Goal: Task Accomplishment & Management: Complete application form

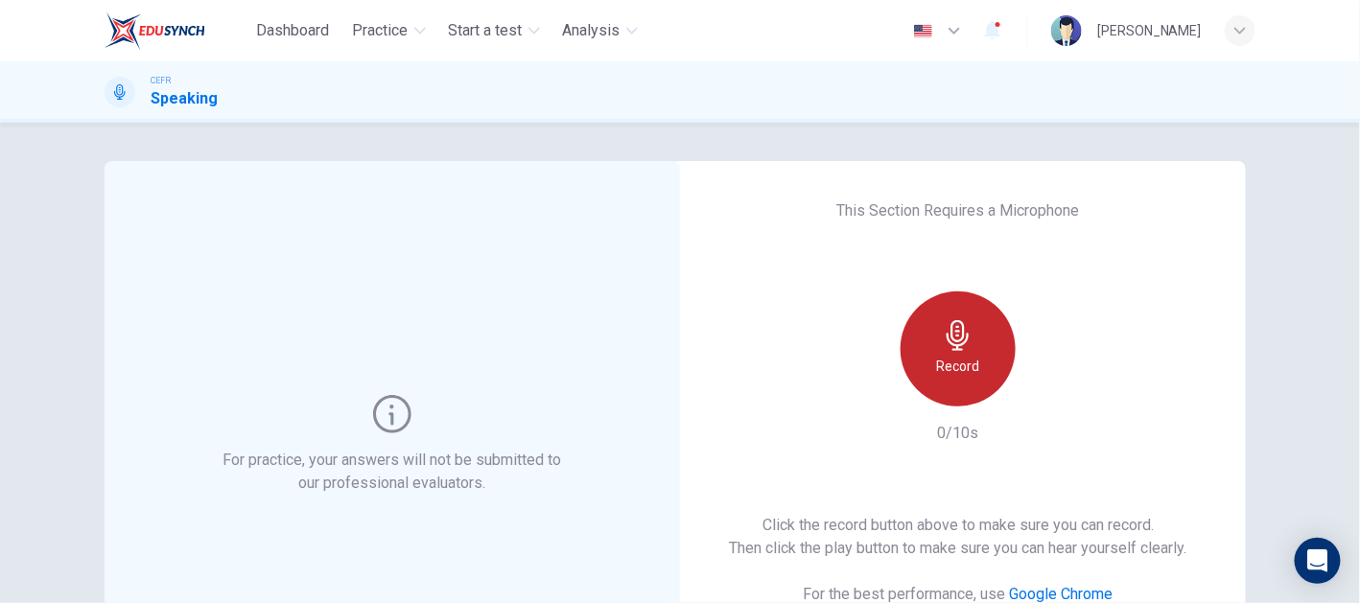
click at [942, 361] on h6 "Record" at bounding box center [958, 366] width 43 height 23
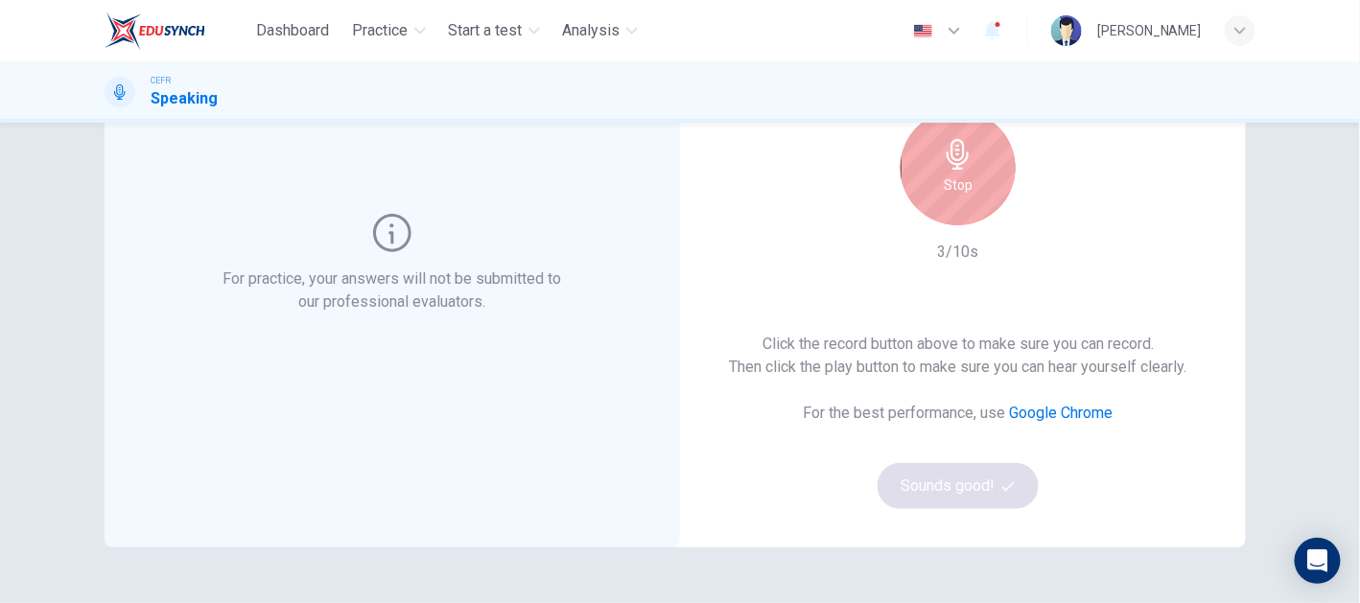
scroll to position [59, 0]
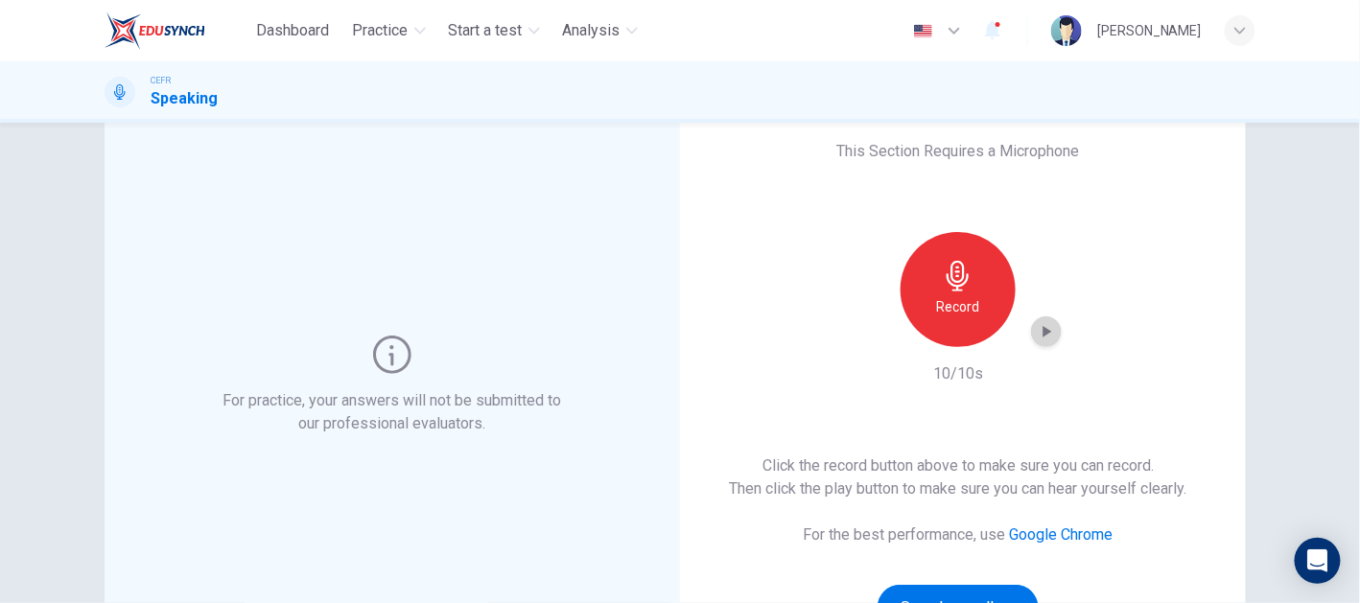
click at [1045, 322] on icon "button" at bounding box center [1046, 331] width 19 height 19
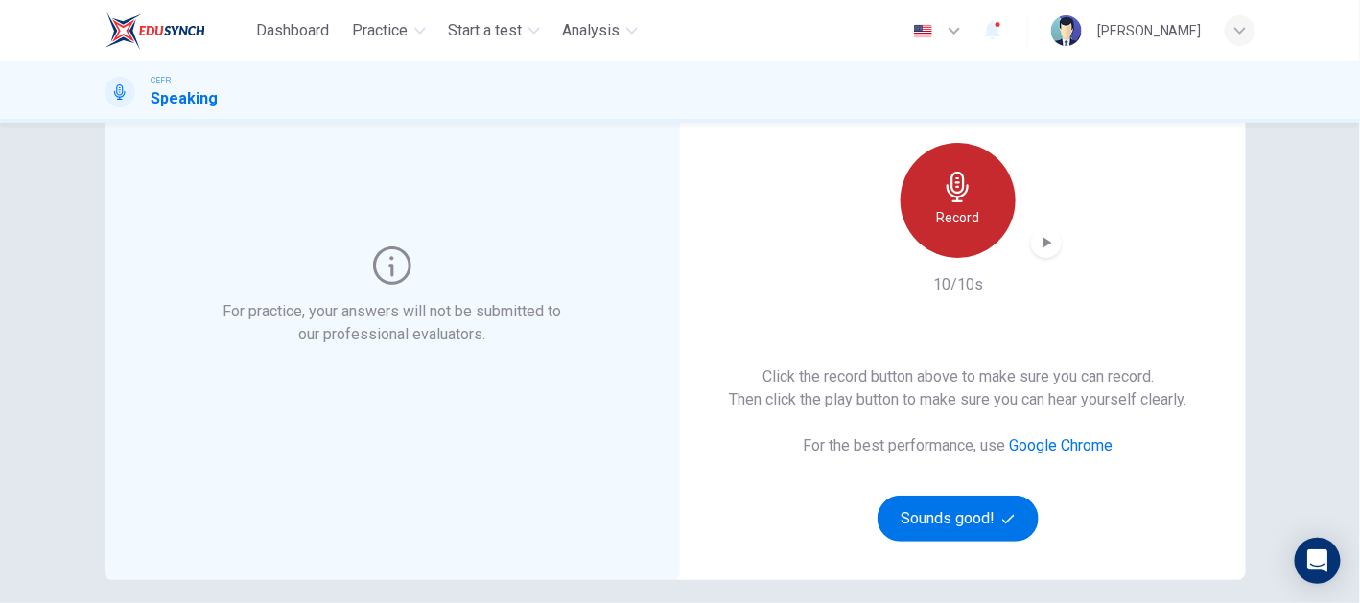
click at [966, 196] on icon "button" at bounding box center [958, 187] width 31 height 31
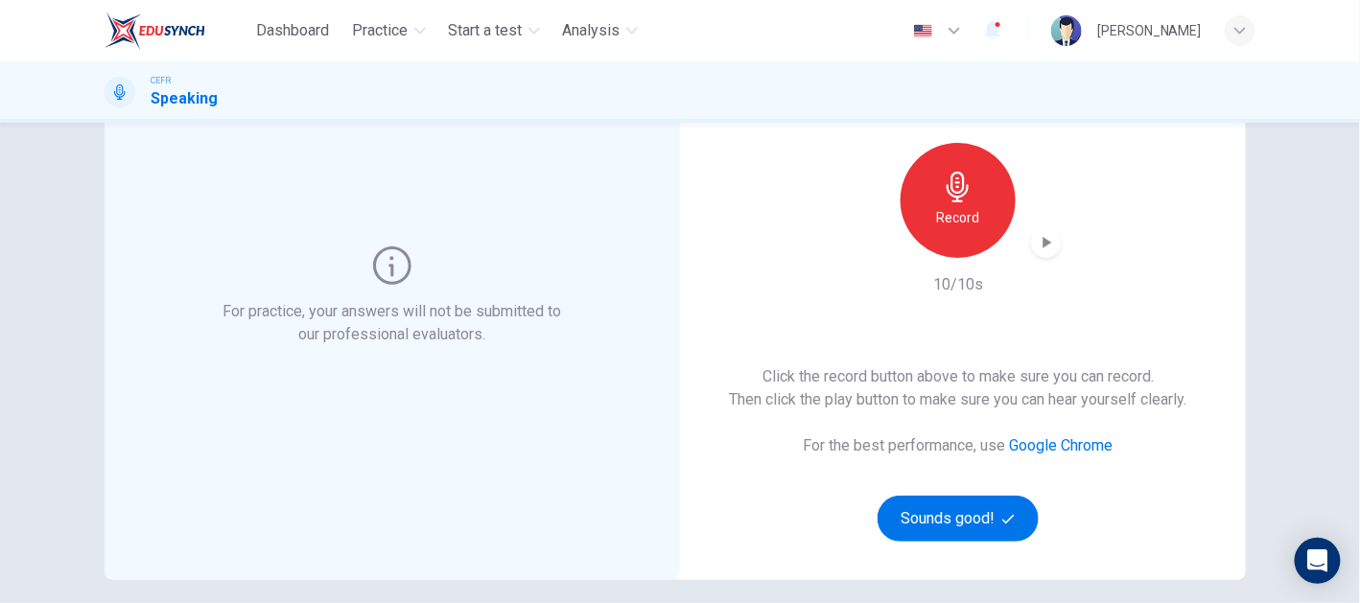
click at [1045, 249] on icon "button" at bounding box center [1046, 242] width 19 height 19
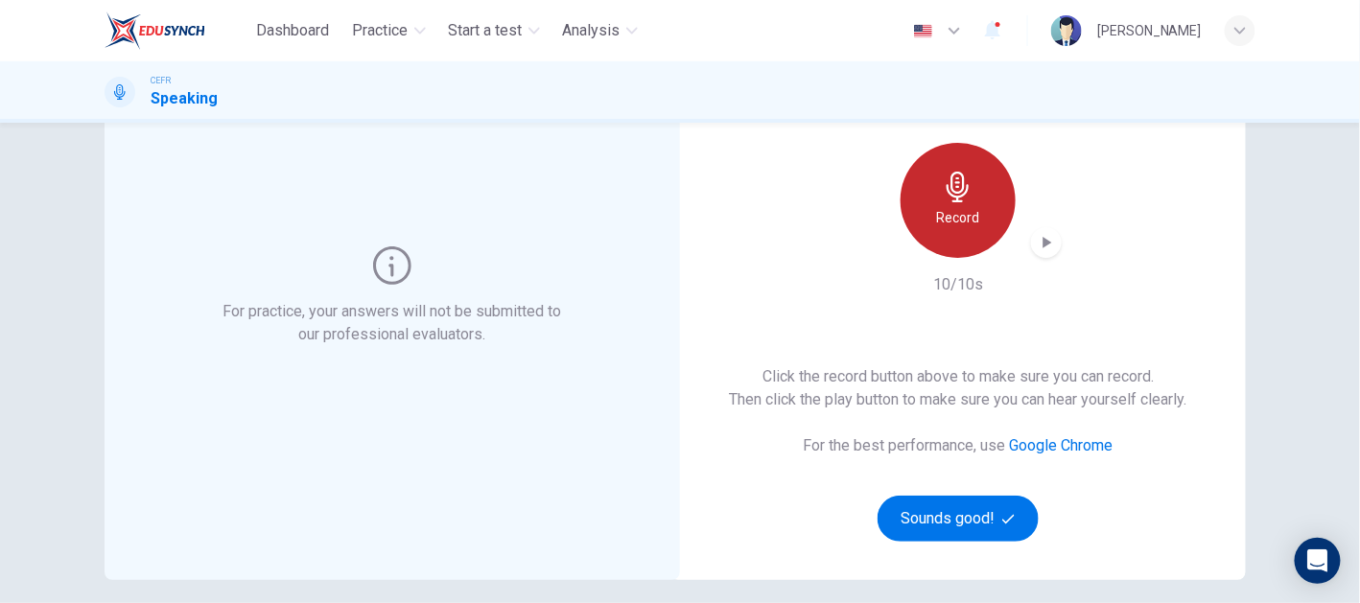
click at [953, 232] on div "Record" at bounding box center [958, 200] width 115 height 115
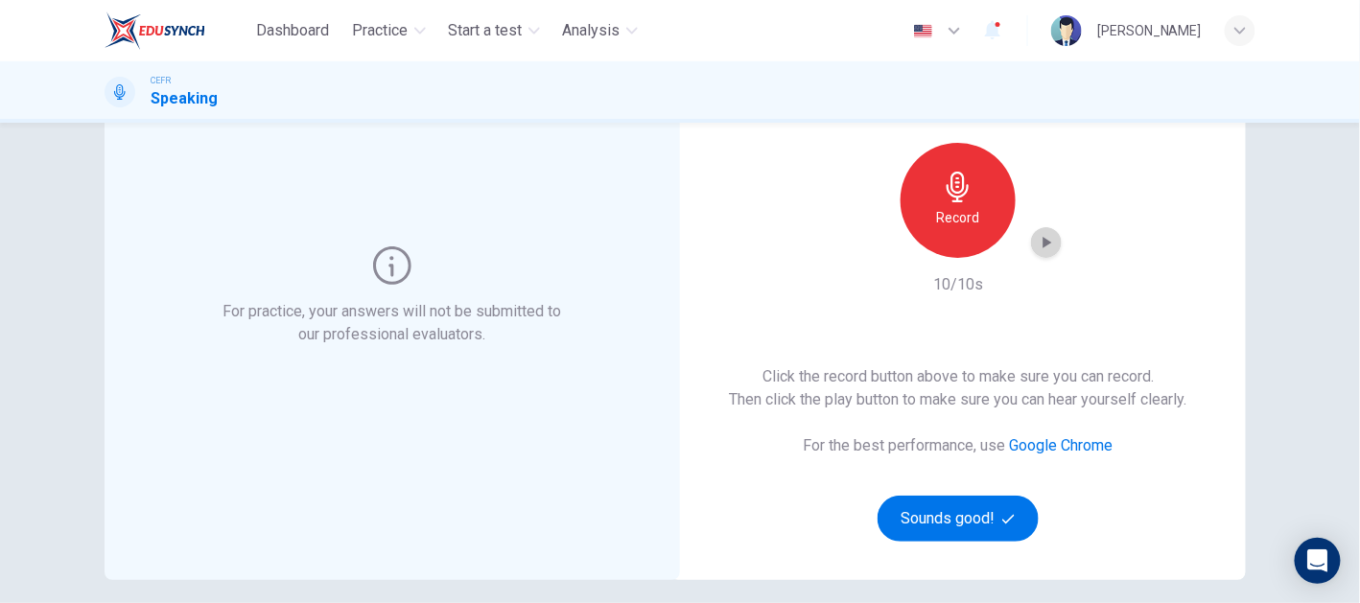
click at [1045, 247] on icon "button" at bounding box center [1046, 242] width 19 height 19
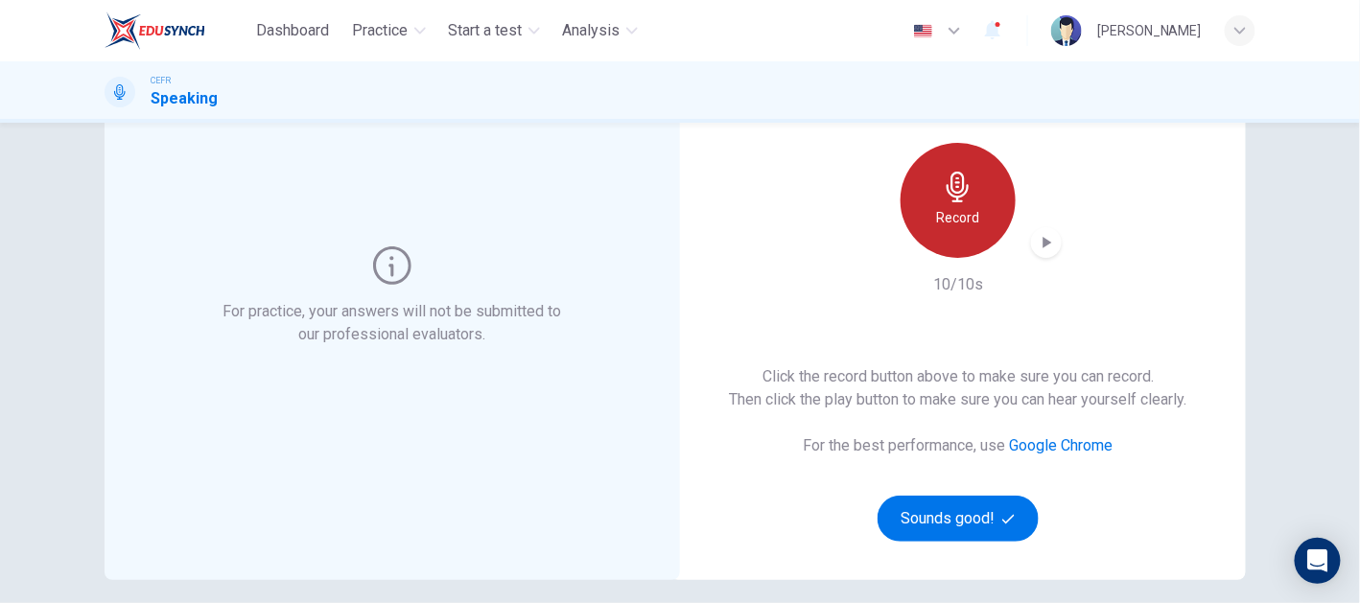
click at [949, 199] on icon "button" at bounding box center [958, 187] width 31 height 31
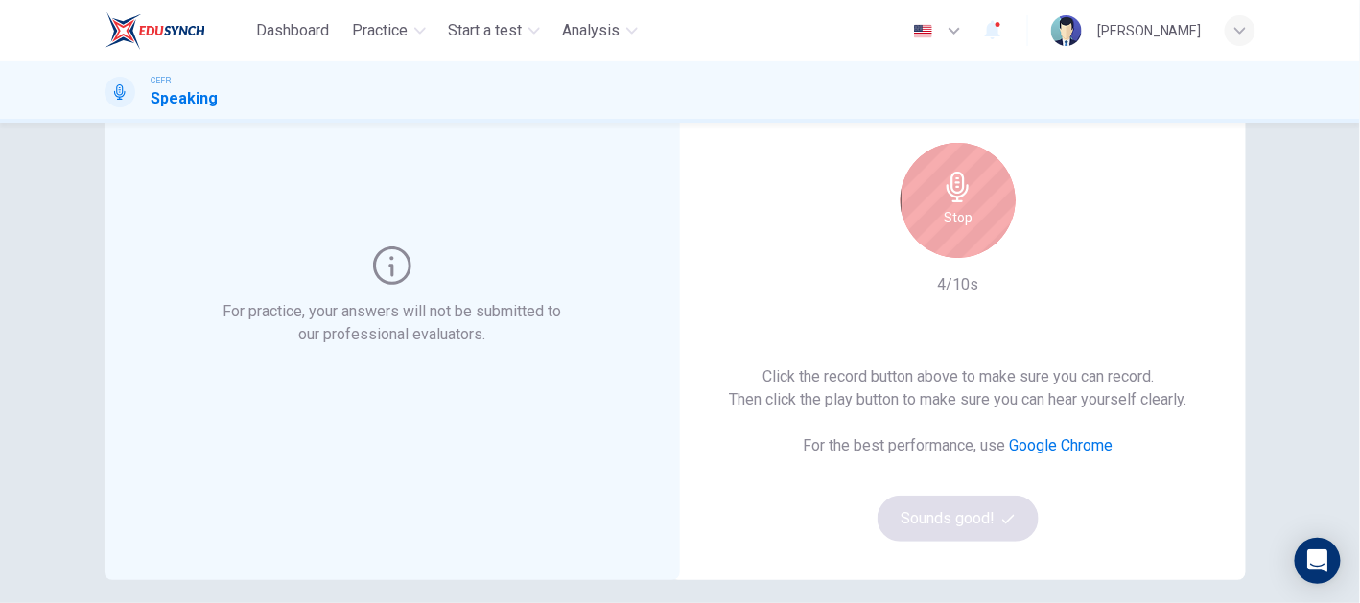
click at [949, 199] on icon "button" at bounding box center [958, 187] width 31 height 31
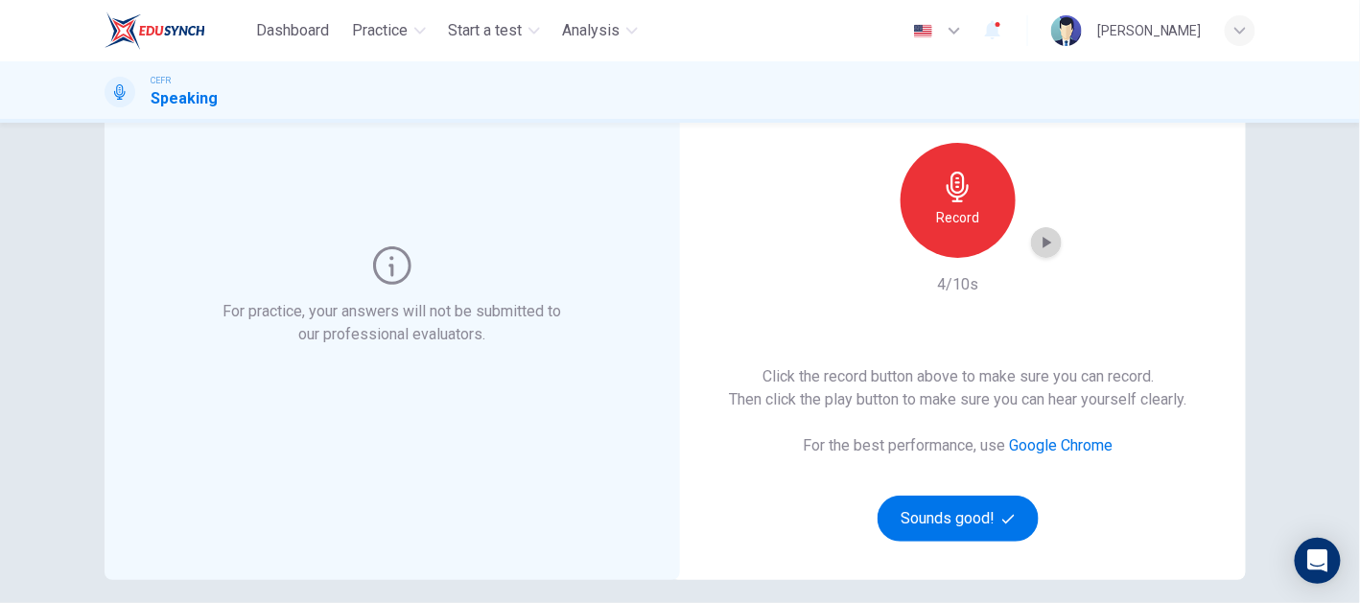
click at [1037, 236] on icon "button" at bounding box center [1046, 242] width 19 height 19
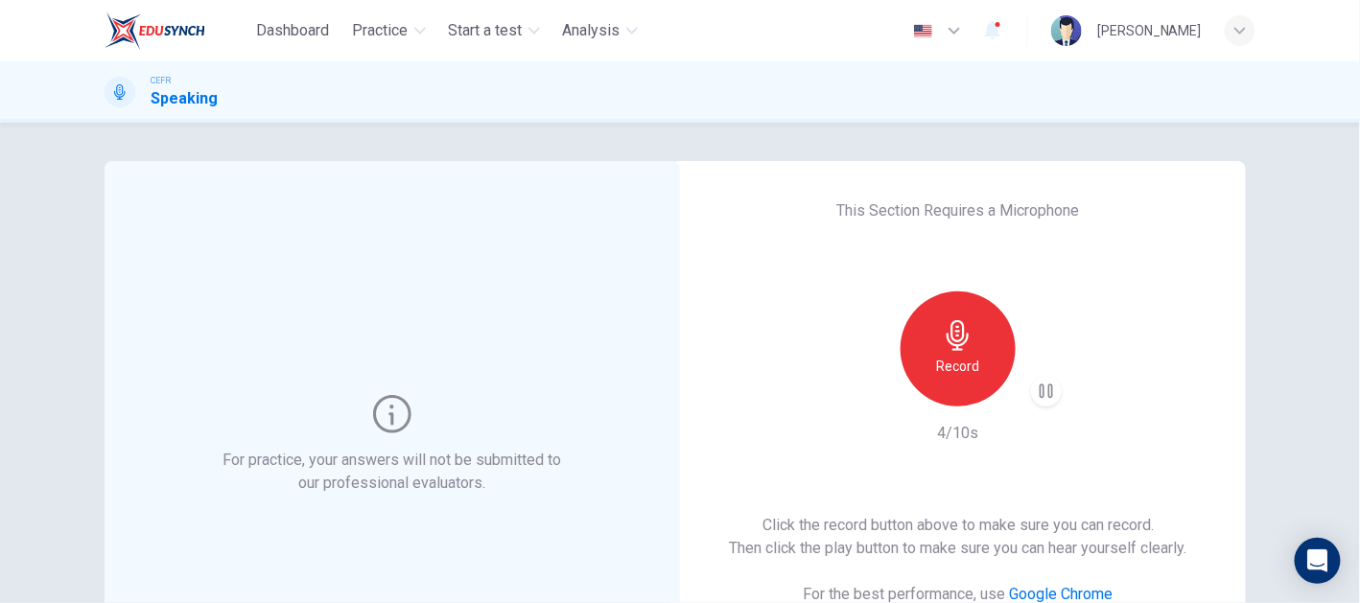
scroll to position [323, 0]
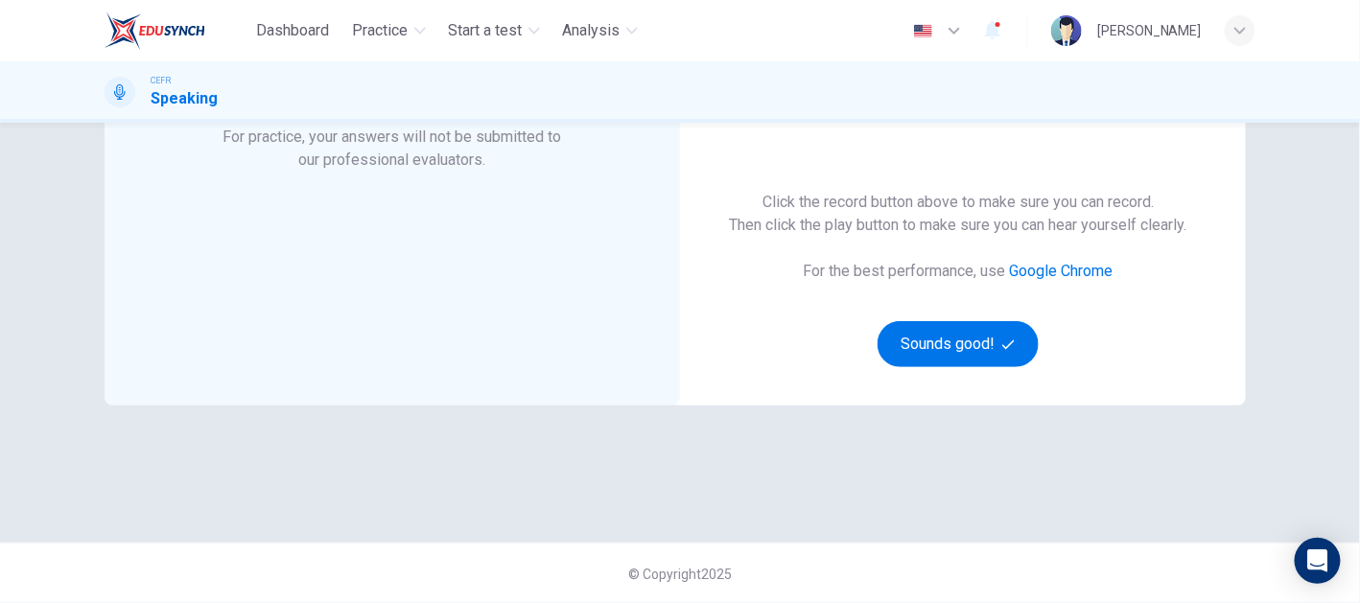
click at [920, 387] on div "This Section Requires a Microphone Record 4/10s Click the record button above t…" at bounding box center [959, 122] width 576 height 568
click at [1004, 385] on div "This Section Requires a Microphone Record 4/10s Click the record button above t…" at bounding box center [959, 122] width 576 height 568
click at [916, 387] on div "This Section Requires a Microphone Record 4/10s Click the record button above t…" at bounding box center [959, 122] width 576 height 568
click at [1024, 400] on div "This Section Requires a Microphone Record 4/10s Click the record button above t…" at bounding box center [959, 122] width 576 height 568
click at [1001, 387] on div "This Section Requires a Microphone Record 4/10s Click the record button above t…" at bounding box center [959, 122] width 576 height 568
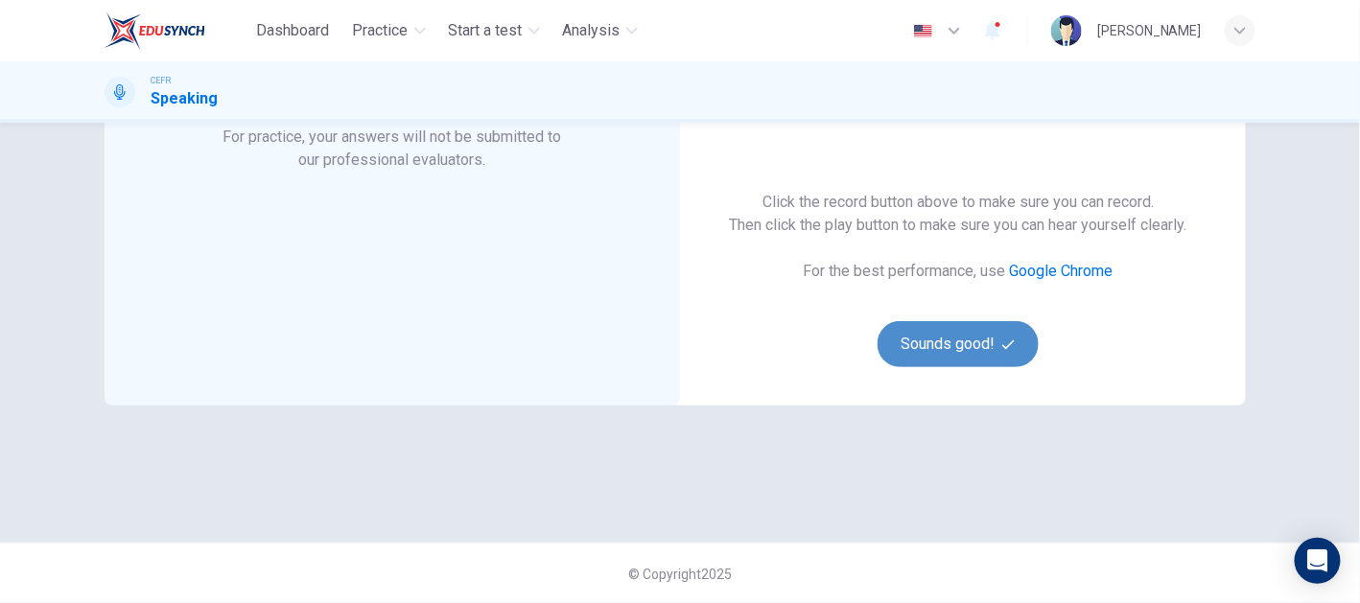
click at [934, 349] on button "Sounds good!" at bounding box center [958, 344] width 161 height 46
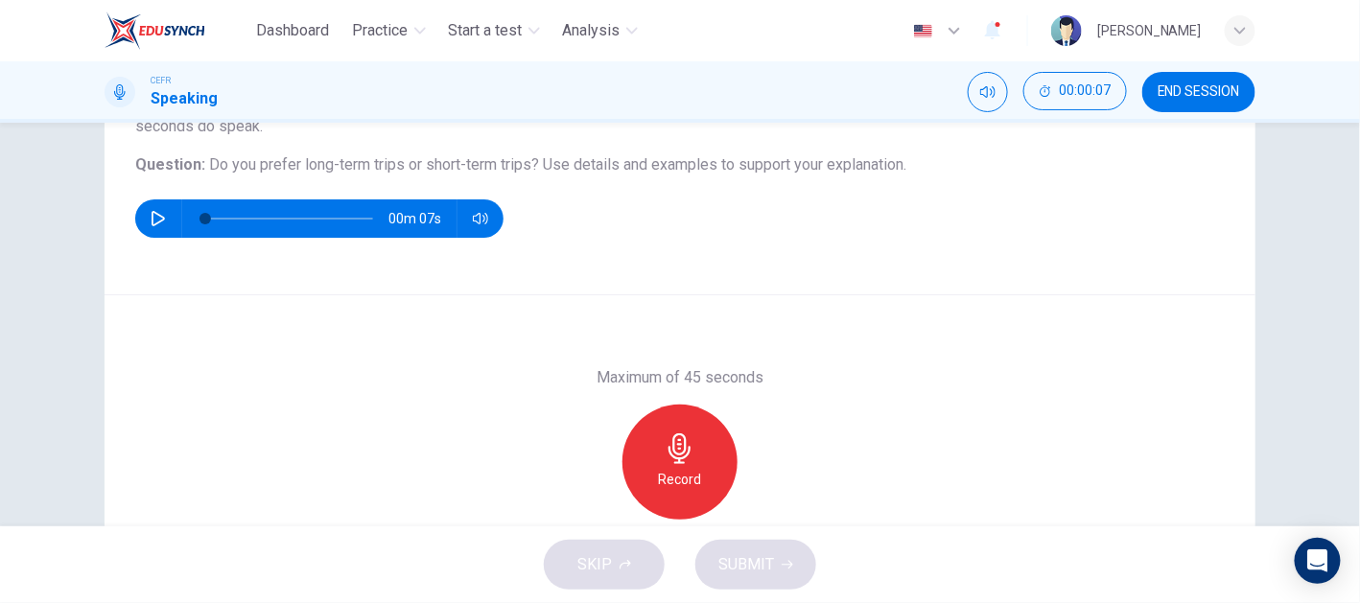
scroll to position [200, 0]
click at [682, 459] on icon "button" at bounding box center [680, 449] width 31 height 31
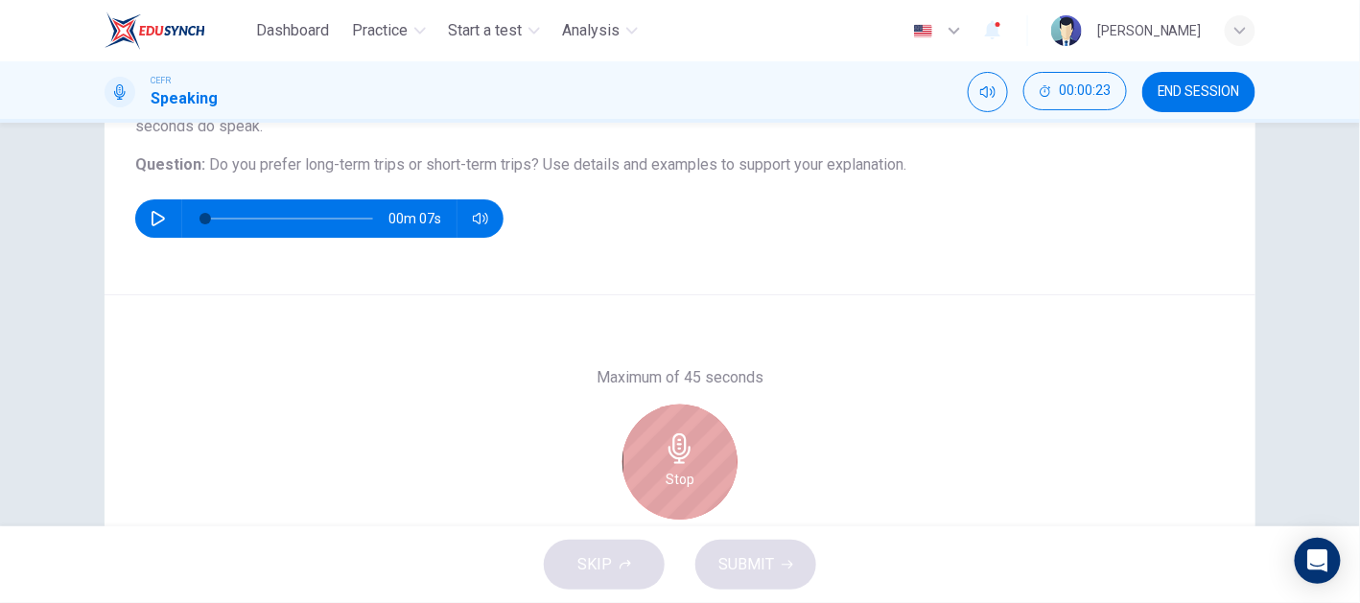
click at [665, 463] on icon "button" at bounding box center [680, 449] width 31 height 31
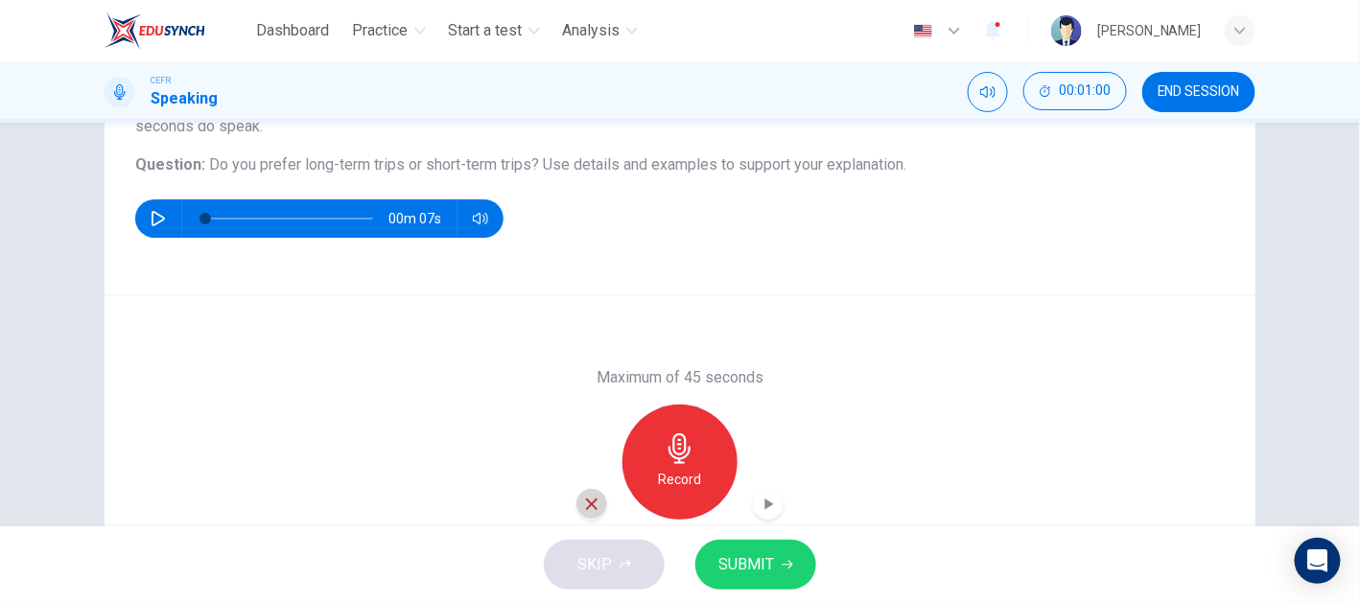
click at [590, 506] on icon "button" at bounding box center [592, 505] width 12 height 12
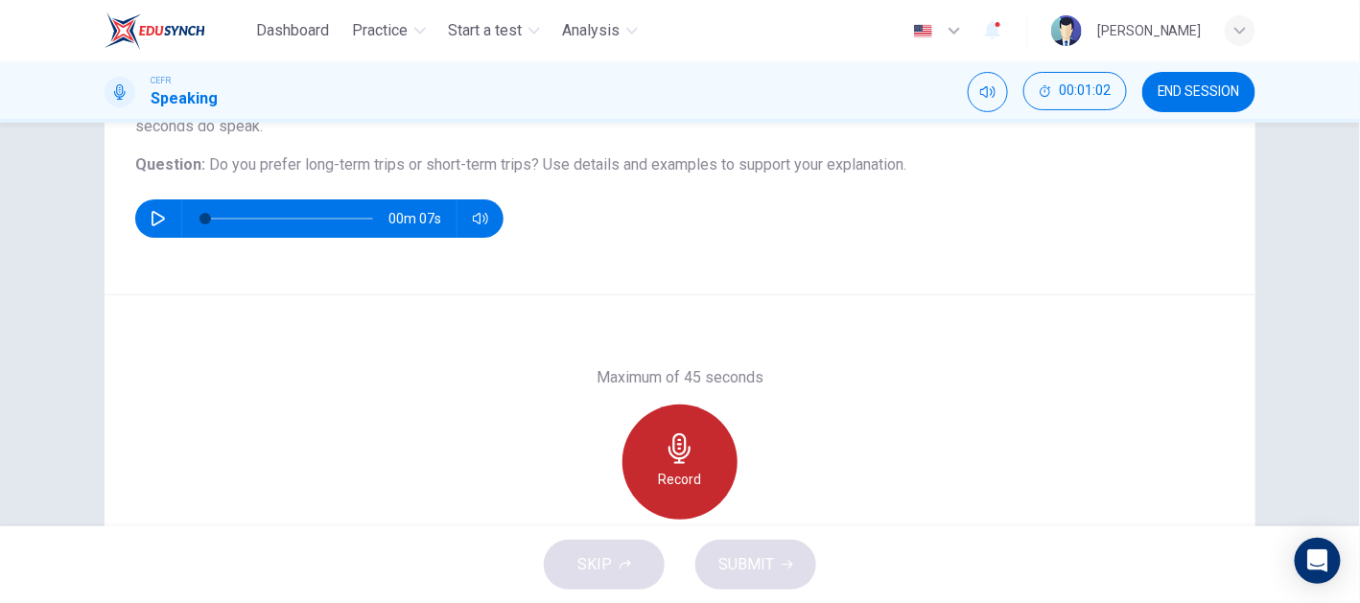
click at [694, 451] on div "Record" at bounding box center [680, 462] width 115 height 115
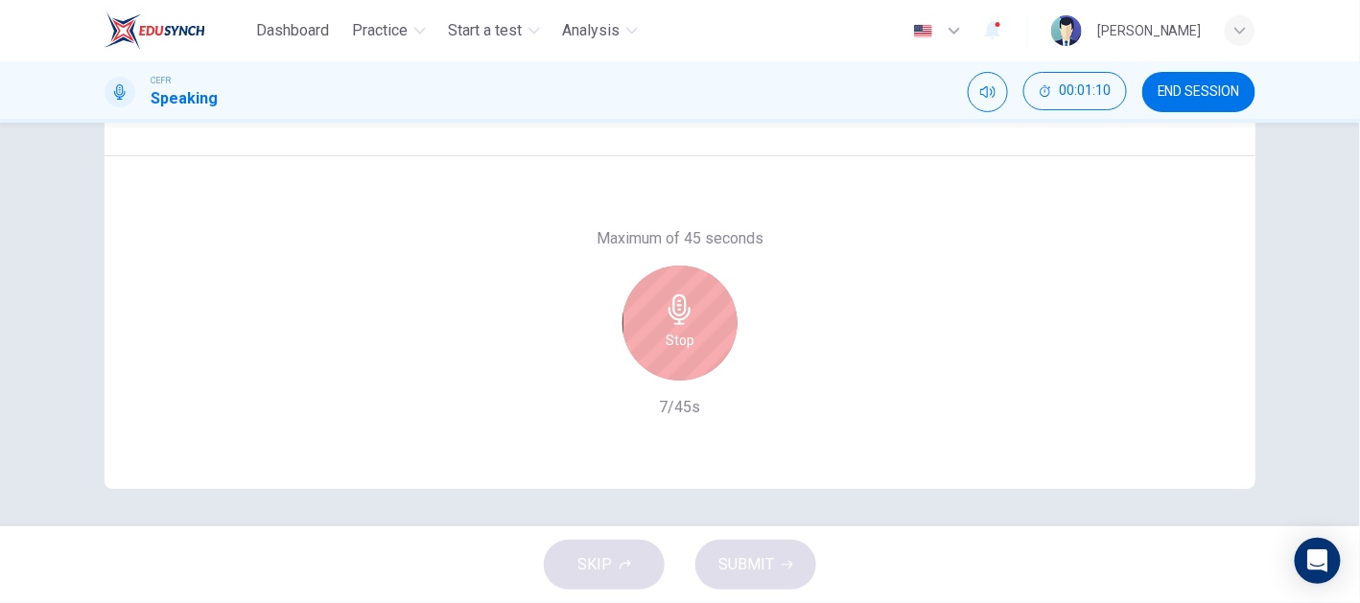
scroll to position [191, 0]
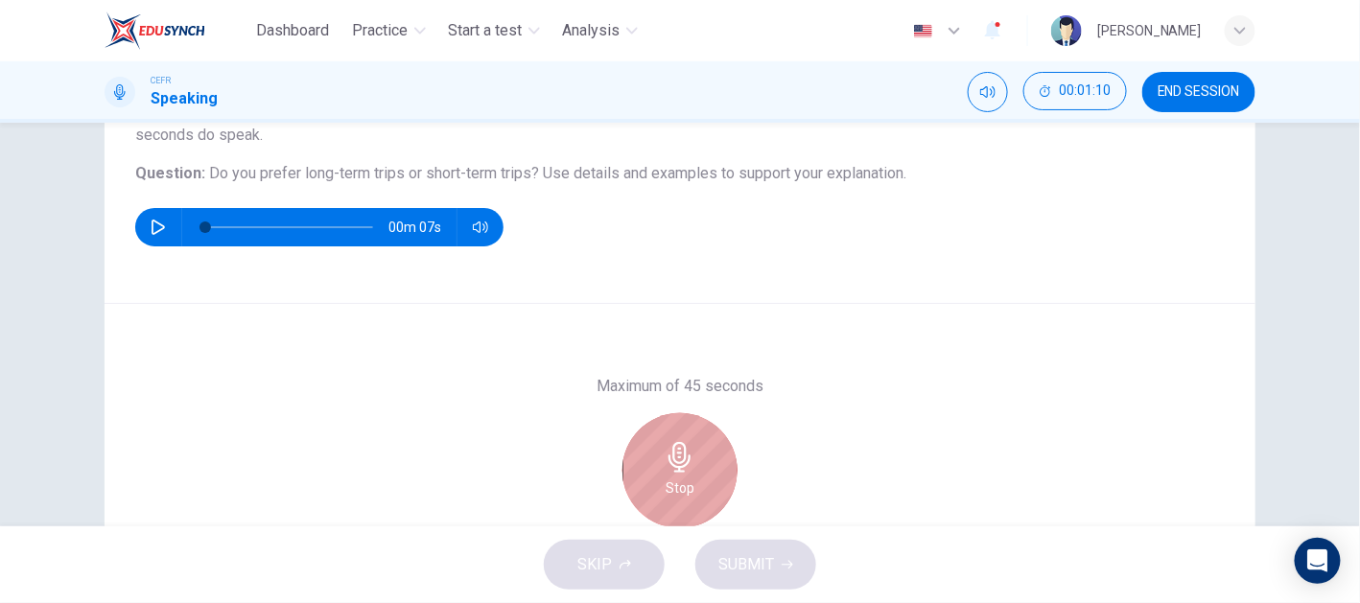
click at [682, 463] on icon "button" at bounding box center [680, 457] width 22 height 31
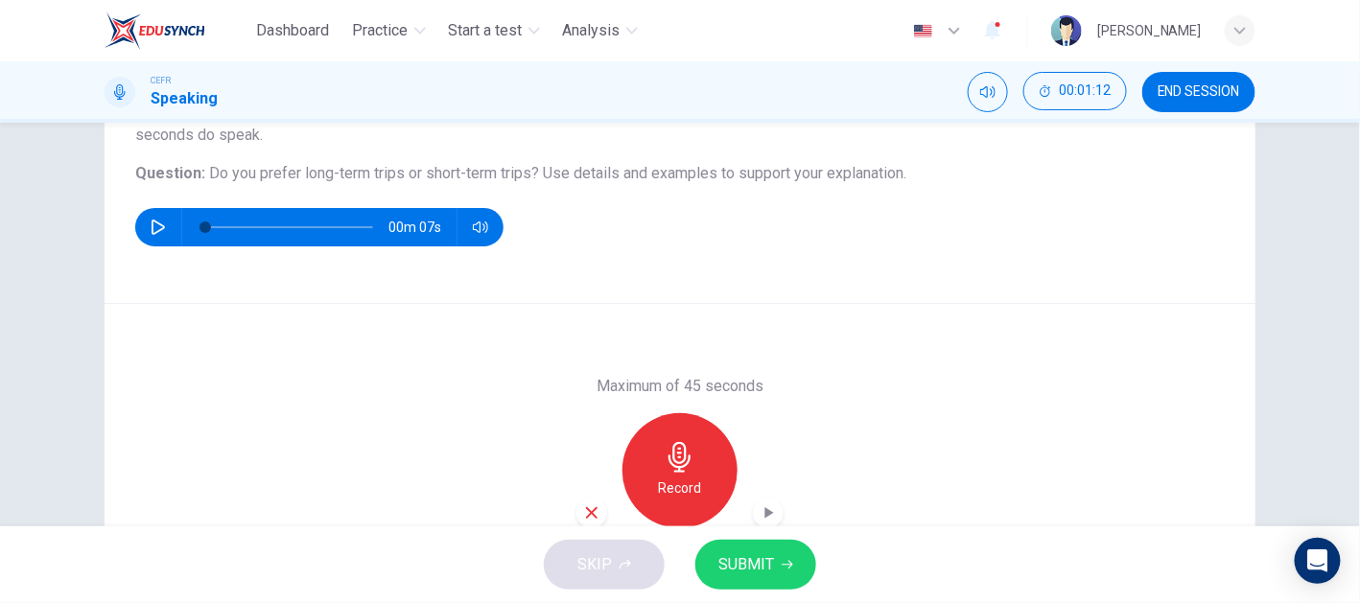
click at [776, 513] on div "button" at bounding box center [768, 513] width 31 height 31
click at [584, 521] on div "button" at bounding box center [592, 513] width 31 height 31
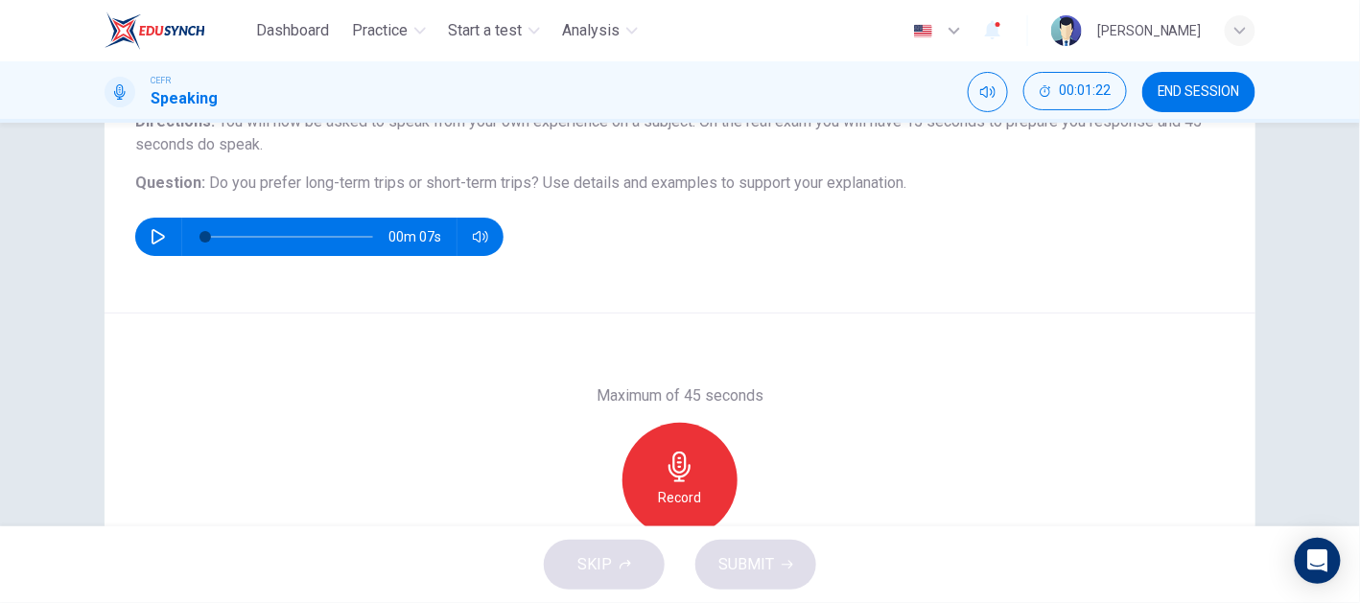
scroll to position [179, 0]
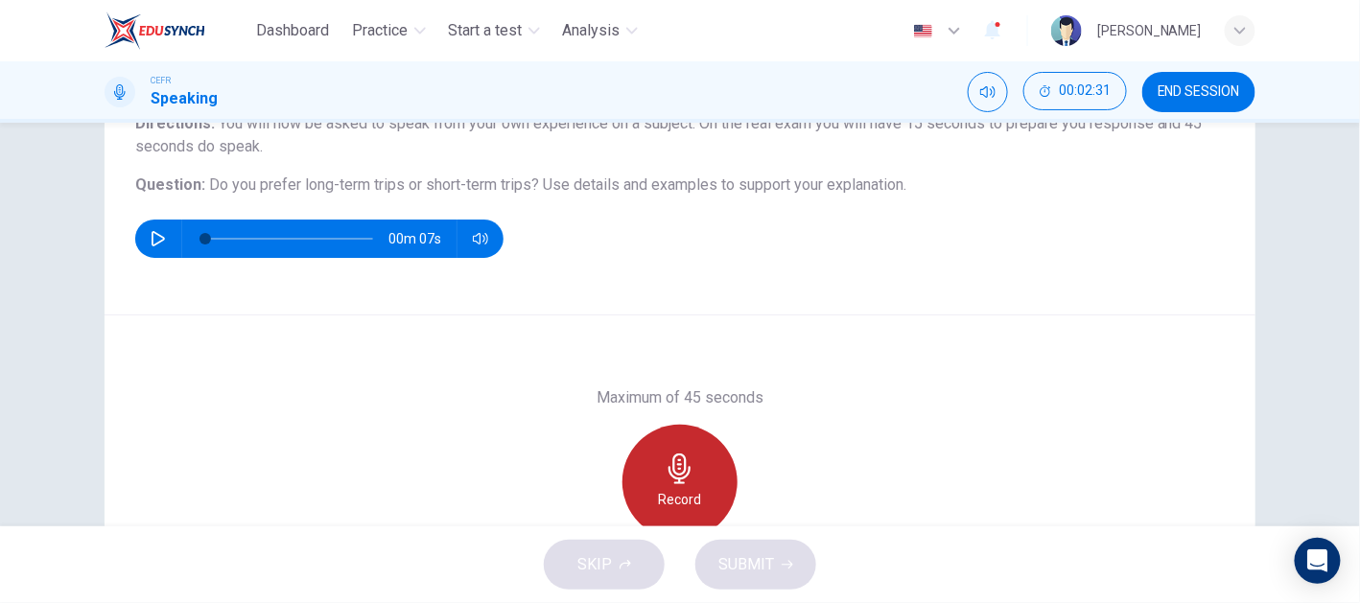
click at [671, 430] on div "Record" at bounding box center [680, 482] width 115 height 115
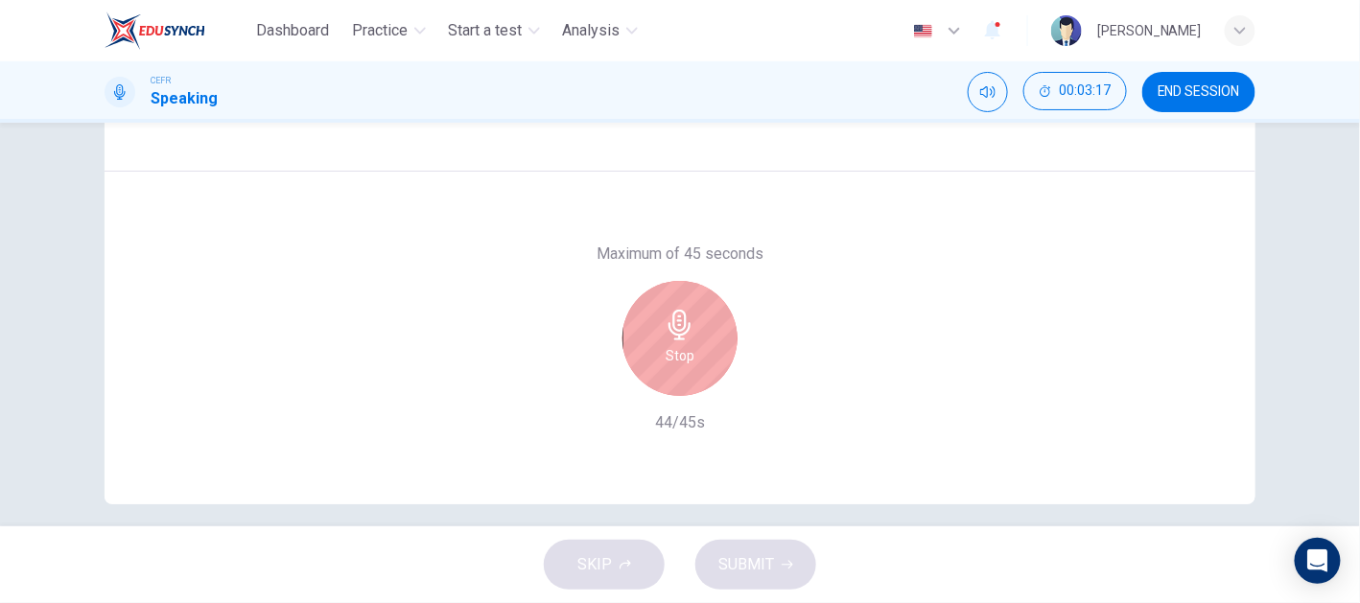
scroll to position [329, 0]
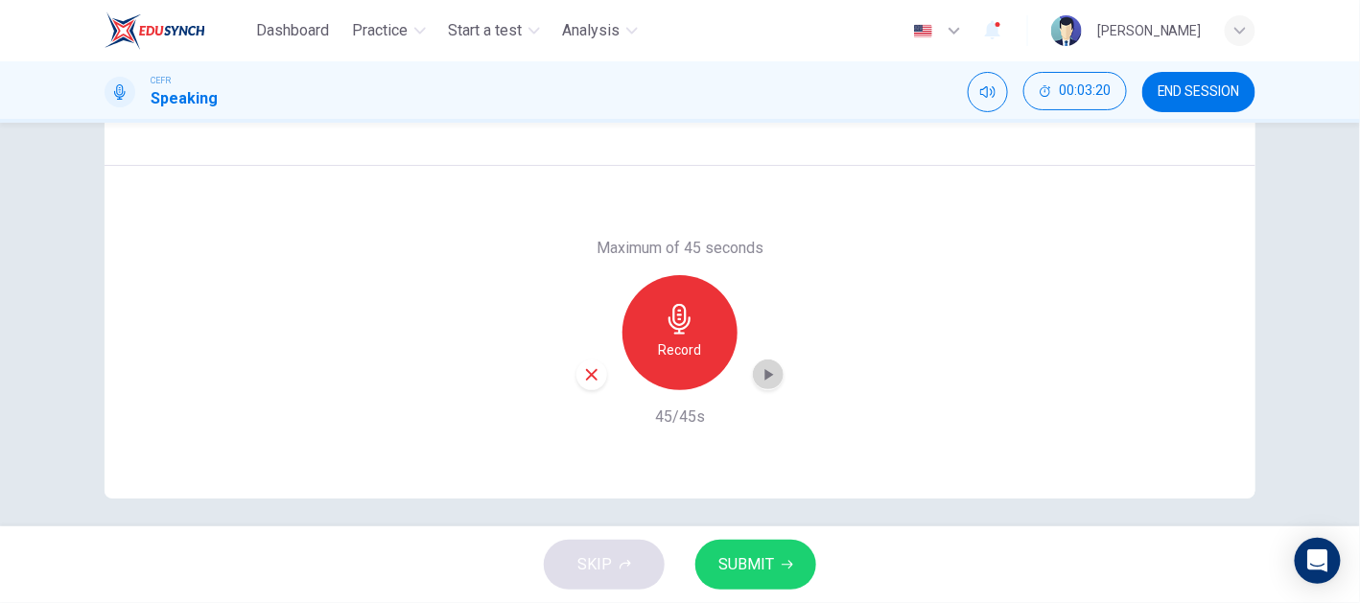
click at [765, 379] on icon "button" at bounding box center [768, 374] width 19 height 19
click at [749, 566] on span "SUBMIT" at bounding box center [747, 565] width 56 height 27
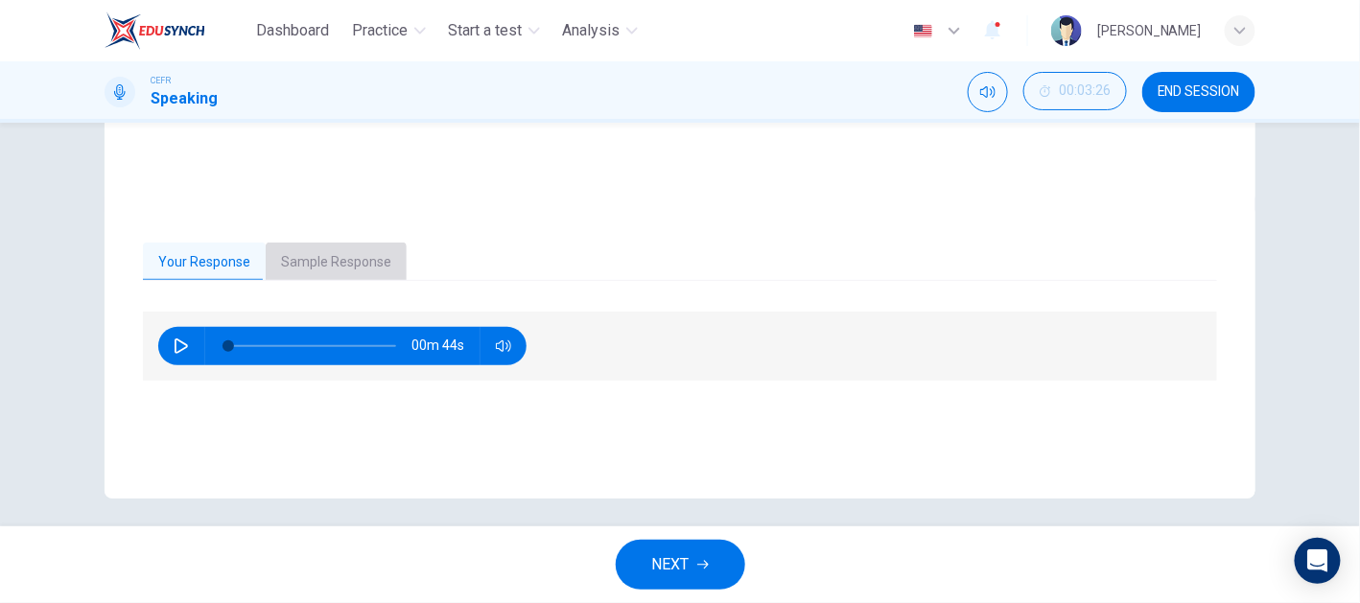
click at [333, 258] on button "Sample Response" at bounding box center [336, 263] width 141 height 40
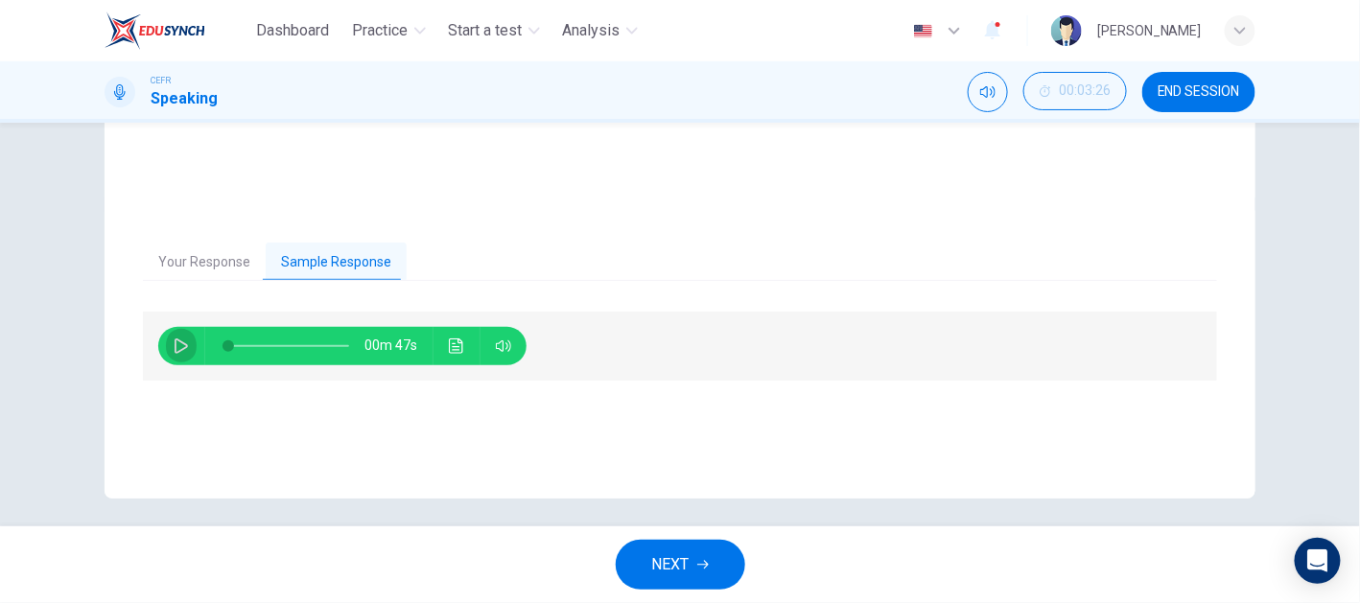
click at [181, 342] on icon "button" at bounding box center [181, 346] width 15 height 15
type input "0"
click at [694, 594] on div "NEXT" at bounding box center [680, 565] width 1360 height 77
click at [679, 564] on span "NEXT" at bounding box center [670, 565] width 37 height 27
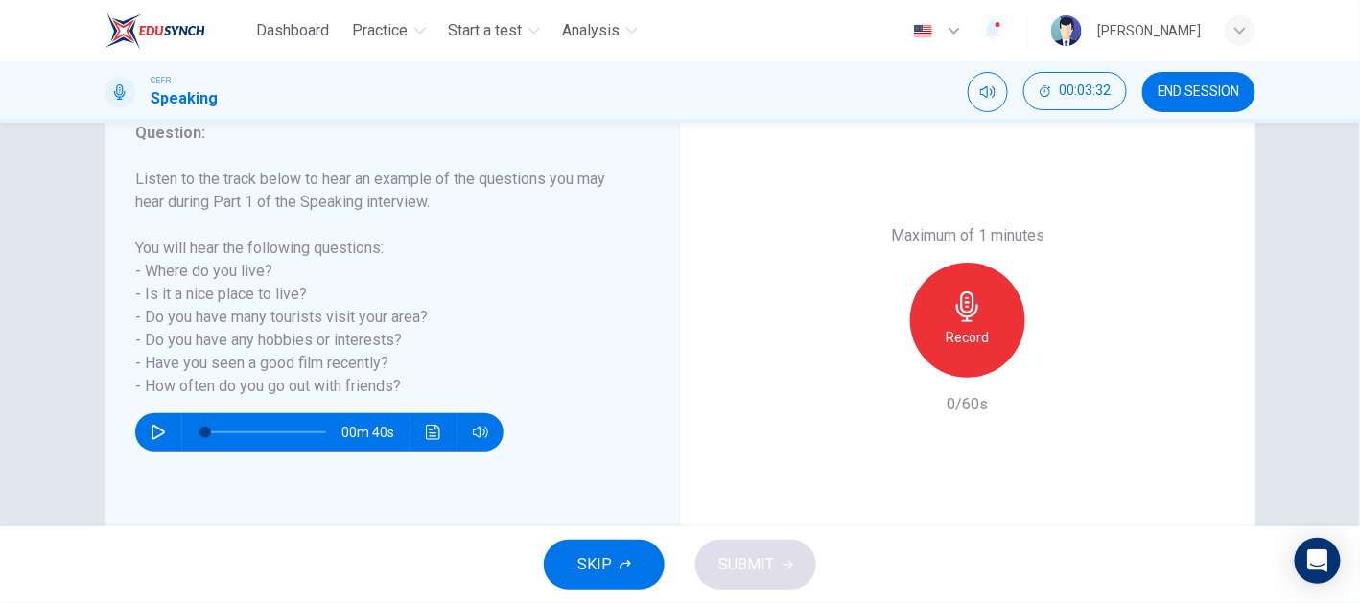
scroll to position [272, 0]
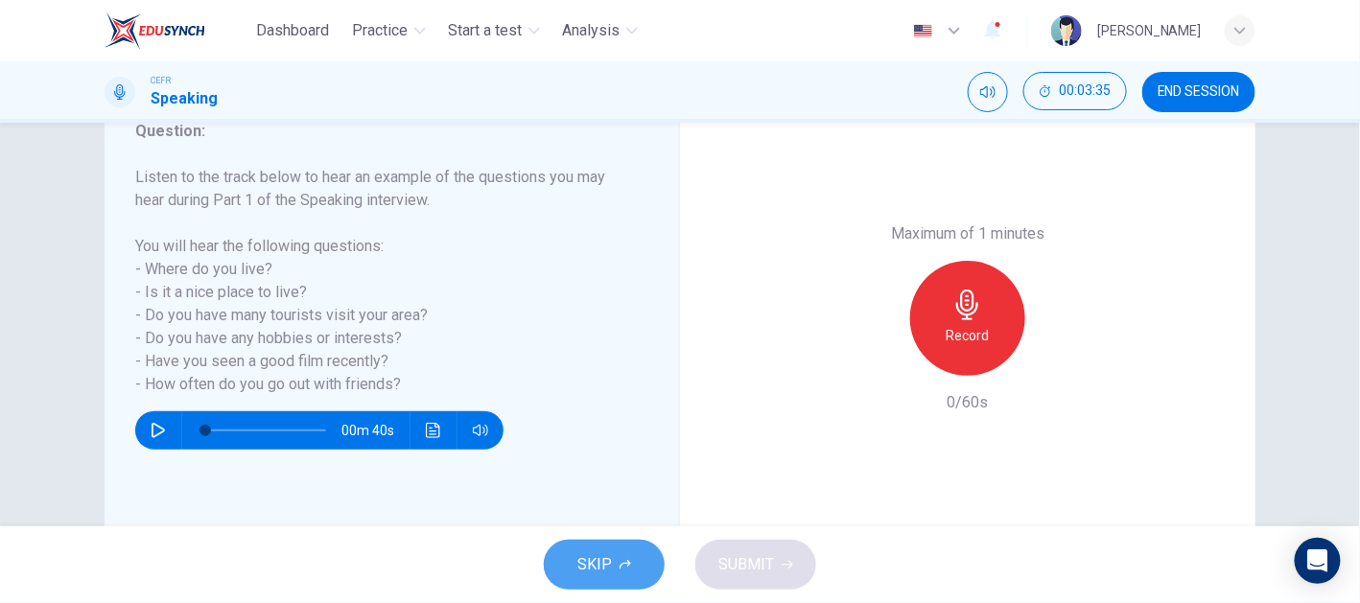
click at [606, 550] on button "SKIP" at bounding box center [604, 565] width 121 height 50
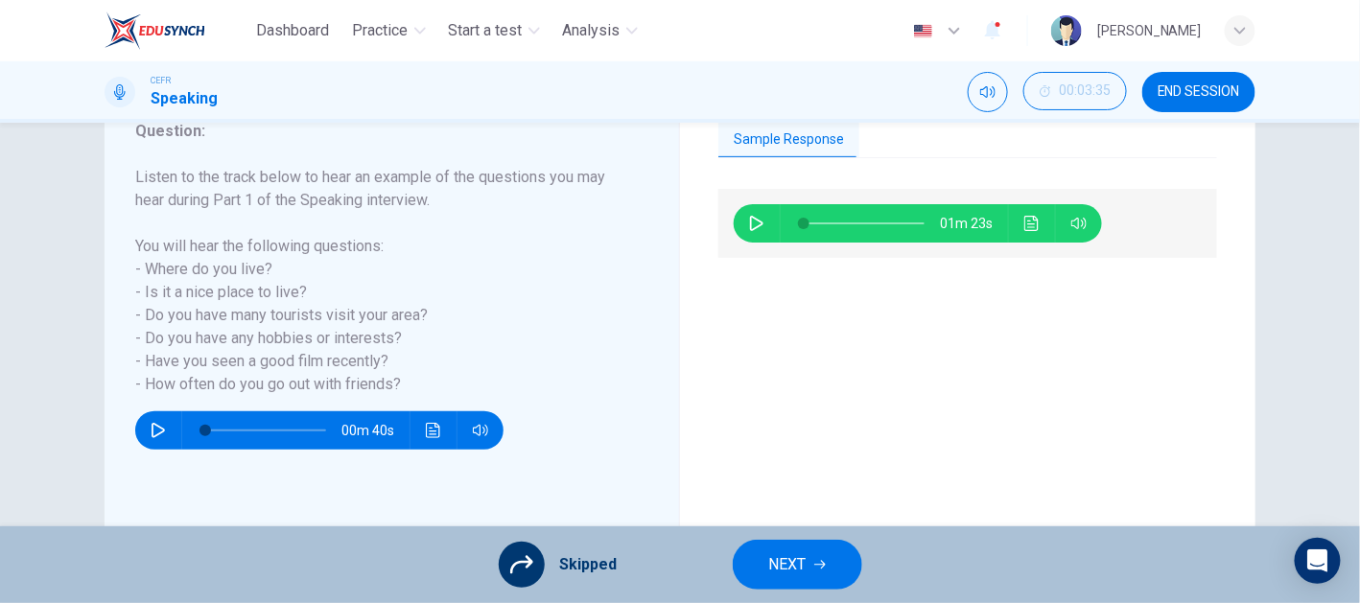
scroll to position [200, 0]
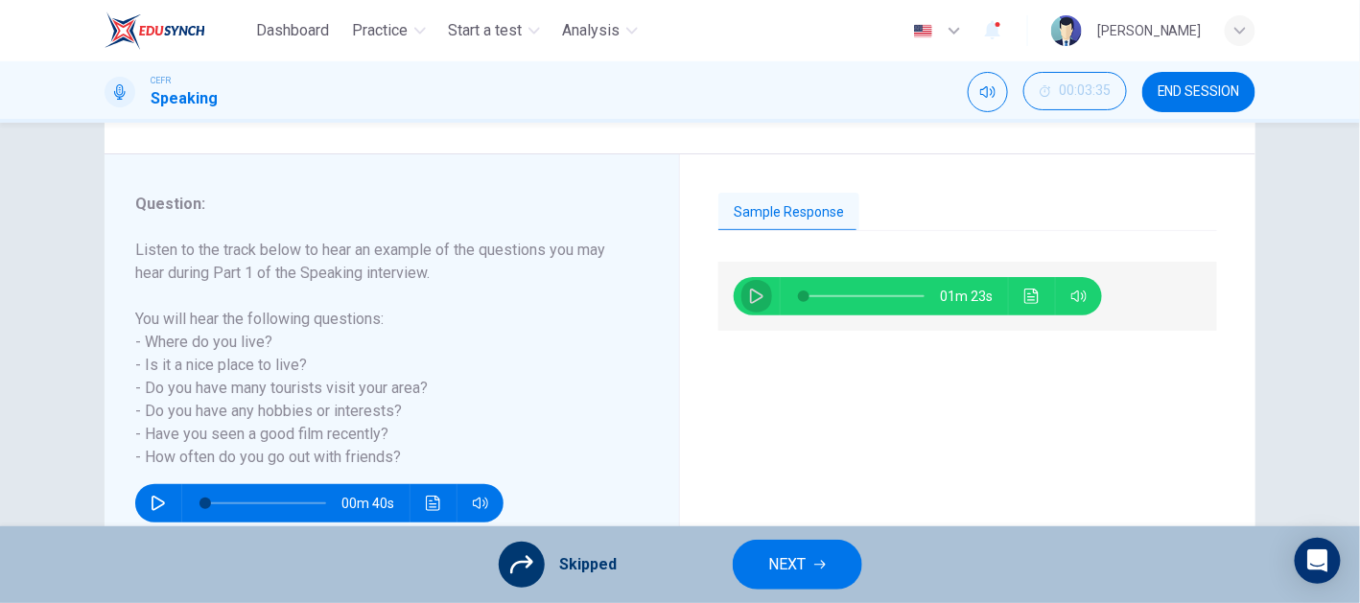
click at [747, 285] on button "button" at bounding box center [757, 296] width 31 height 38
type input "5"
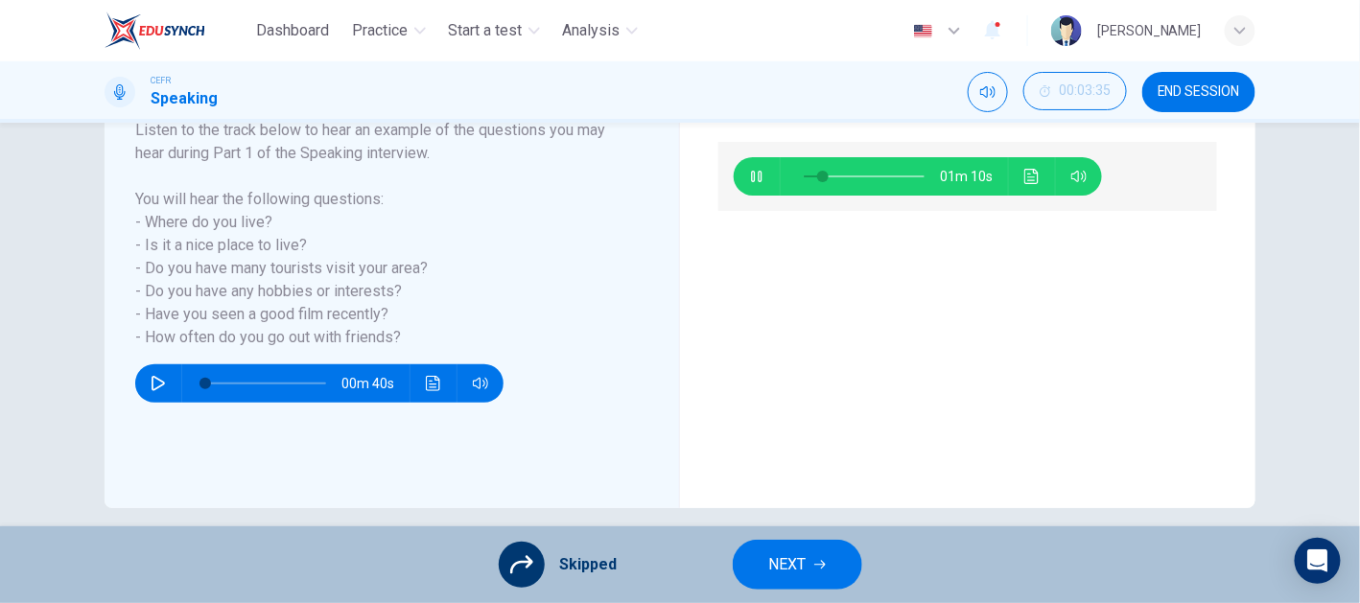
scroll to position [0, 0]
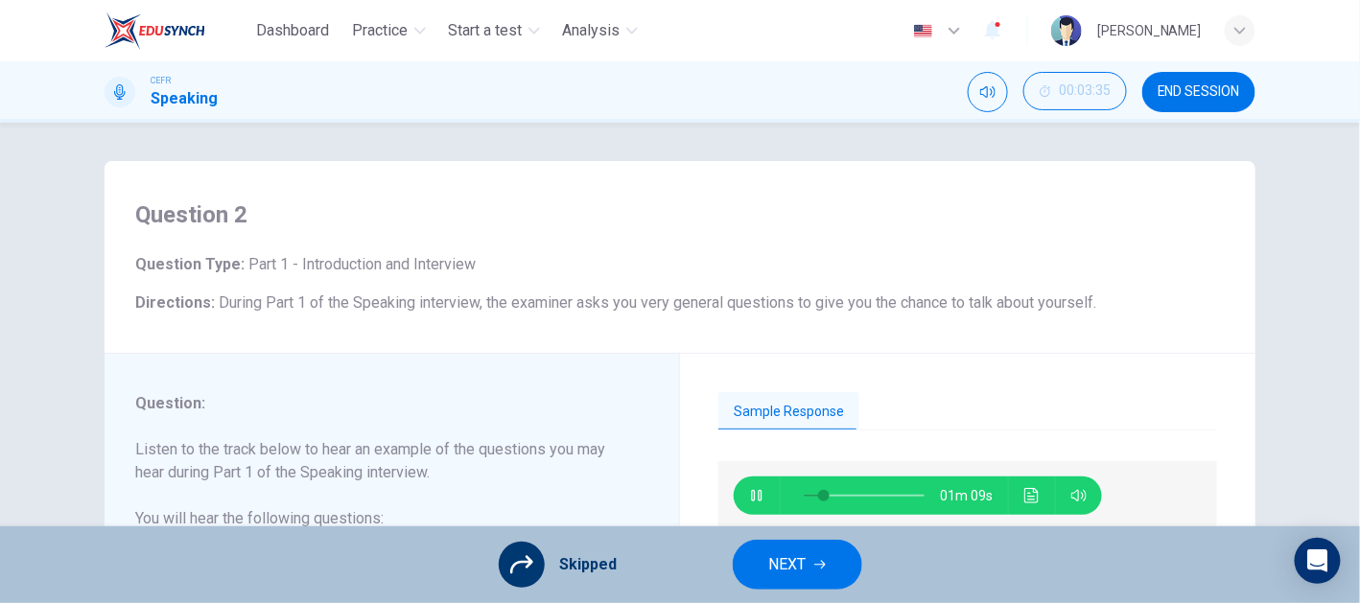
type input "17"
click at [801, 572] on span "NEXT" at bounding box center [787, 565] width 37 height 27
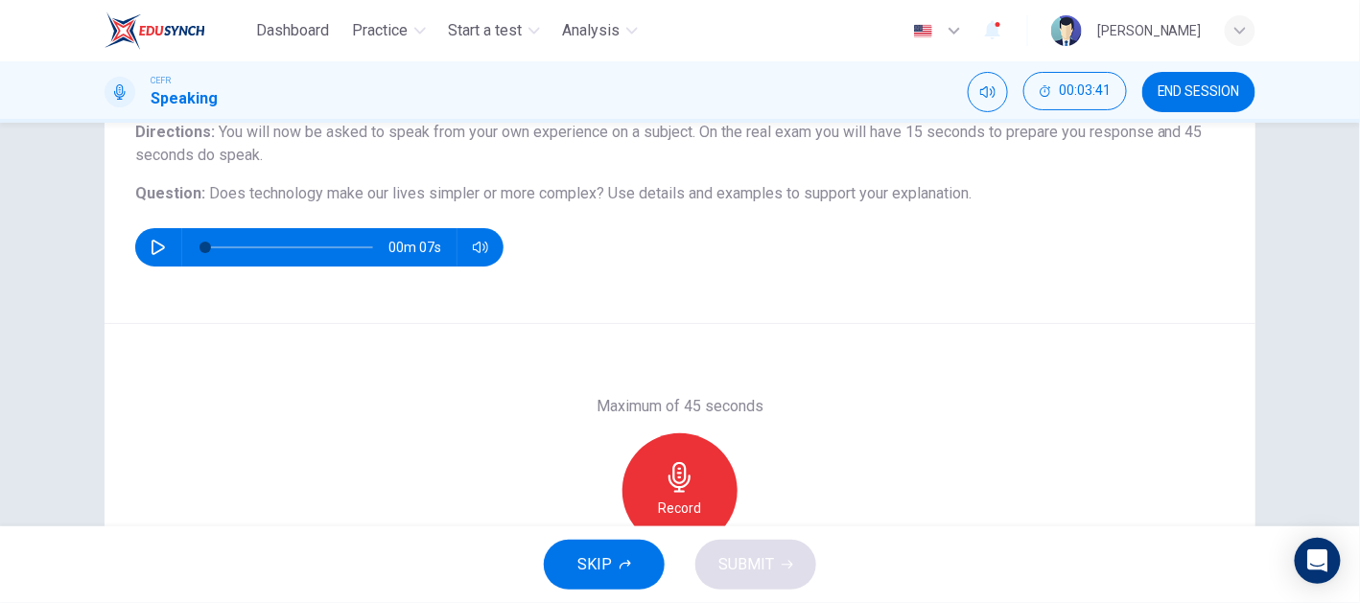
scroll to position [173, 0]
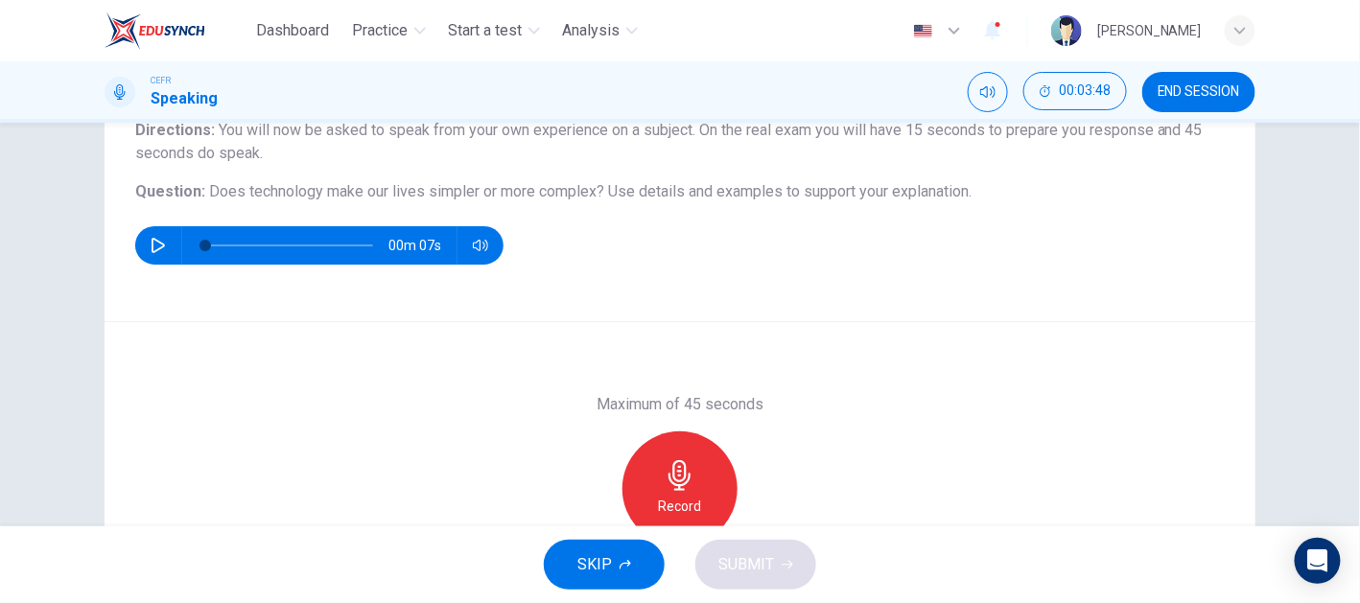
click at [688, 480] on icon "button" at bounding box center [680, 475] width 31 height 31
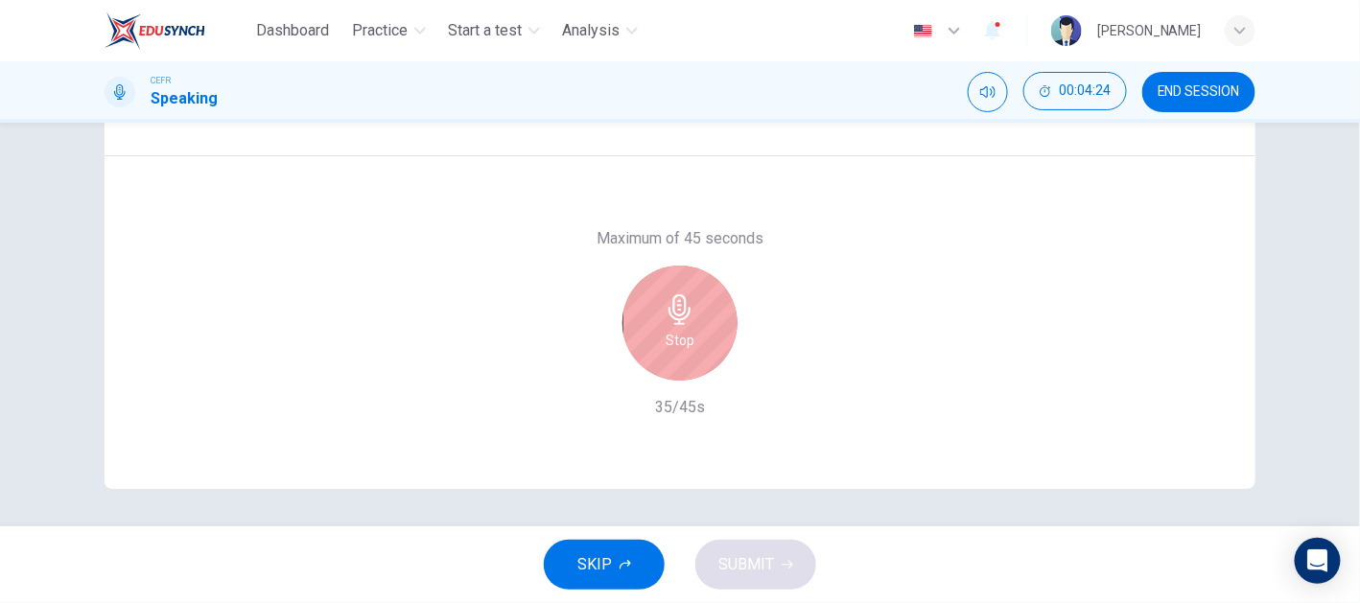
scroll to position [230, 0]
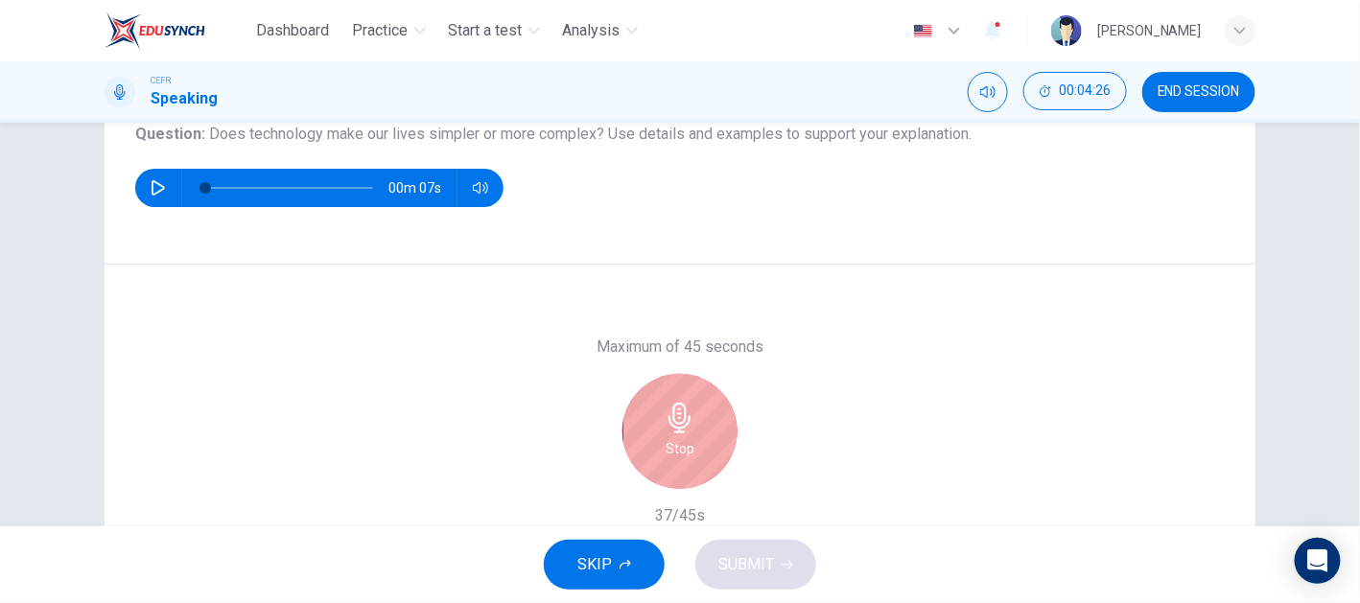
click at [671, 437] on h6 "Stop" at bounding box center [680, 448] width 29 height 23
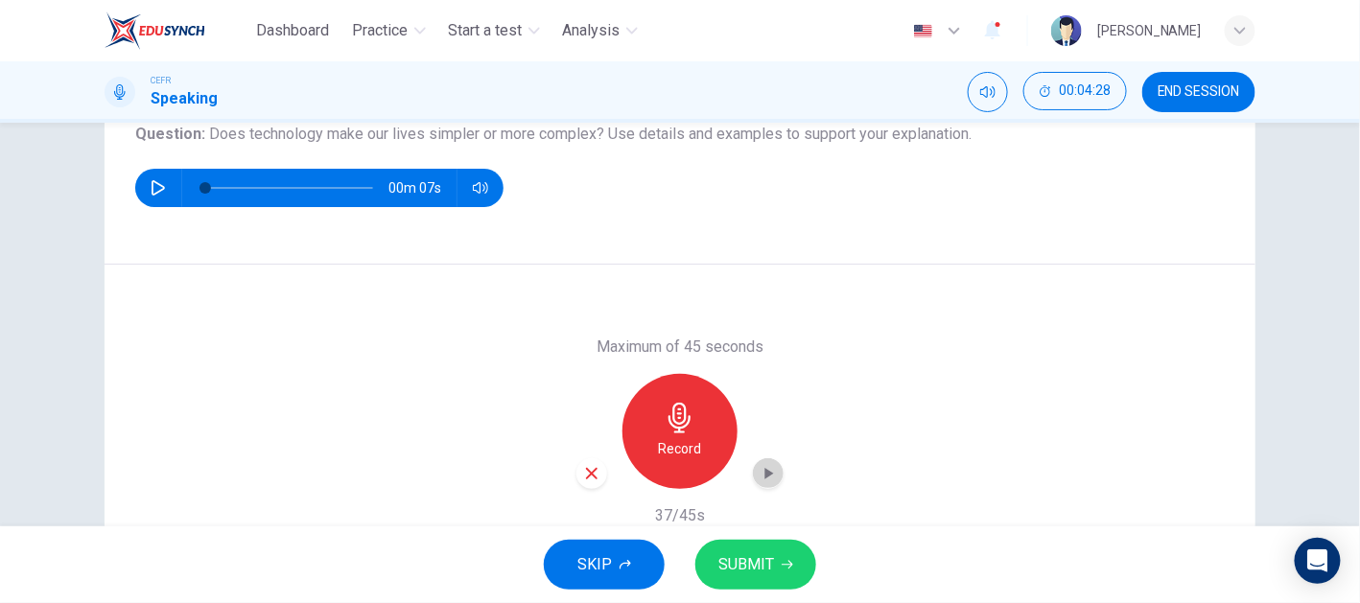
click at [766, 474] on icon "button" at bounding box center [770, 474] width 9 height 12
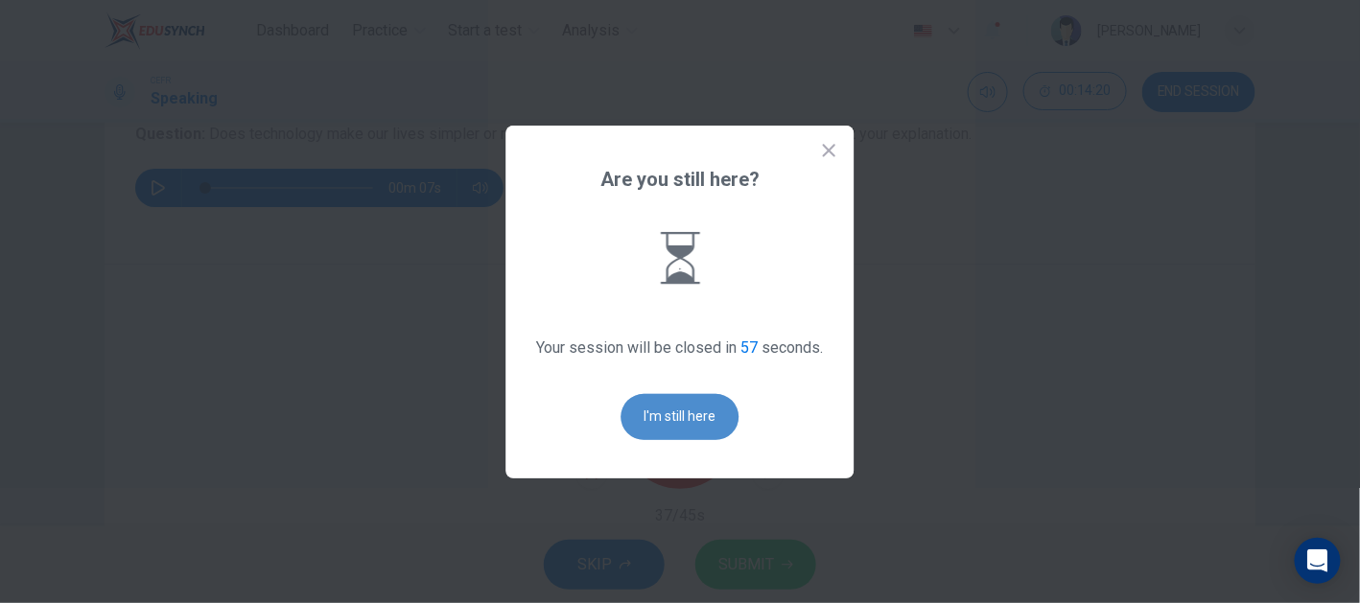
click at [664, 411] on button "I'm still here" at bounding box center [681, 417] width 118 height 46
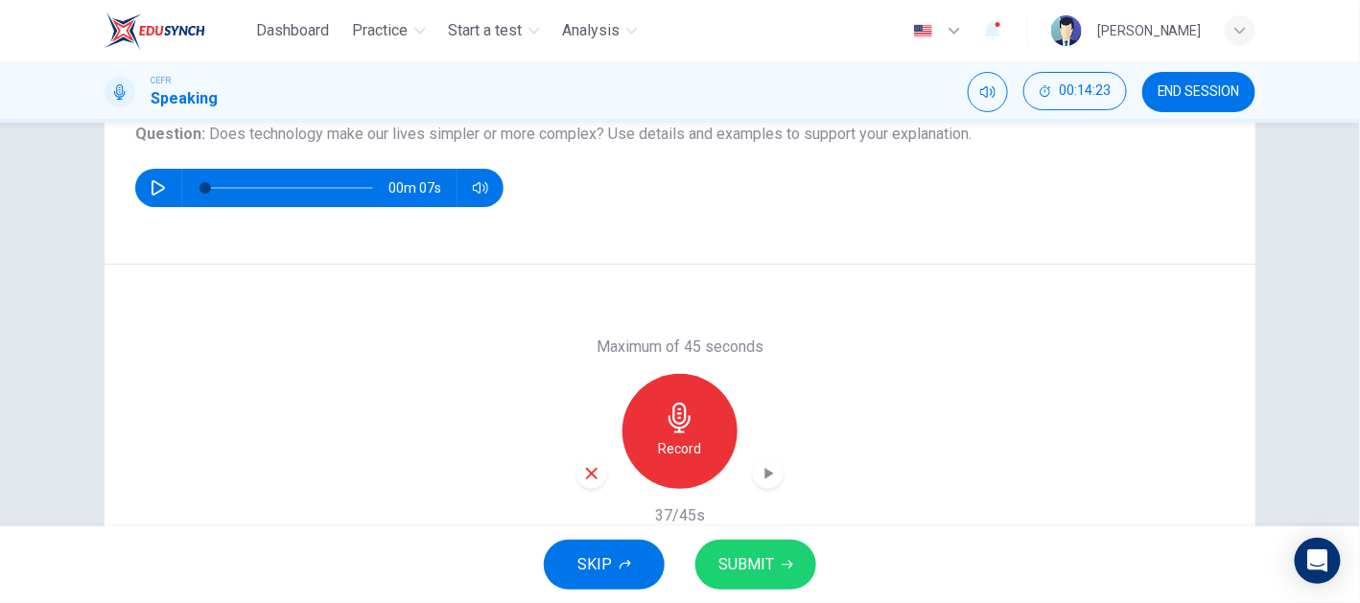
click at [783, 560] on icon "button" at bounding box center [788, 565] width 12 height 12
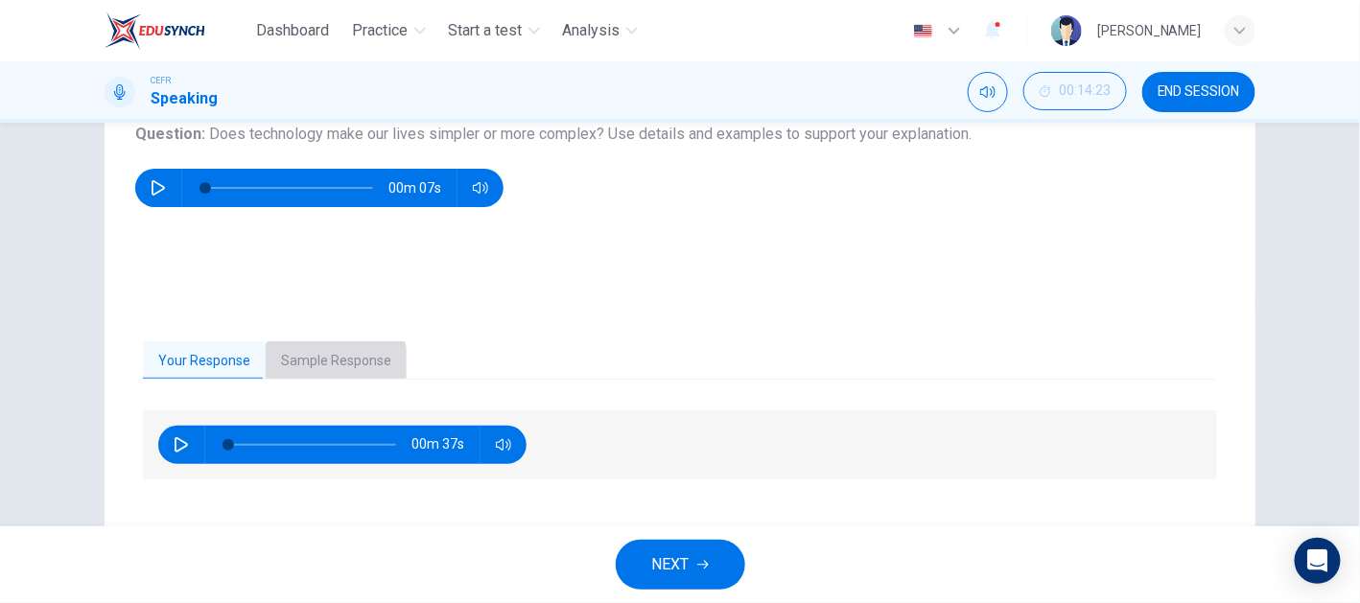
click at [318, 365] on button "Sample Response" at bounding box center [336, 362] width 141 height 40
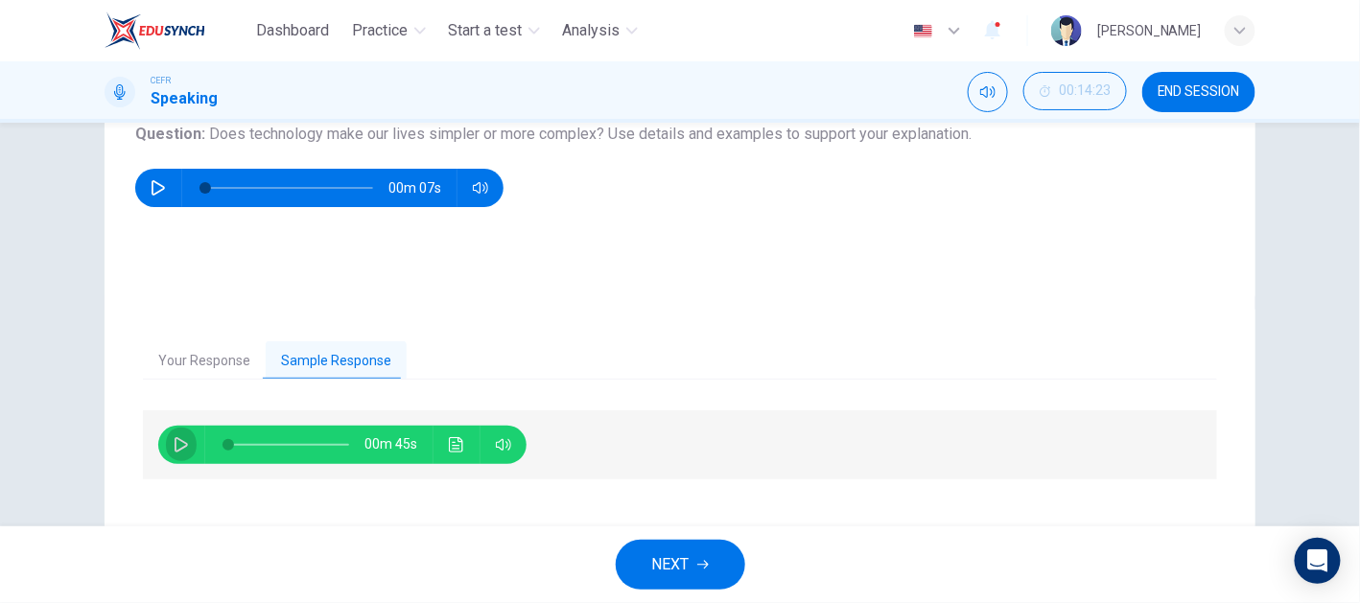
click at [174, 442] on icon "button" at bounding box center [181, 444] width 15 height 15
click at [166, 452] on button "button" at bounding box center [181, 445] width 31 height 38
click at [449, 437] on icon "Click to see the audio transcription" at bounding box center [456, 444] width 14 height 15
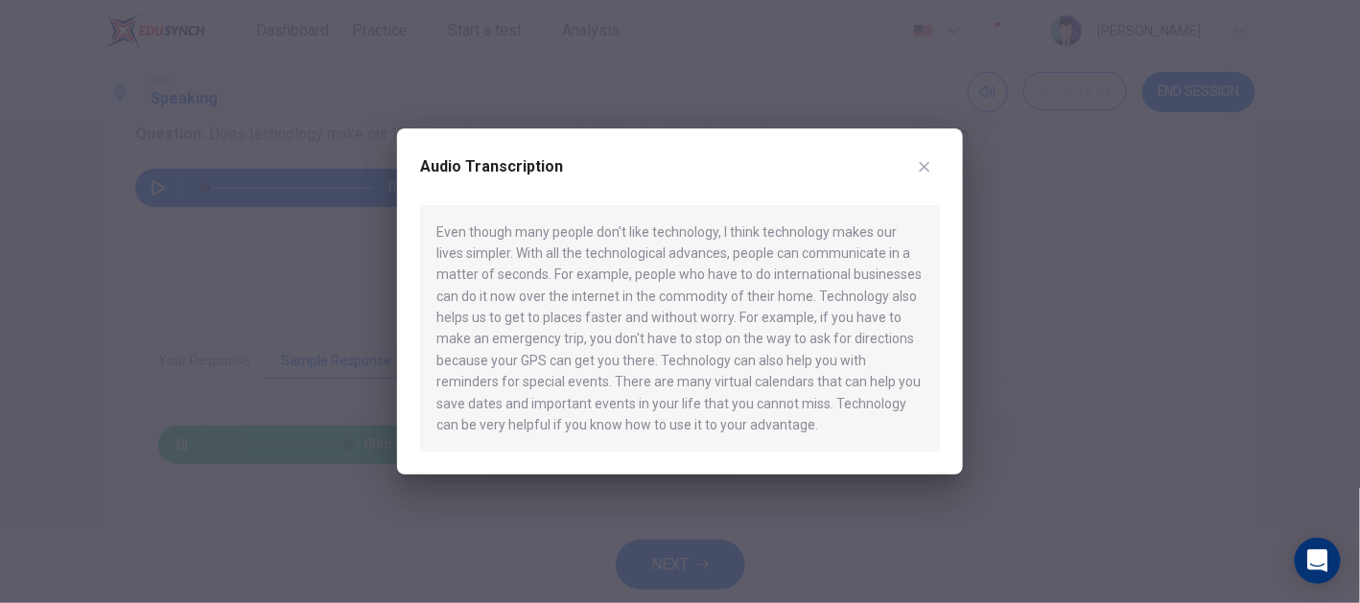
type input "0"
click at [920, 176] on button "button" at bounding box center [924, 167] width 31 height 31
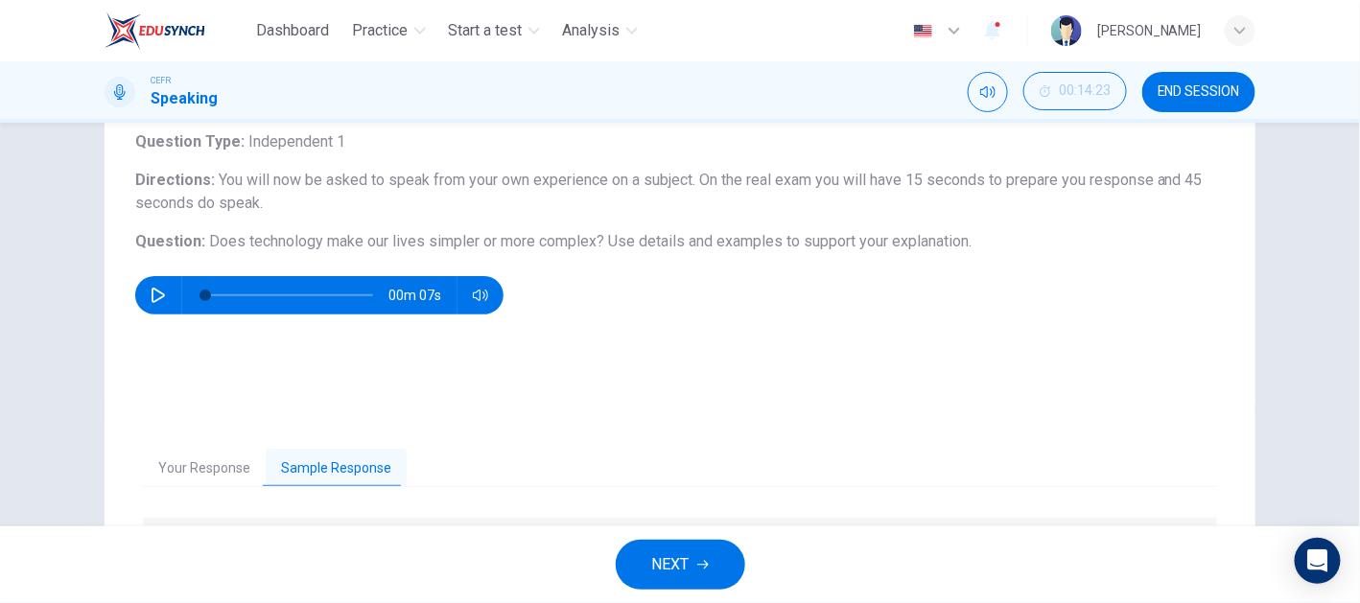
scroll to position [265, 0]
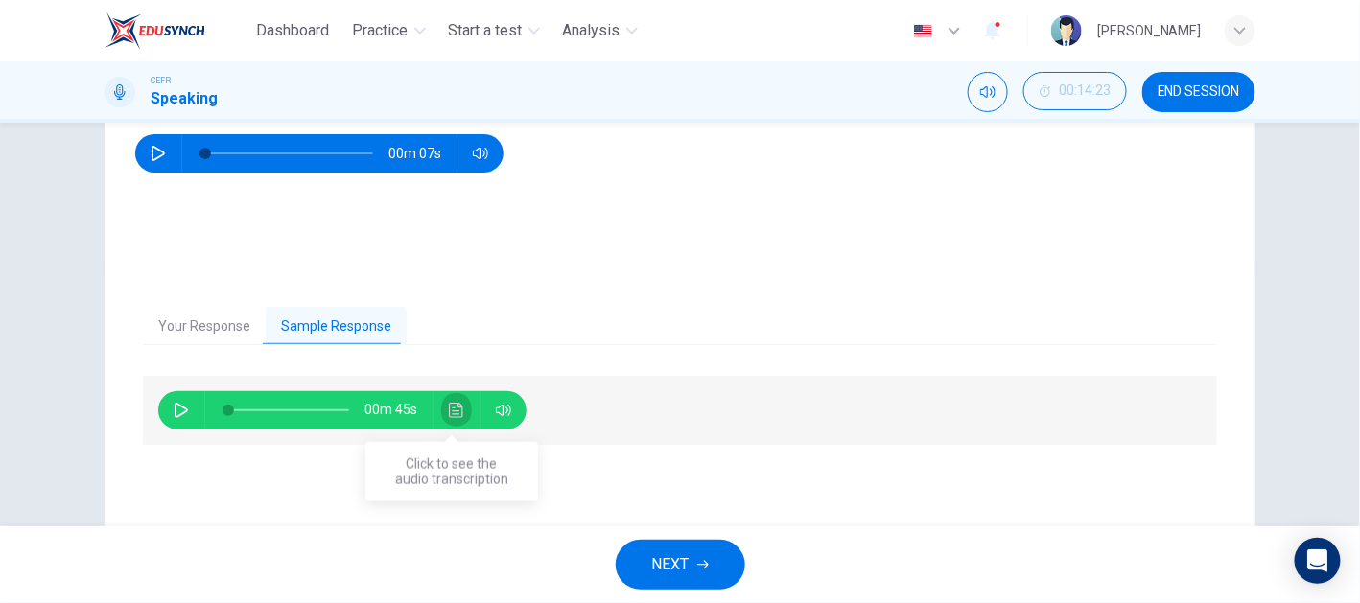
click at [449, 413] on icon "Click to see the audio transcription" at bounding box center [456, 410] width 15 height 15
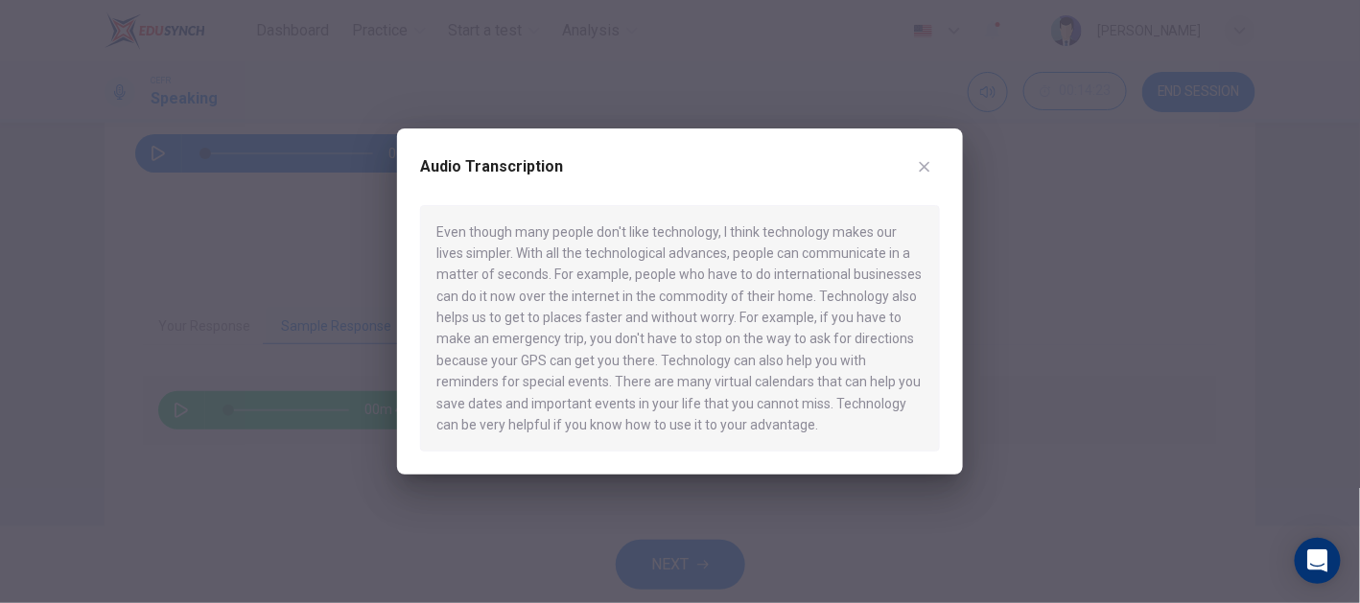
drag, startPoint x: 695, startPoint y: 424, endPoint x: 511, endPoint y: 272, distance: 237.8
click at [511, 272] on div "Even though many people don't like technology, I think technology makes our liv…" at bounding box center [680, 328] width 520 height 247
click at [917, 173] on icon "button" at bounding box center [924, 166] width 15 height 15
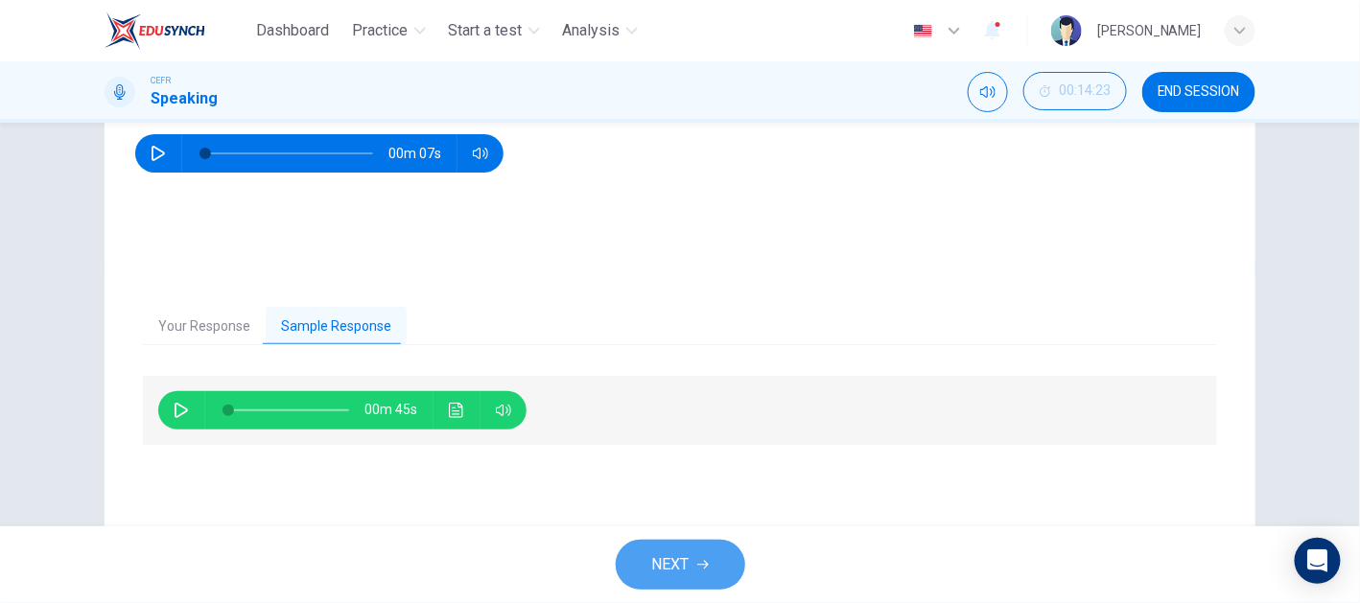
click at [679, 577] on span "NEXT" at bounding box center [670, 565] width 37 height 27
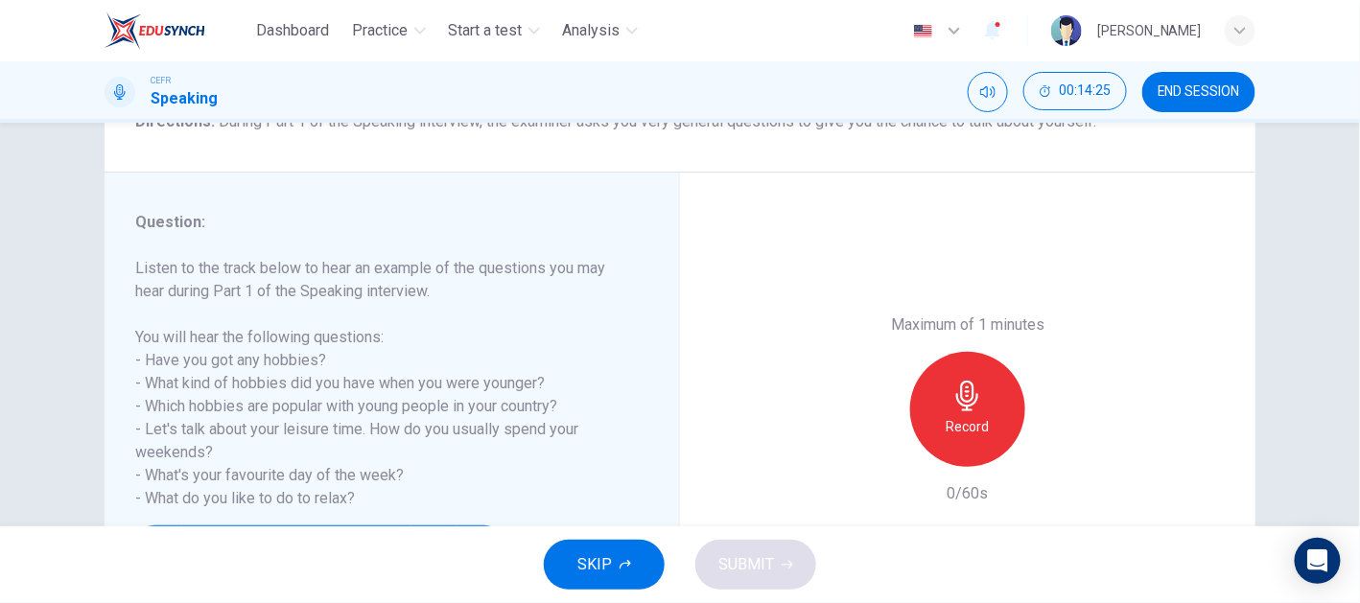
scroll to position [181, 0]
click at [614, 562] on button "SKIP" at bounding box center [604, 565] width 121 height 50
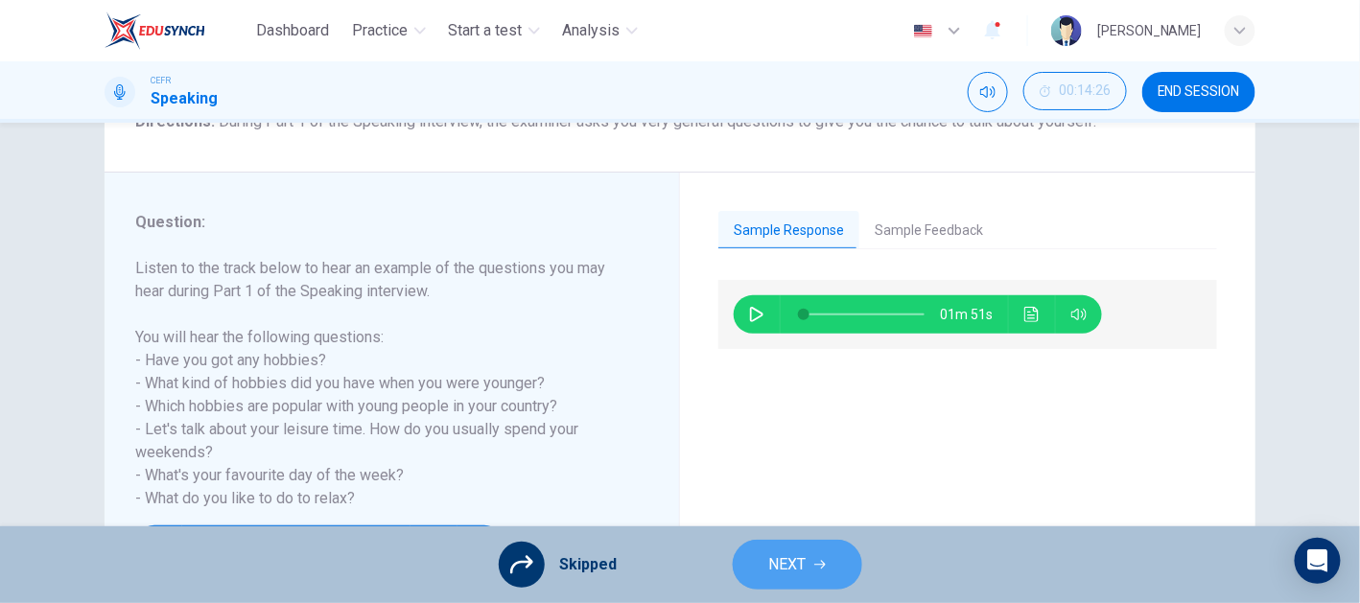
click at [823, 563] on icon "button" at bounding box center [820, 565] width 12 height 9
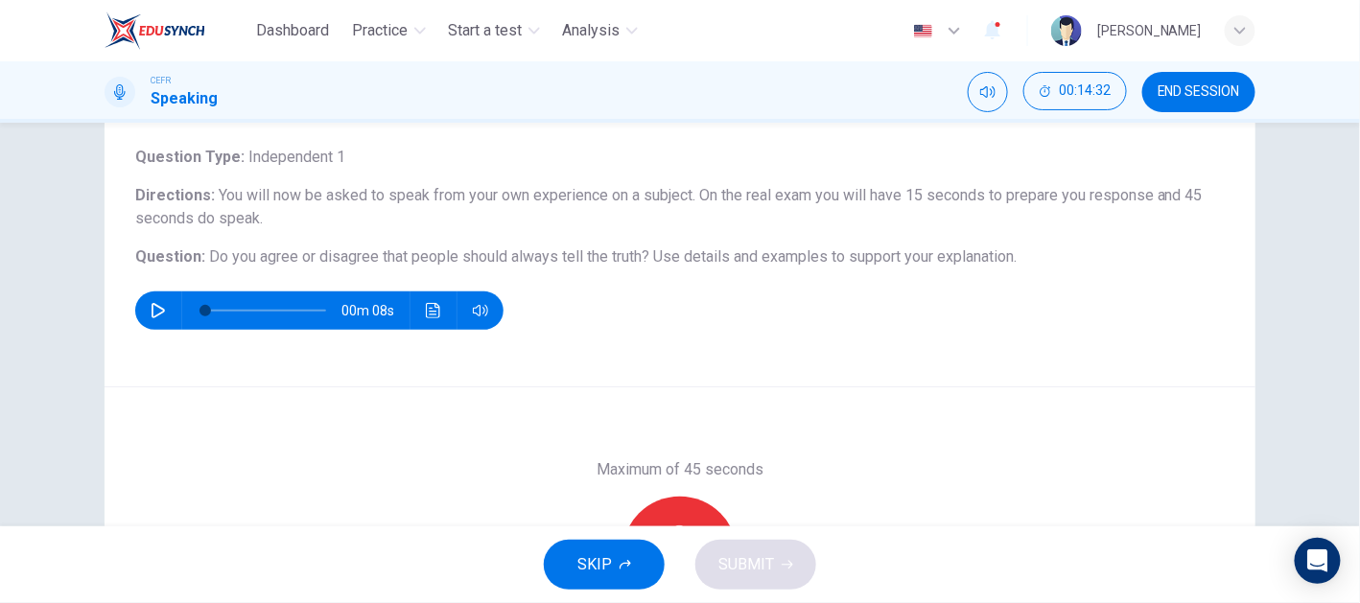
scroll to position [122, 0]
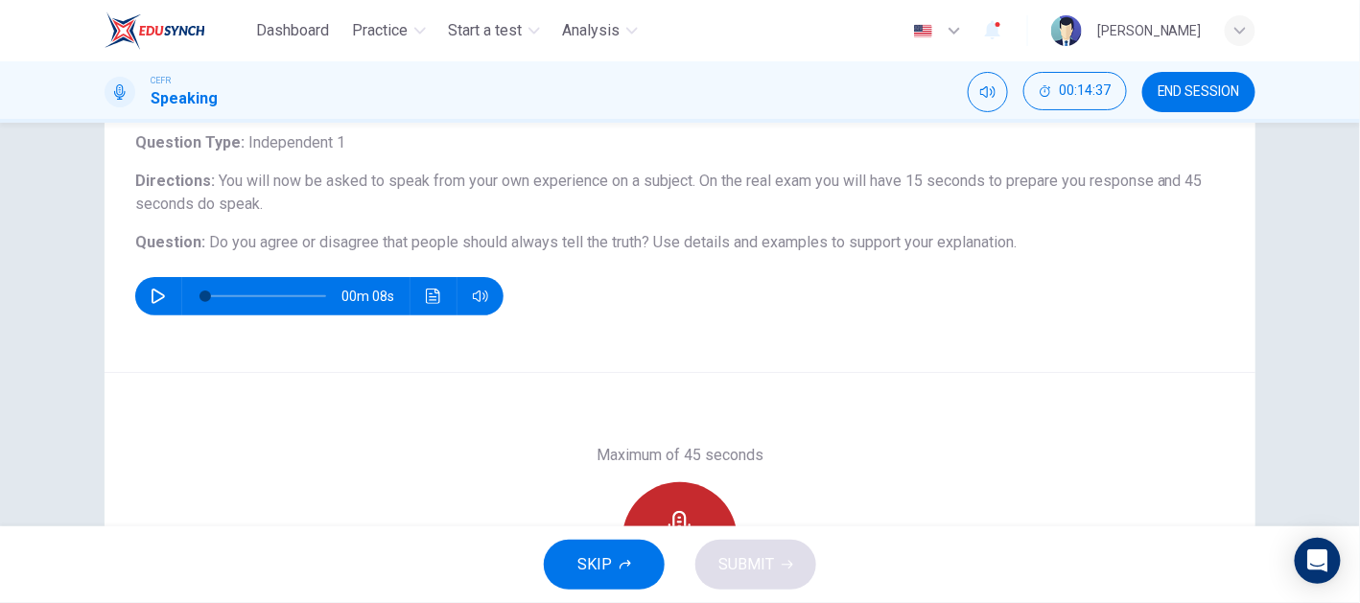
click at [671, 506] on div "Record" at bounding box center [680, 540] width 115 height 115
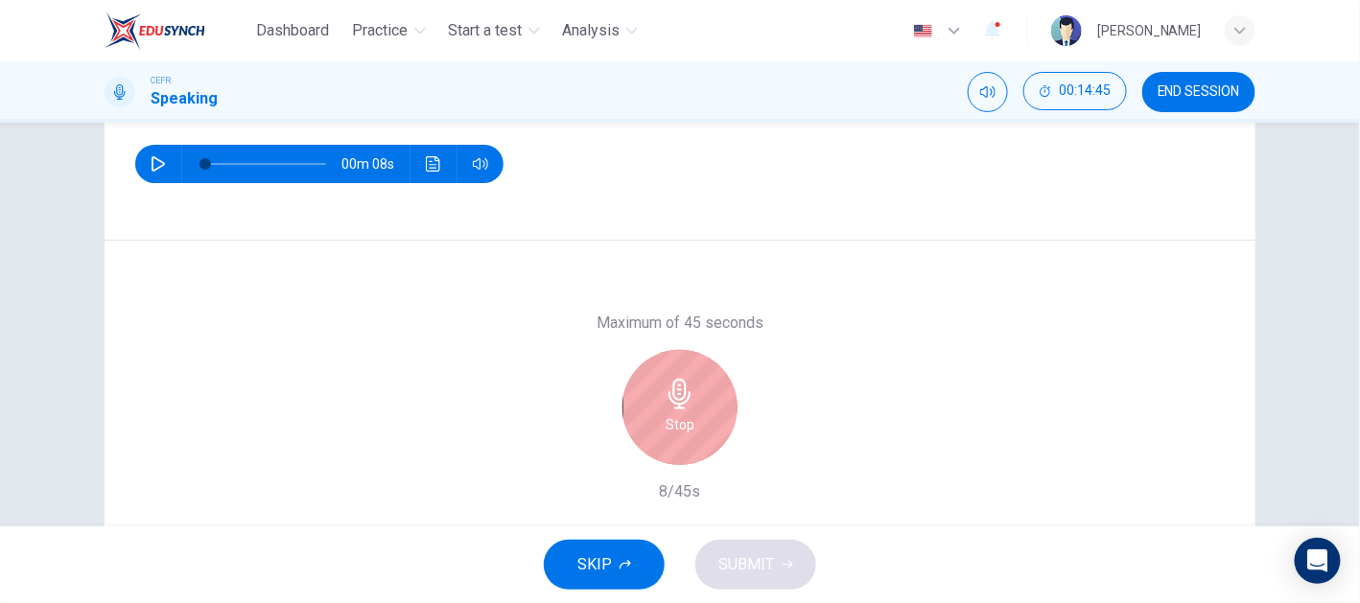
scroll to position [259, 0]
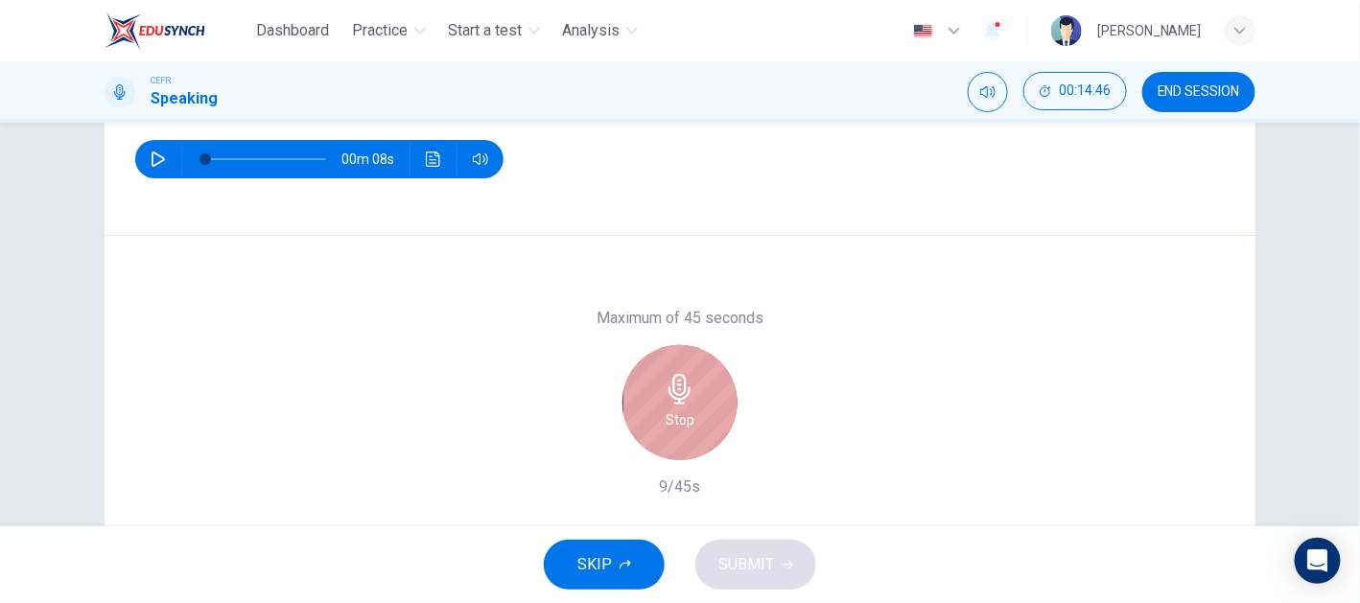
click at [691, 426] on div "Stop" at bounding box center [680, 402] width 115 height 115
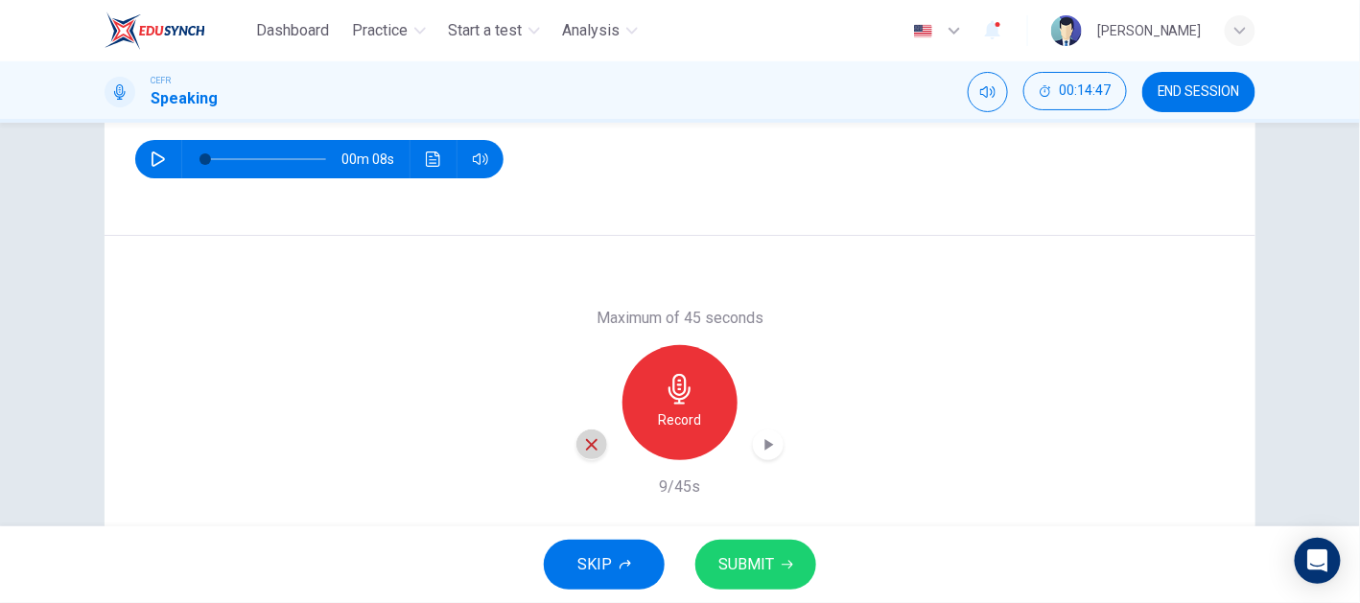
click at [586, 441] on icon "button" at bounding box center [592, 445] width 12 height 12
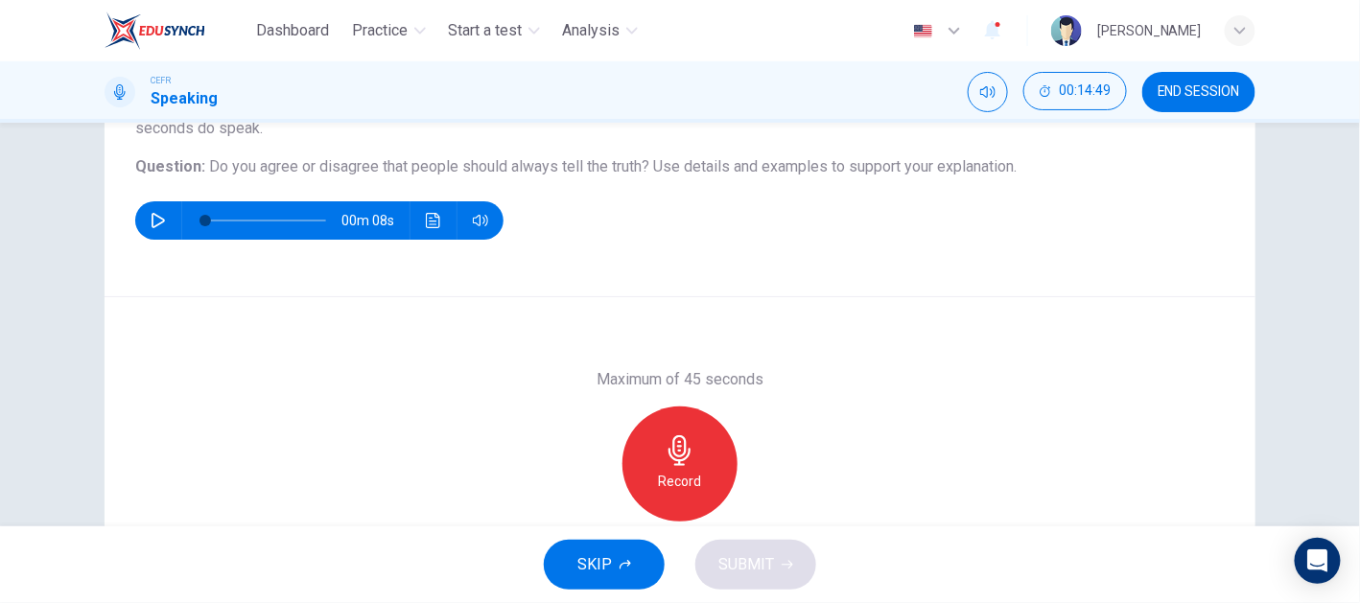
scroll to position [203, 0]
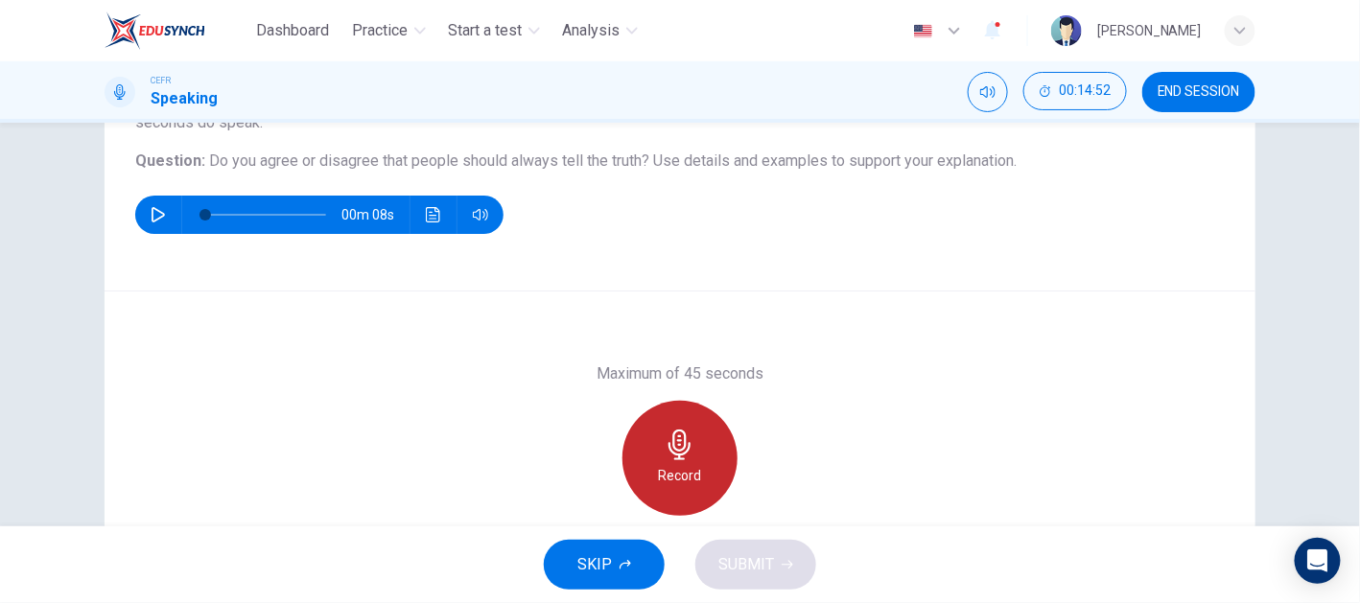
click at [699, 475] on div "Record" at bounding box center [680, 458] width 115 height 115
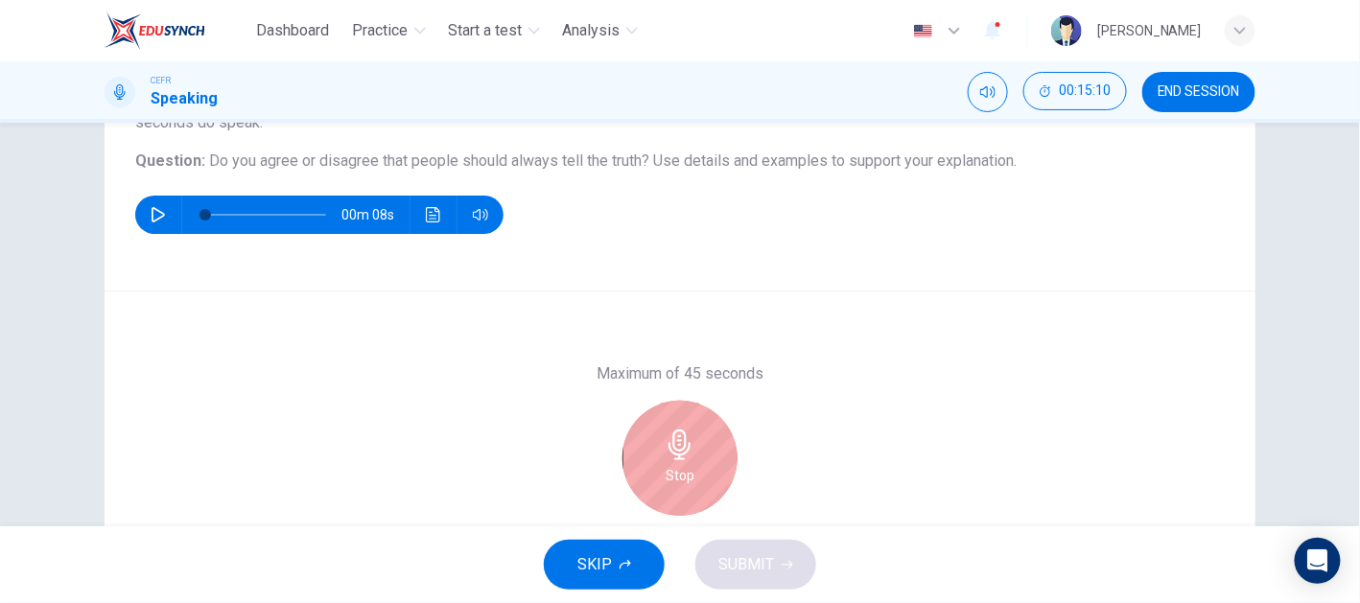
scroll to position [339, 0]
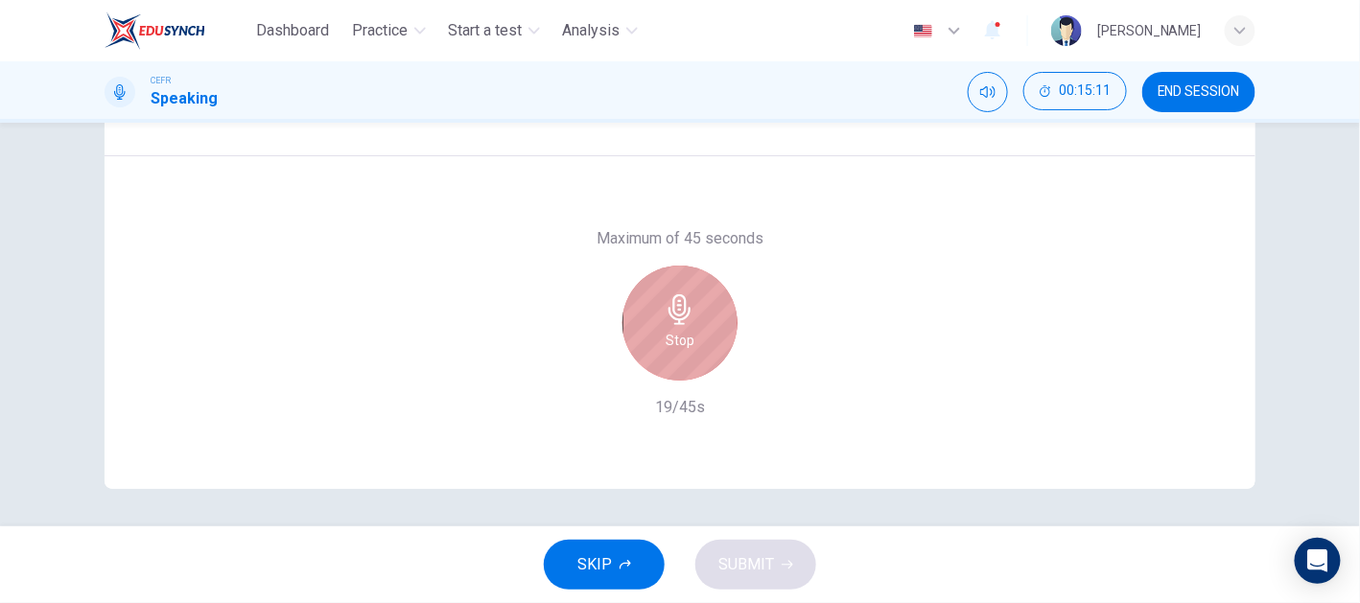
click at [692, 312] on div "Stop" at bounding box center [680, 323] width 115 height 115
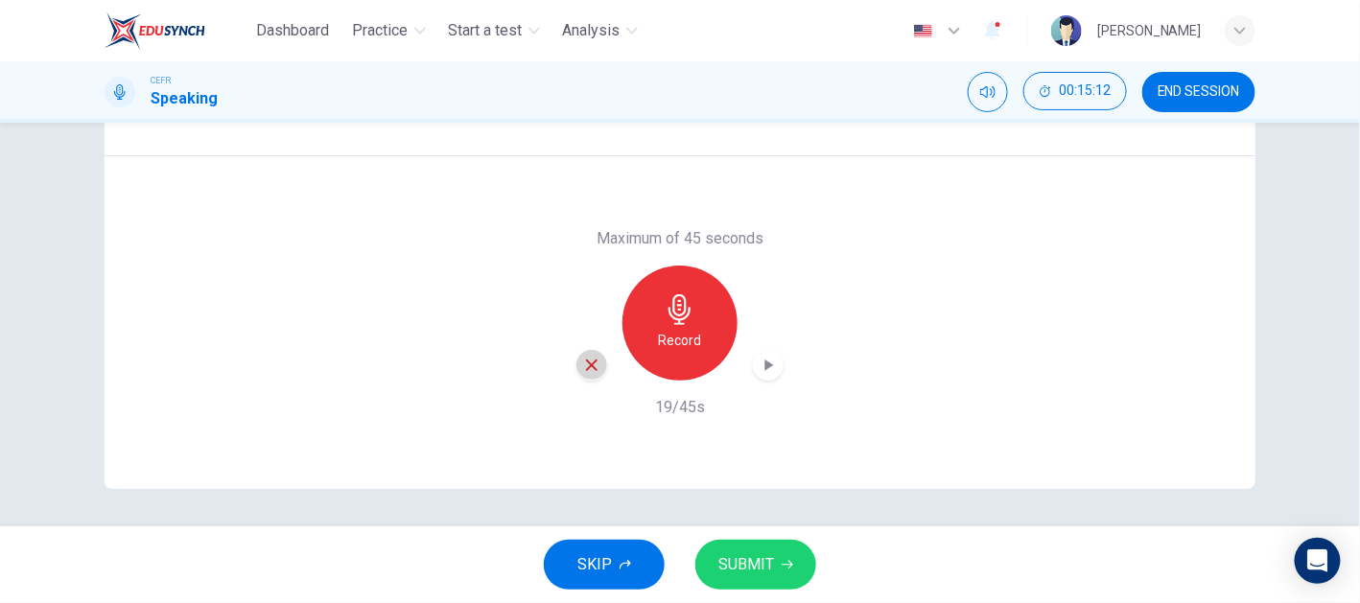
click at [583, 358] on icon "button" at bounding box center [591, 365] width 17 height 17
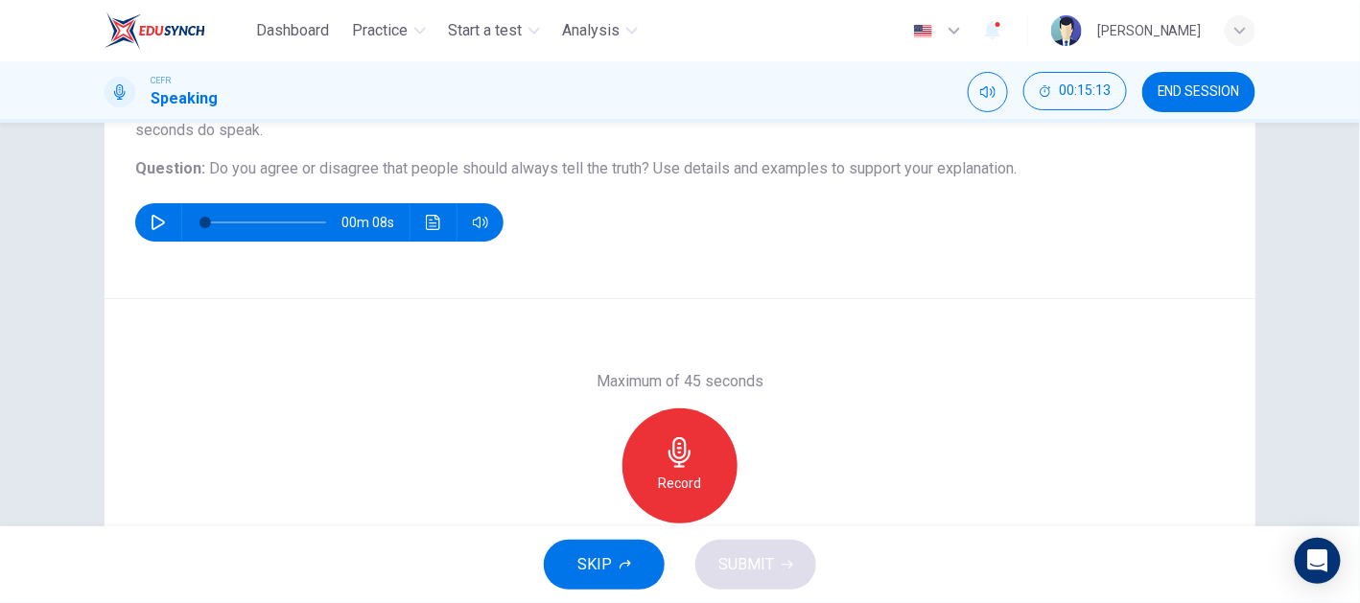
scroll to position [199, 0]
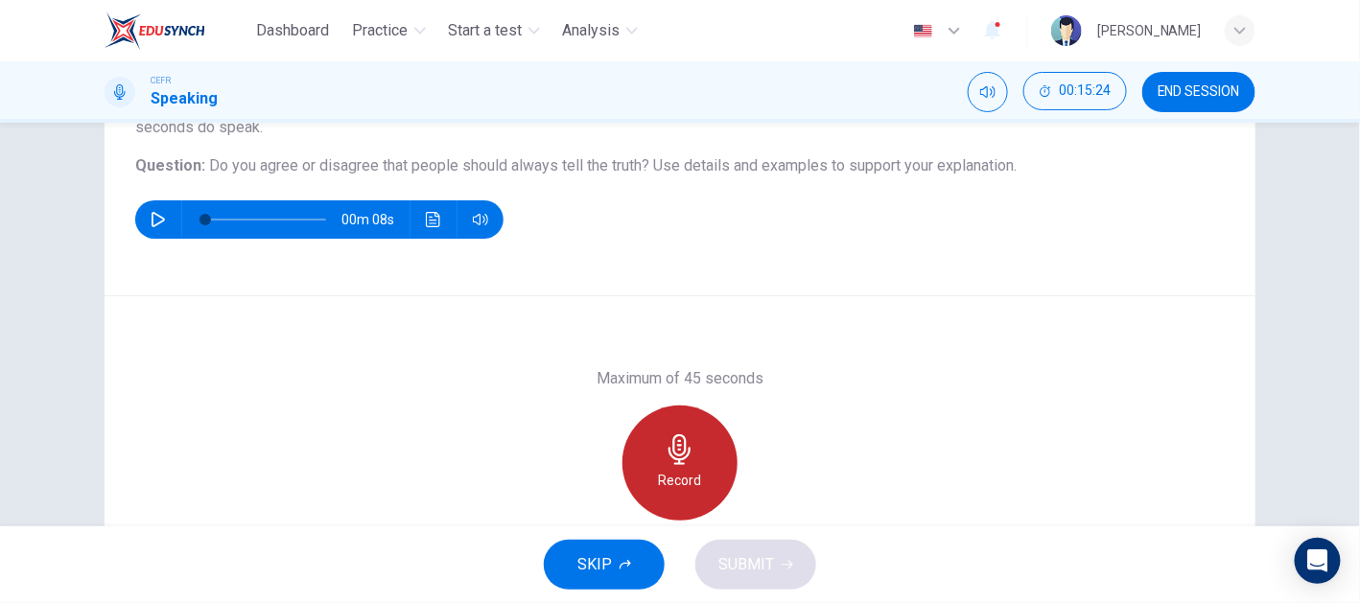
click at [679, 441] on icon "button" at bounding box center [680, 450] width 31 height 31
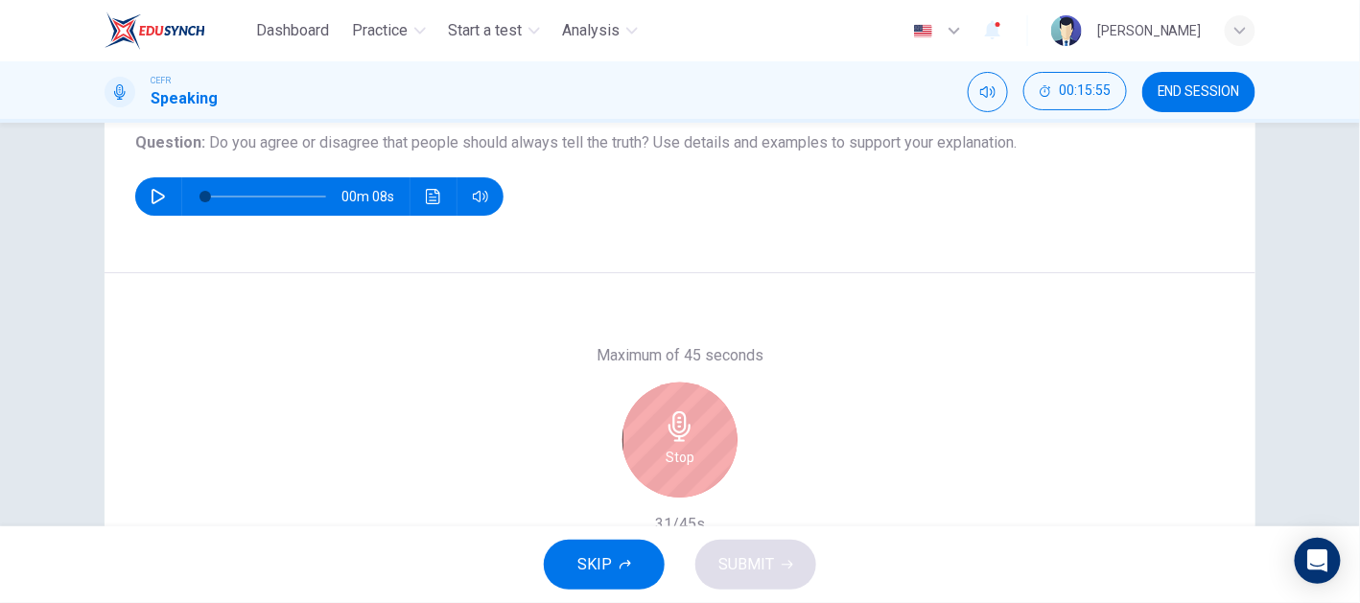
scroll to position [223, 0]
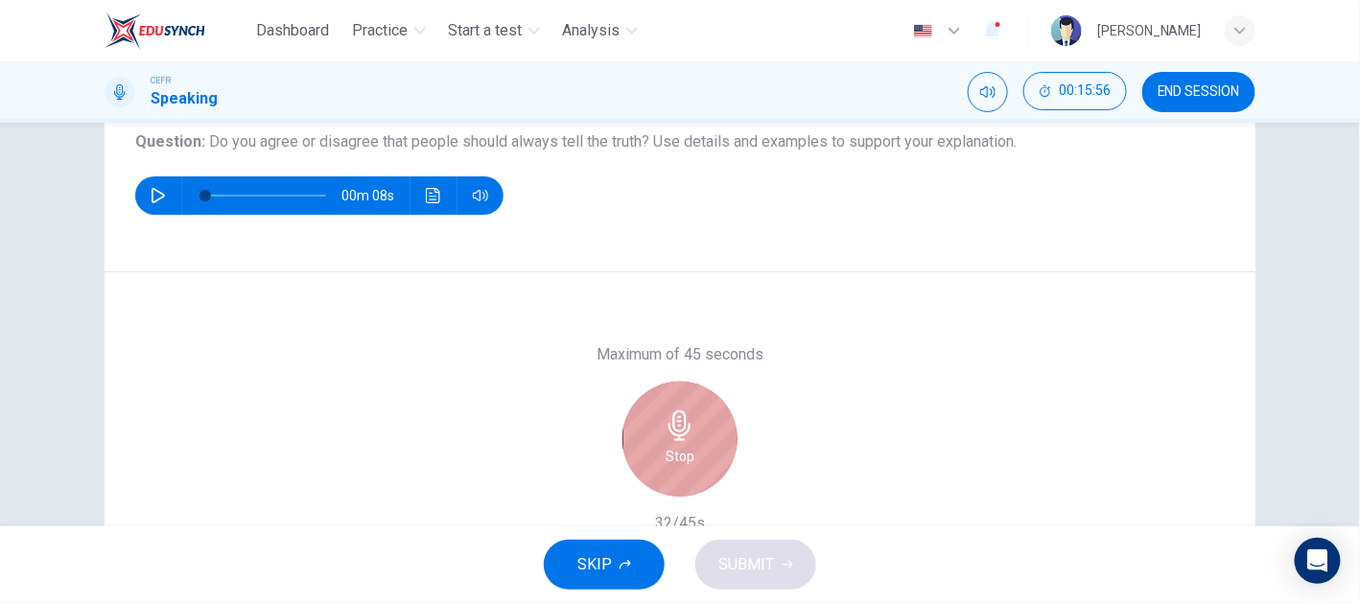
click at [671, 449] on h6 "Stop" at bounding box center [680, 456] width 29 height 23
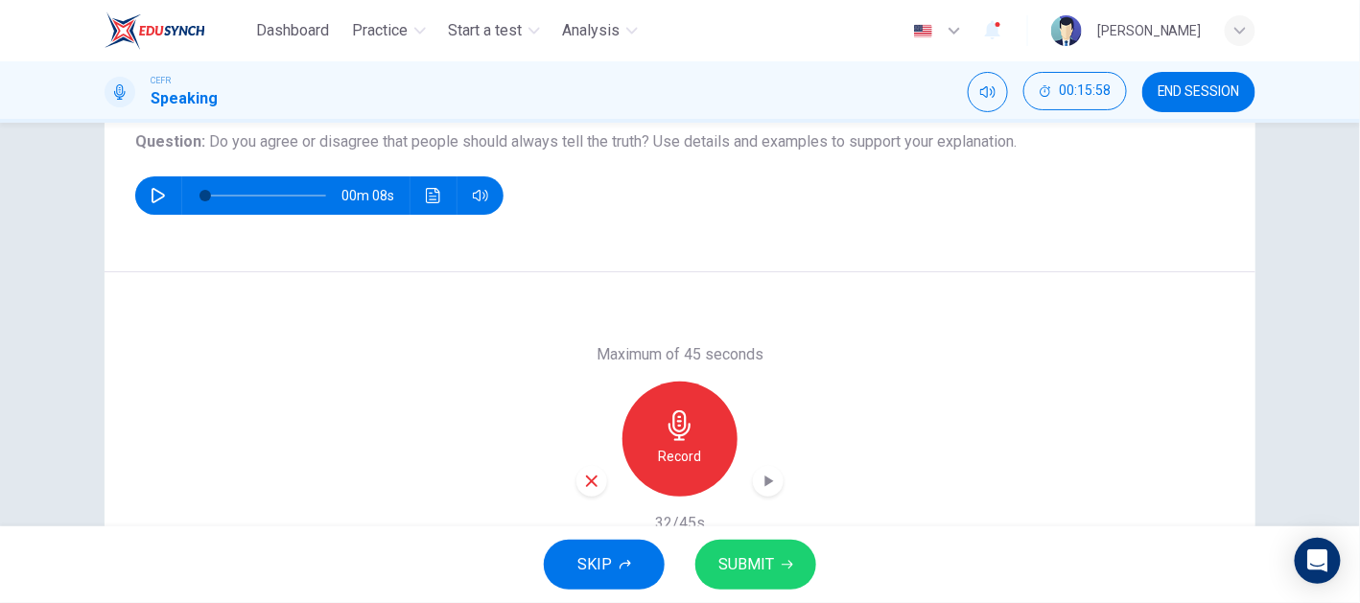
click at [590, 474] on icon "button" at bounding box center [591, 481] width 17 height 17
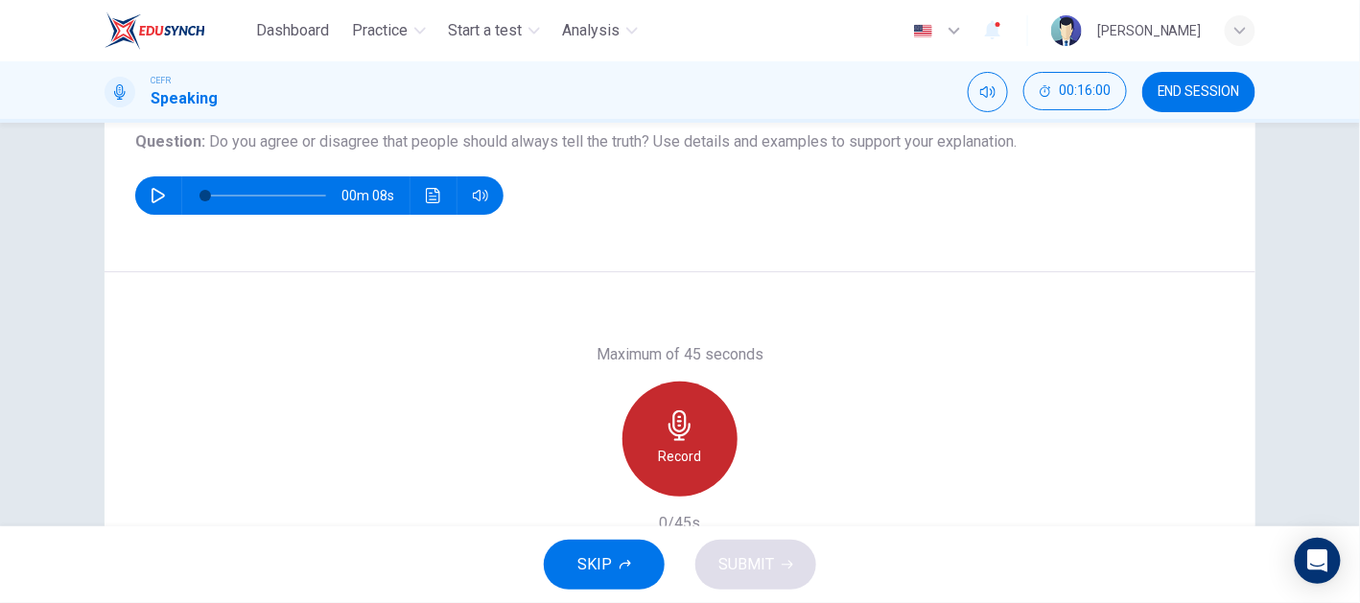
click at [693, 440] on div "Record" at bounding box center [680, 439] width 115 height 115
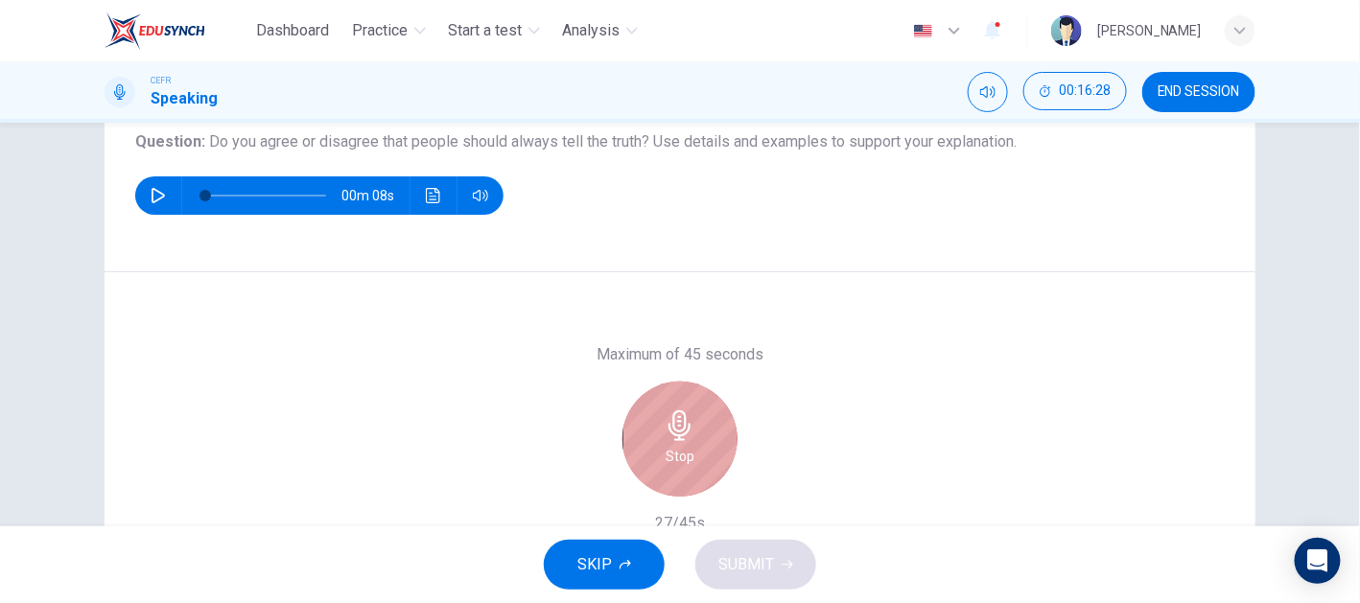
click at [693, 440] on div "Stop" at bounding box center [680, 439] width 115 height 115
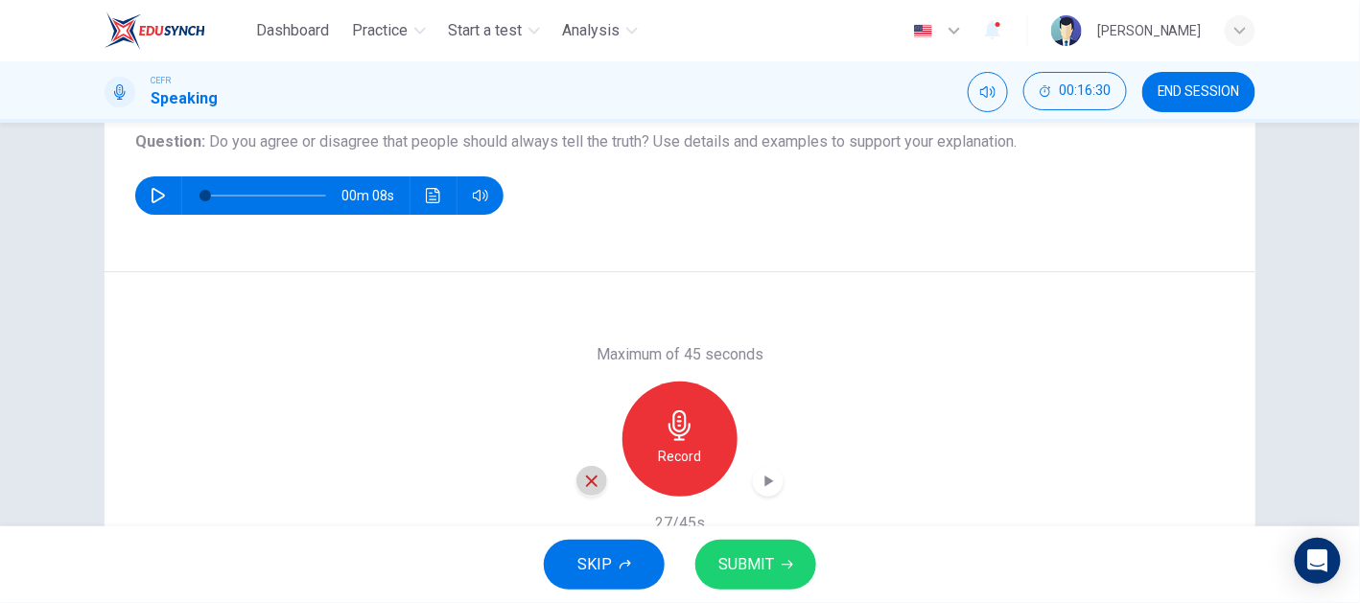
click at [583, 482] on icon "button" at bounding box center [591, 481] width 17 height 17
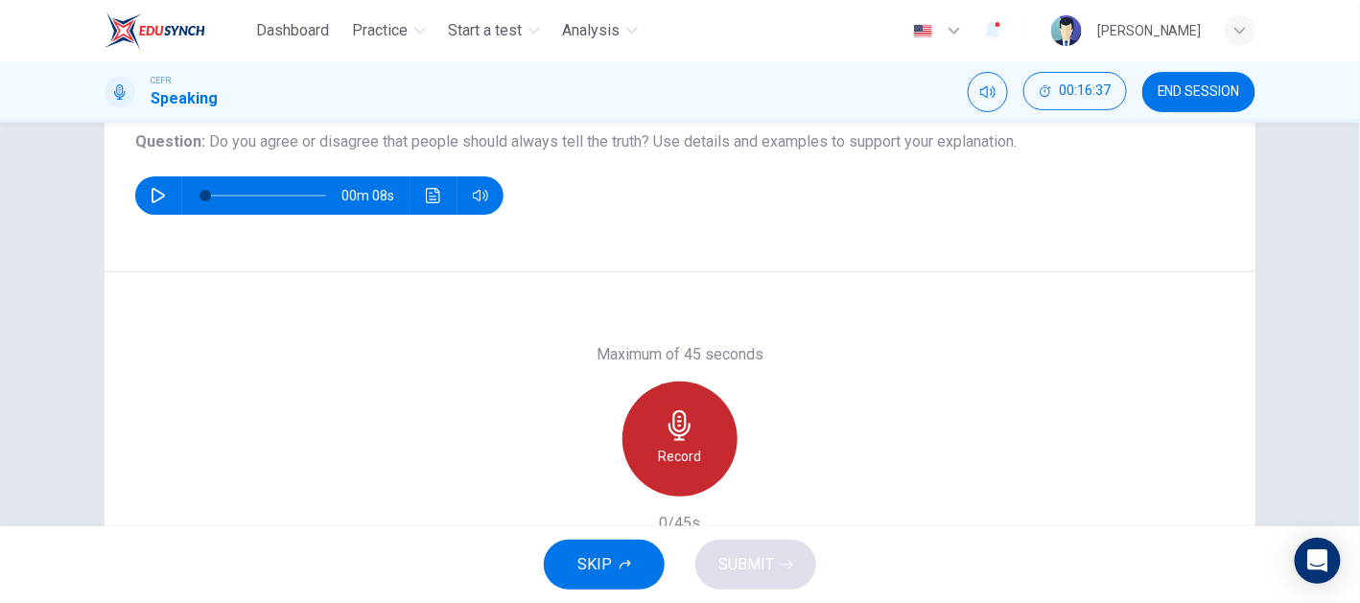
click at [655, 434] on div "Record" at bounding box center [680, 439] width 115 height 115
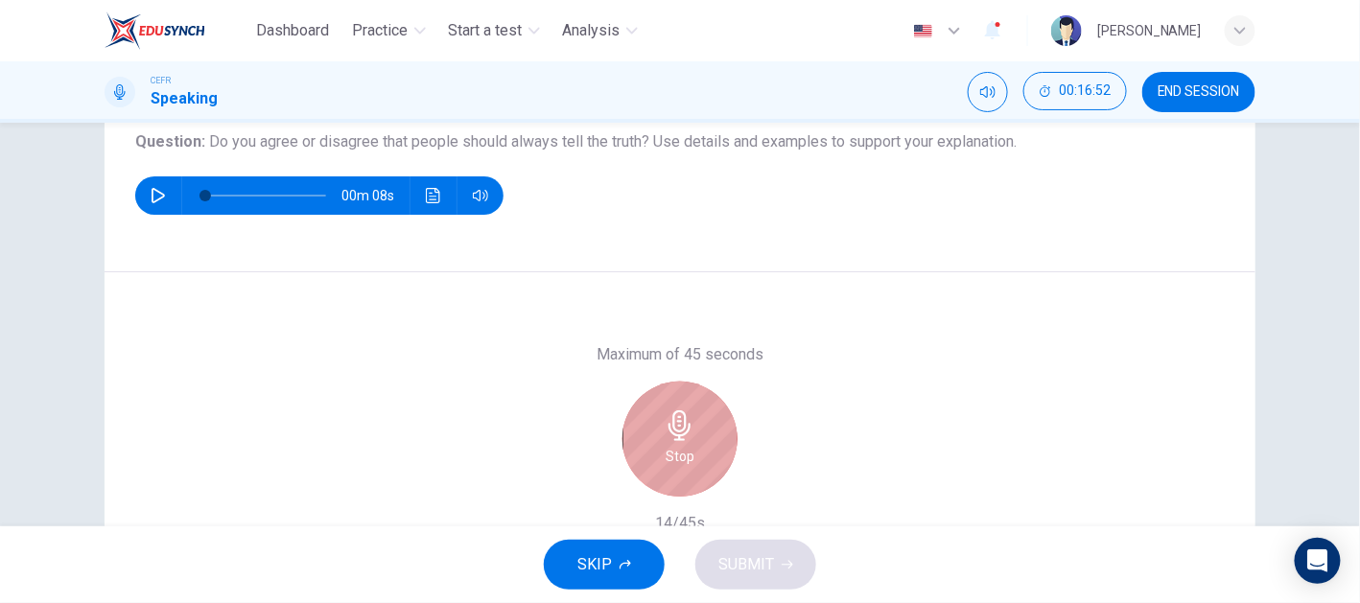
click at [694, 445] on div "Stop" at bounding box center [680, 439] width 115 height 115
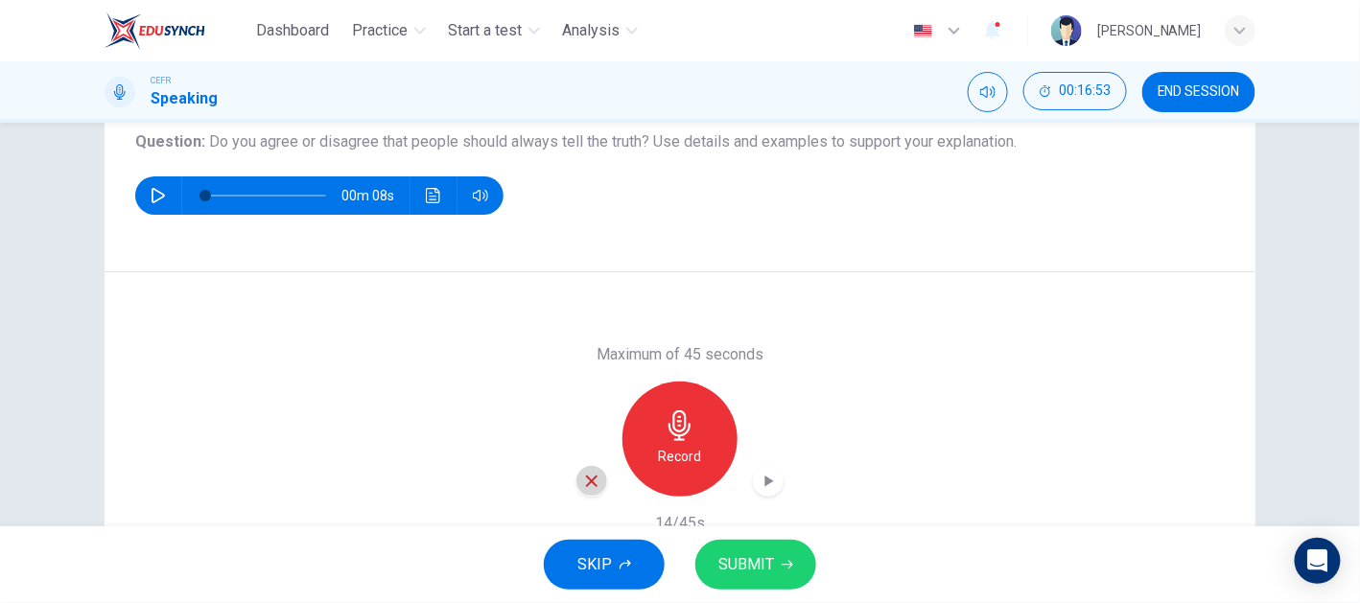
click at [590, 482] on icon "button" at bounding box center [591, 481] width 17 height 17
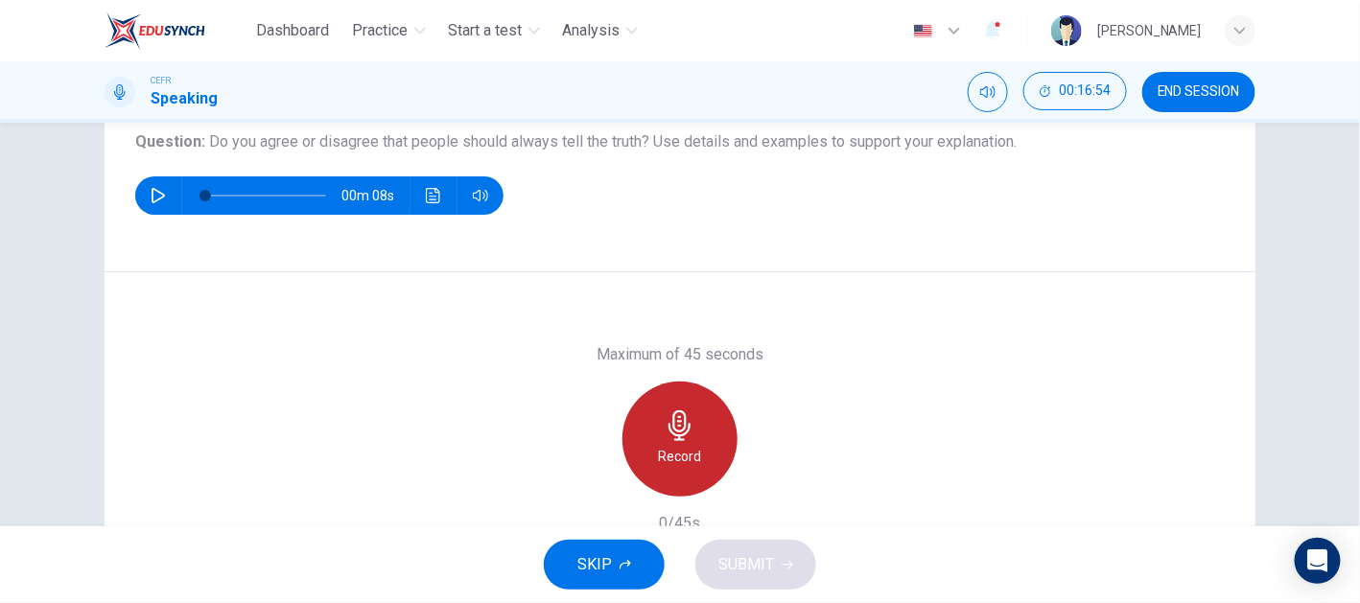
click at [705, 414] on div "Record" at bounding box center [680, 439] width 115 height 115
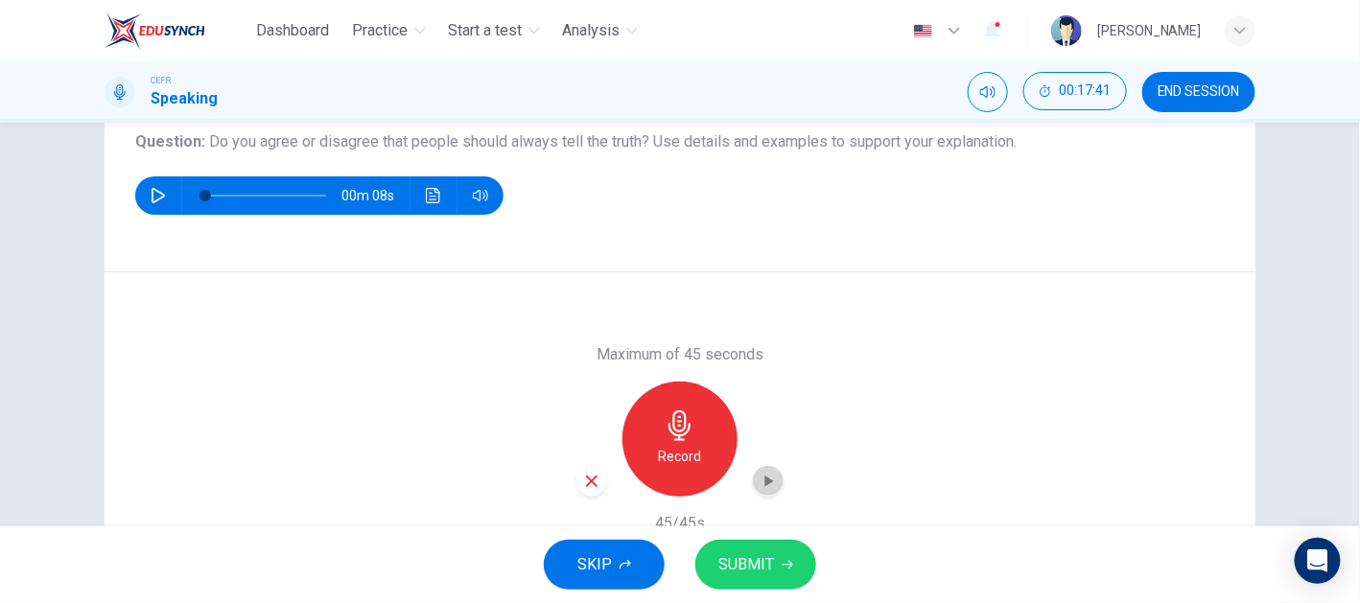
click at [768, 485] on icon "button" at bounding box center [768, 481] width 19 height 19
click at [730, 558] on span "SUBMIT" at bounding box center [747, 565] width 56 height 27
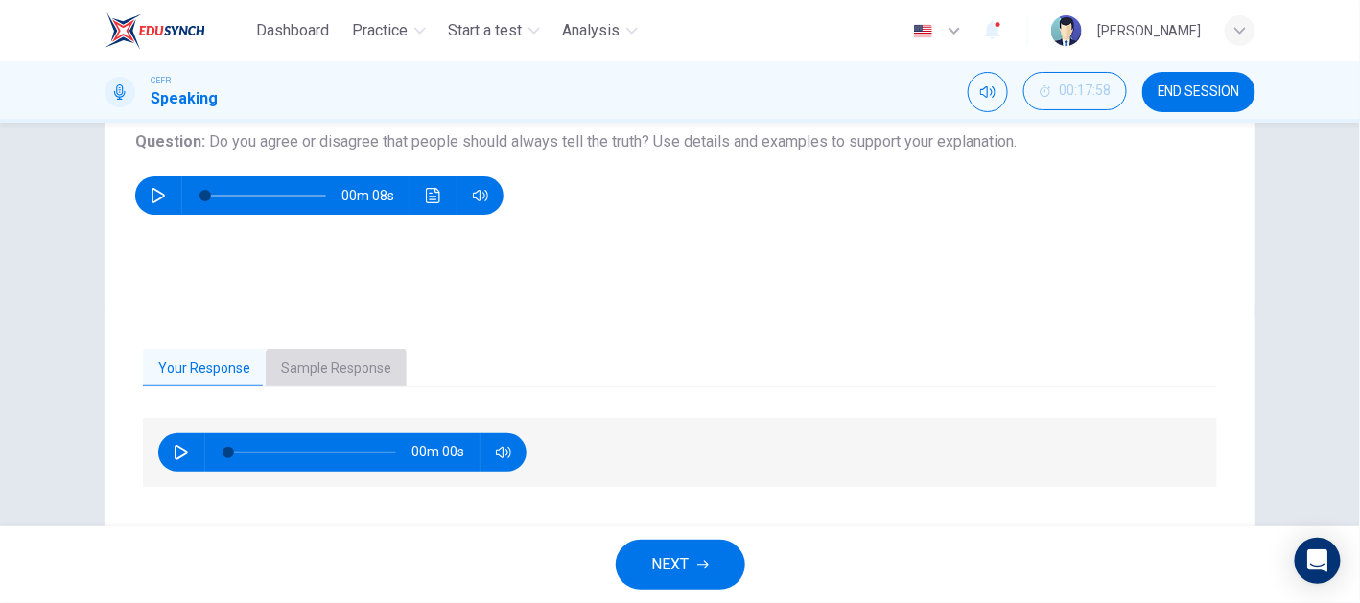
click at [332, 365] on button "Sample Response" at bounding box center [336, 369] width 141 height 40
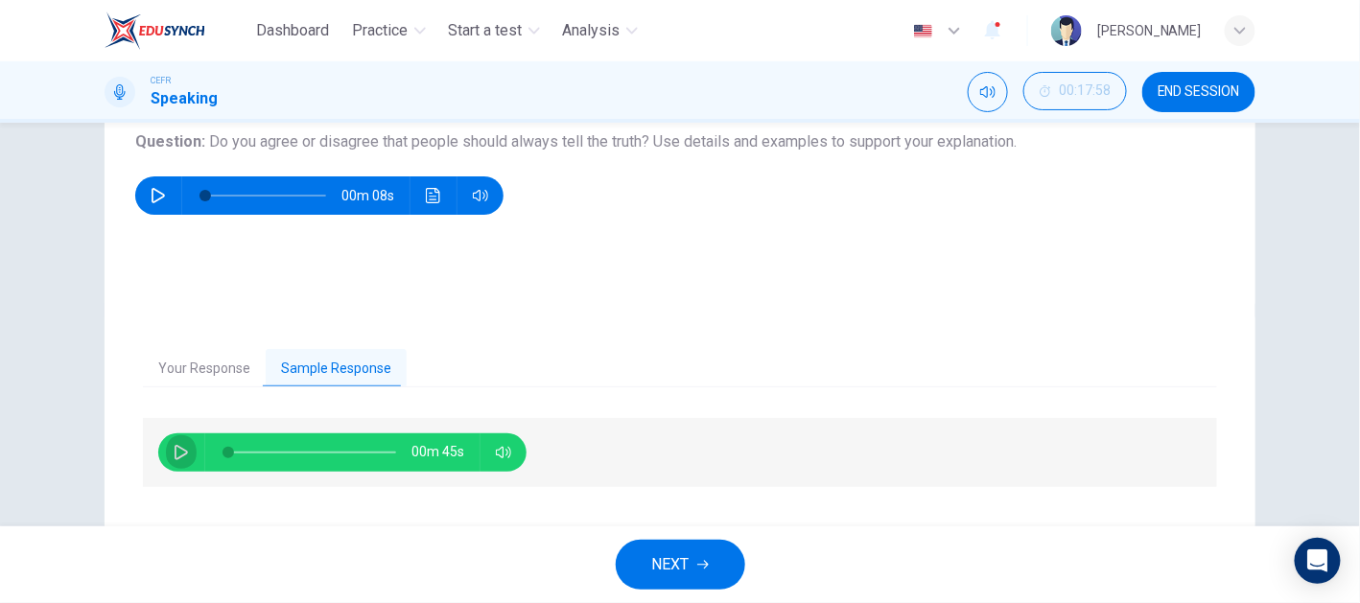
click at [175, 451] on icon "button" at bounding box center [181, 452] width 15 height 15
type input "0"
click at [685, 566] on span "NEXT" at bounding box center [670, 565] width 37 height 27
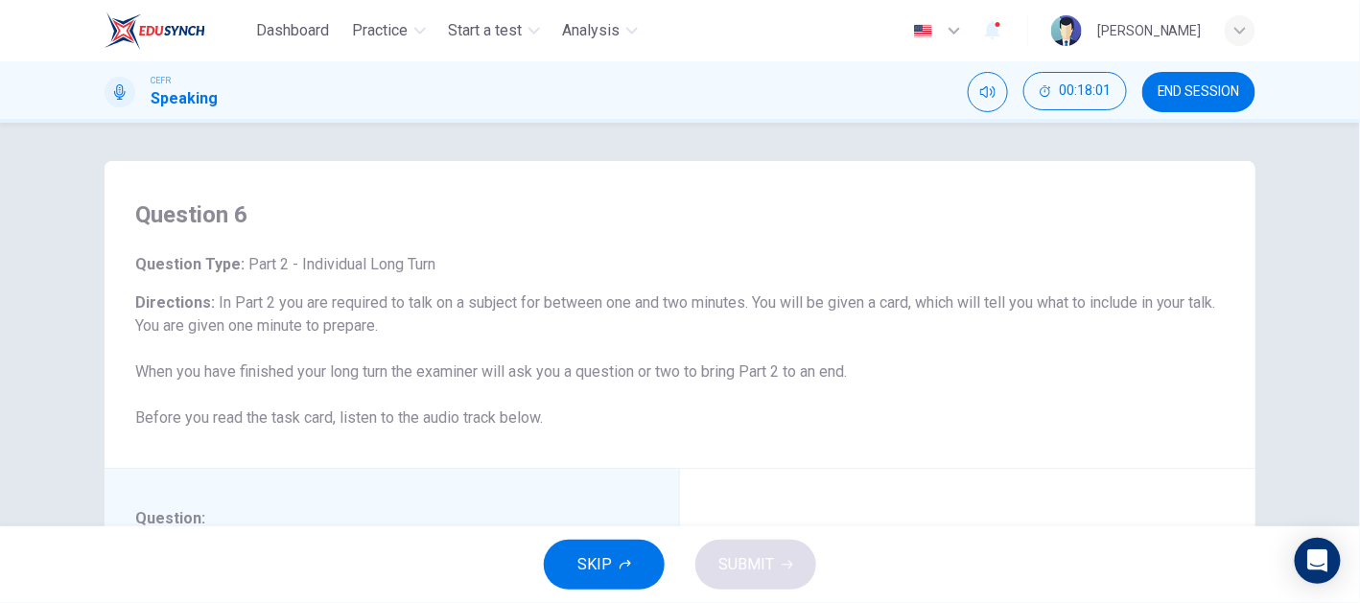
scroll to position [324, 0]
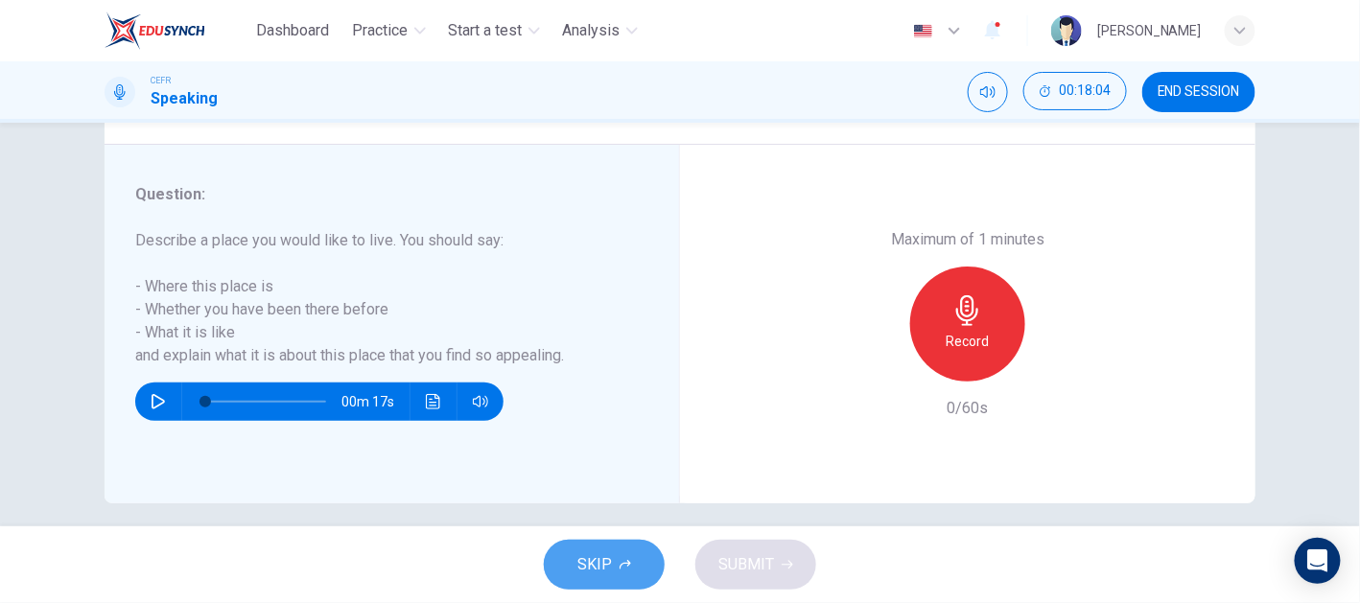
click at [607, 555] on span "SKIP" at bounding box center [594, 565] width 35 height 27
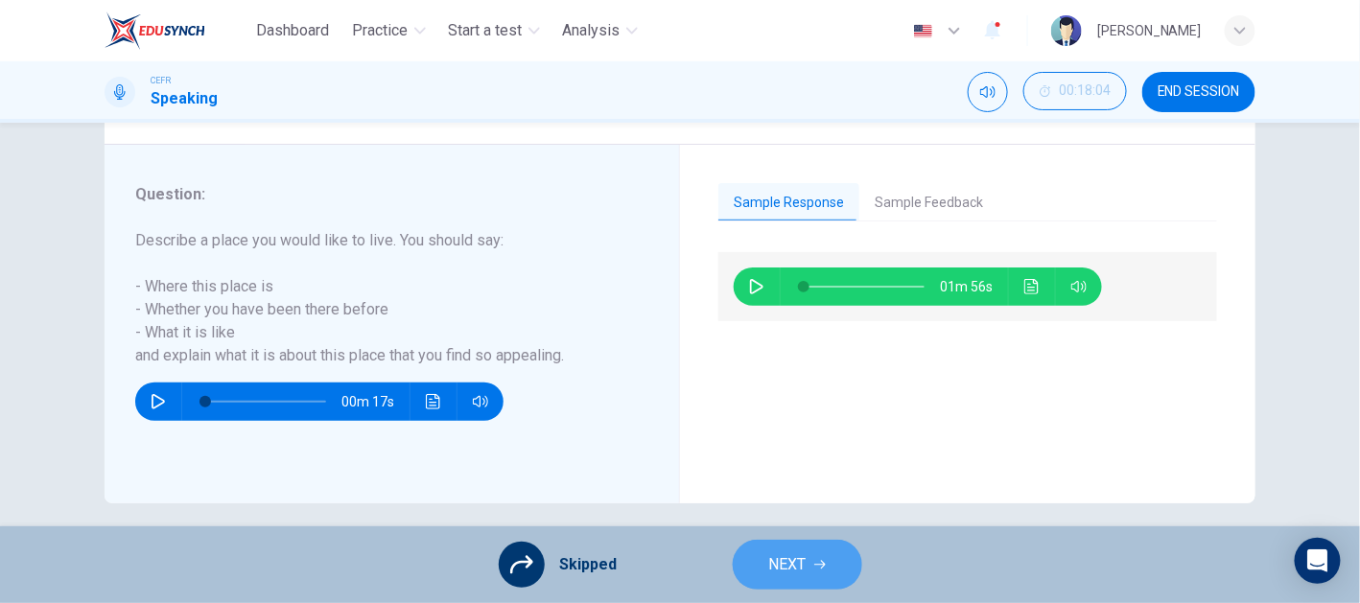
click at [794, 573] on span "NEXT" at bounding box center [787, 565] width 37 height 27
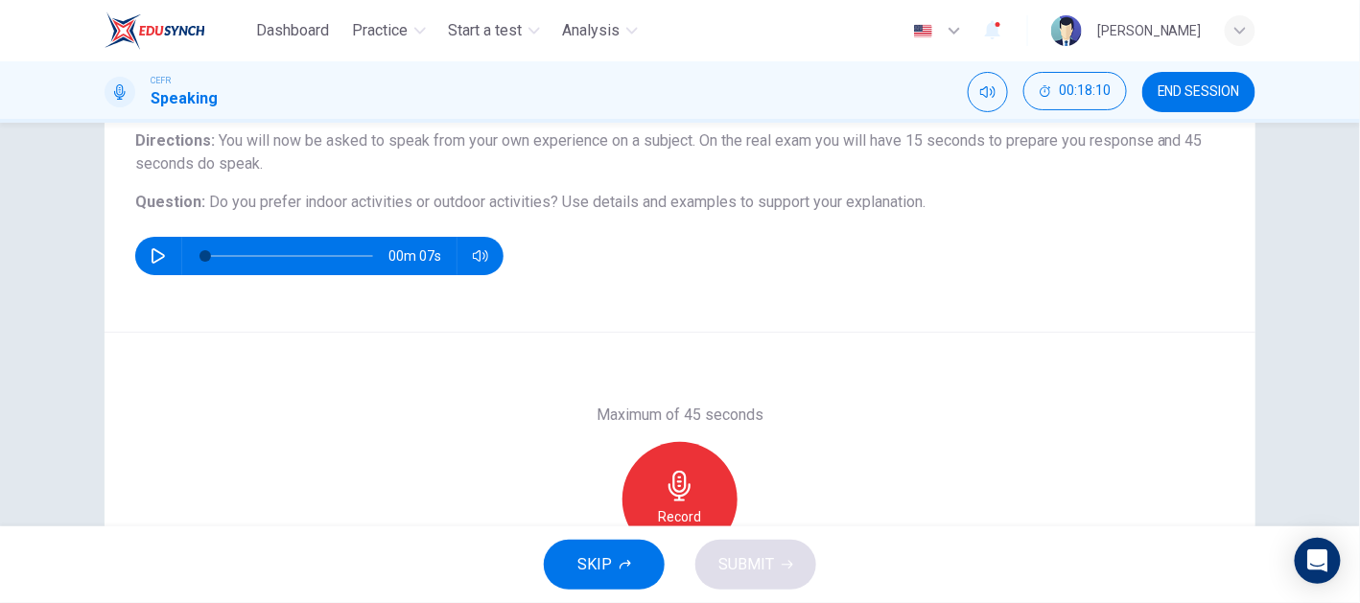
scroll to position [178, 0]
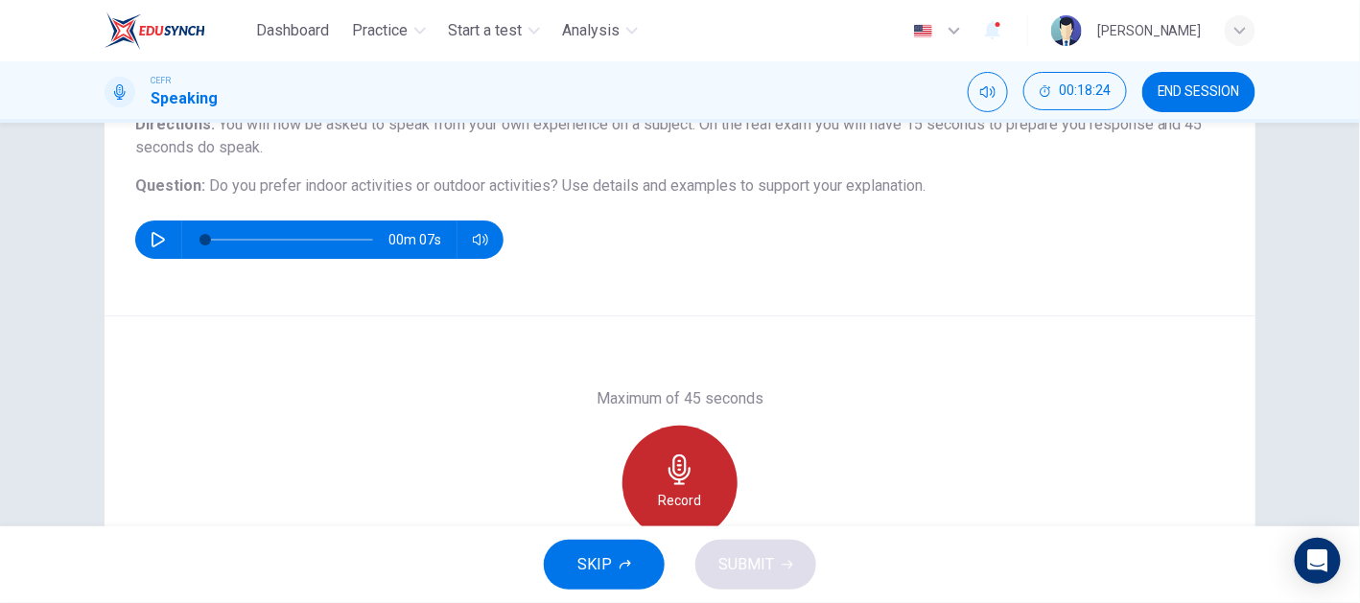
click at [674, 460] on icon "button" at bounding box center [680, 470] width 22 height 31
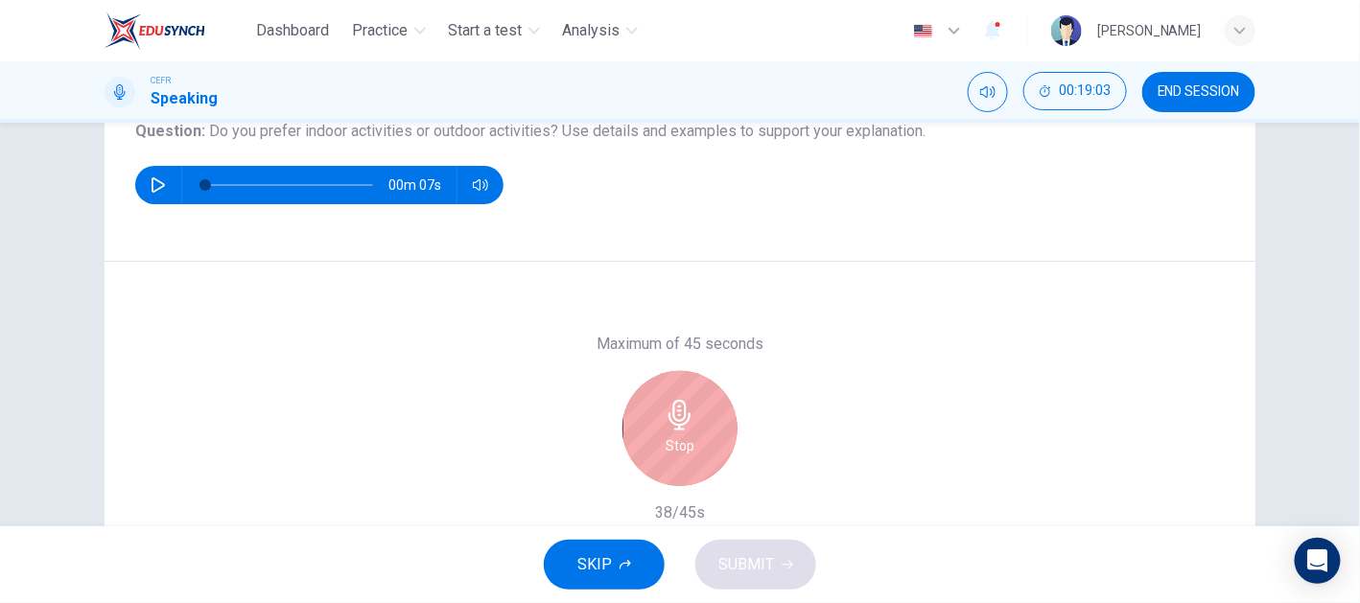
scroll to position [238, 0]
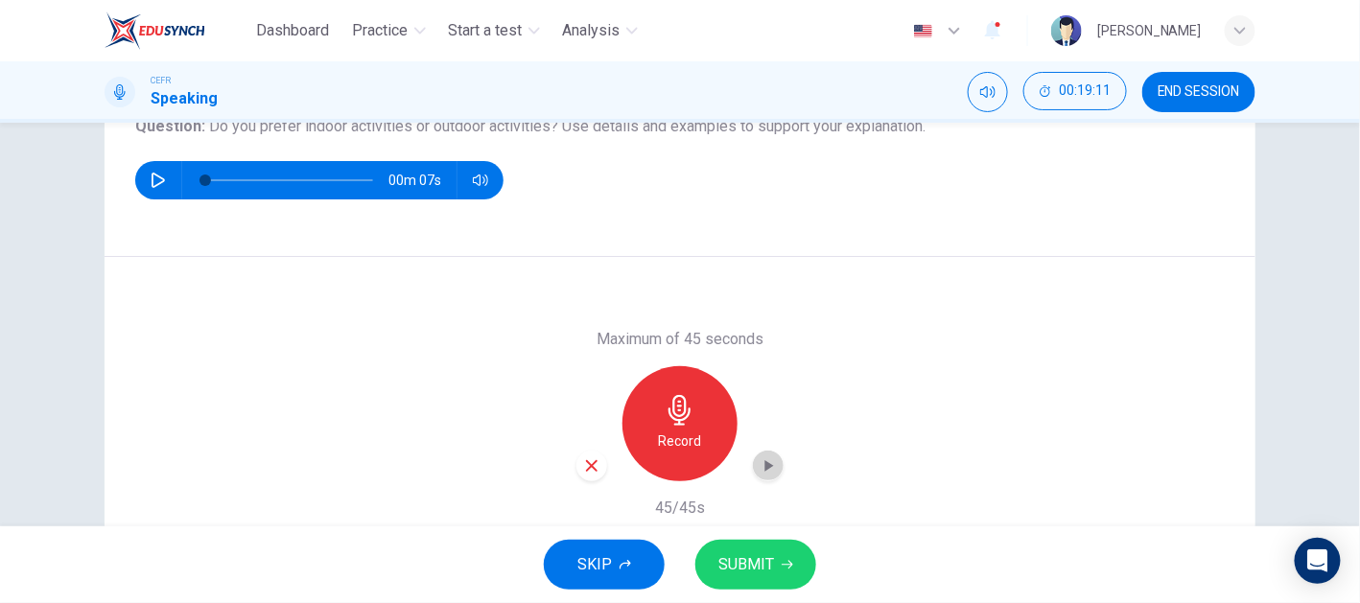
click at [768, 470] on icon "button" at bounding box center [768, 466] width 19 height 19
click at [762, 580] on button "SUBMIT" at bounding box center [755, 565] width 121 height 50
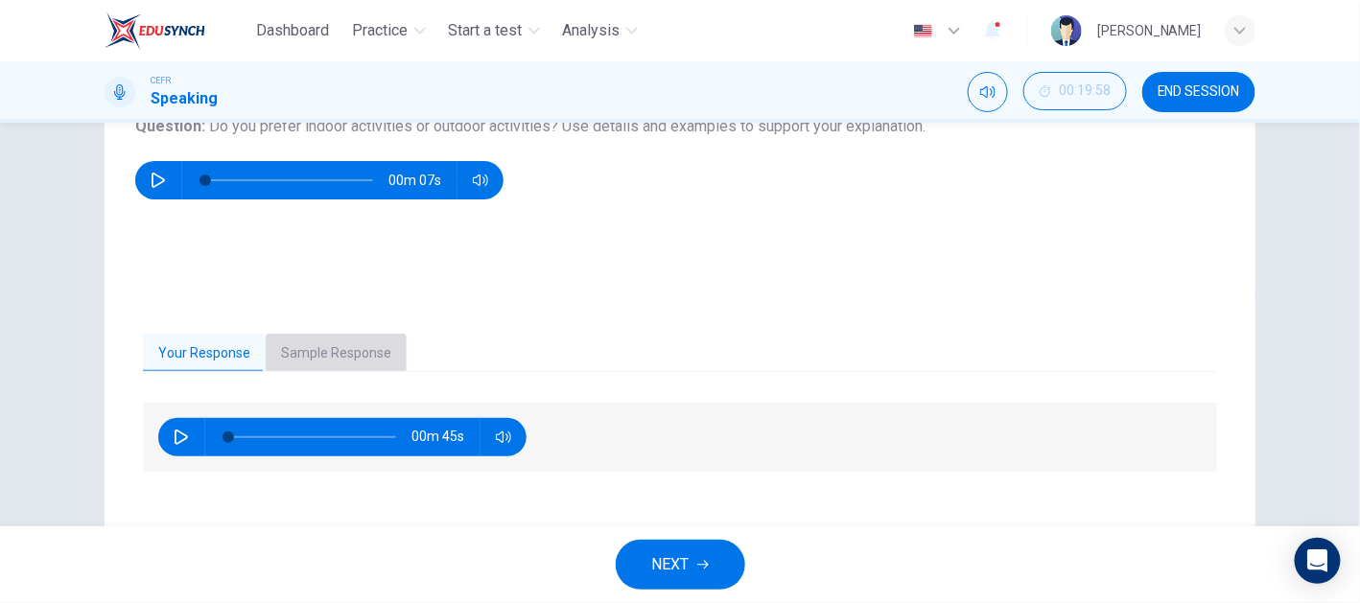
click at [370, 342] on button "Sample Response" at bounding box center [336, 354] width 141 height 40
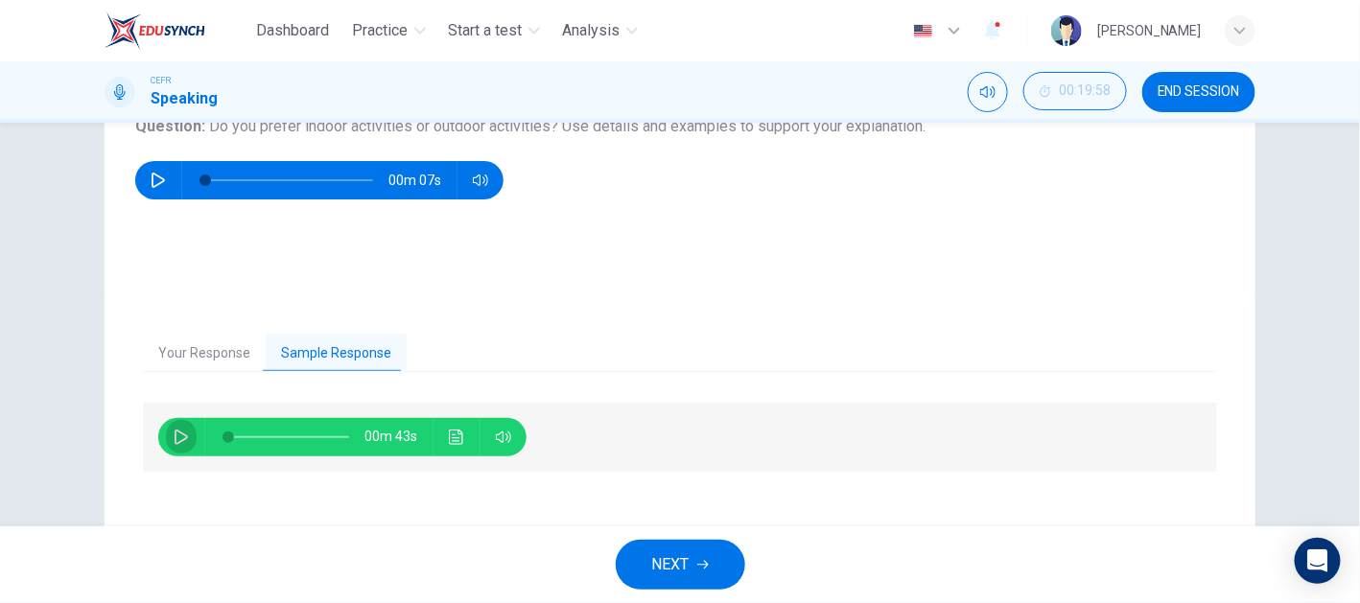
click at [175, 430] on icon "button" at bounding box center [181, 437] width 13 height 15
click at [445, 445] on button "Click to see the audio transcription" at bounding box center [456, 437] width 31 height 38
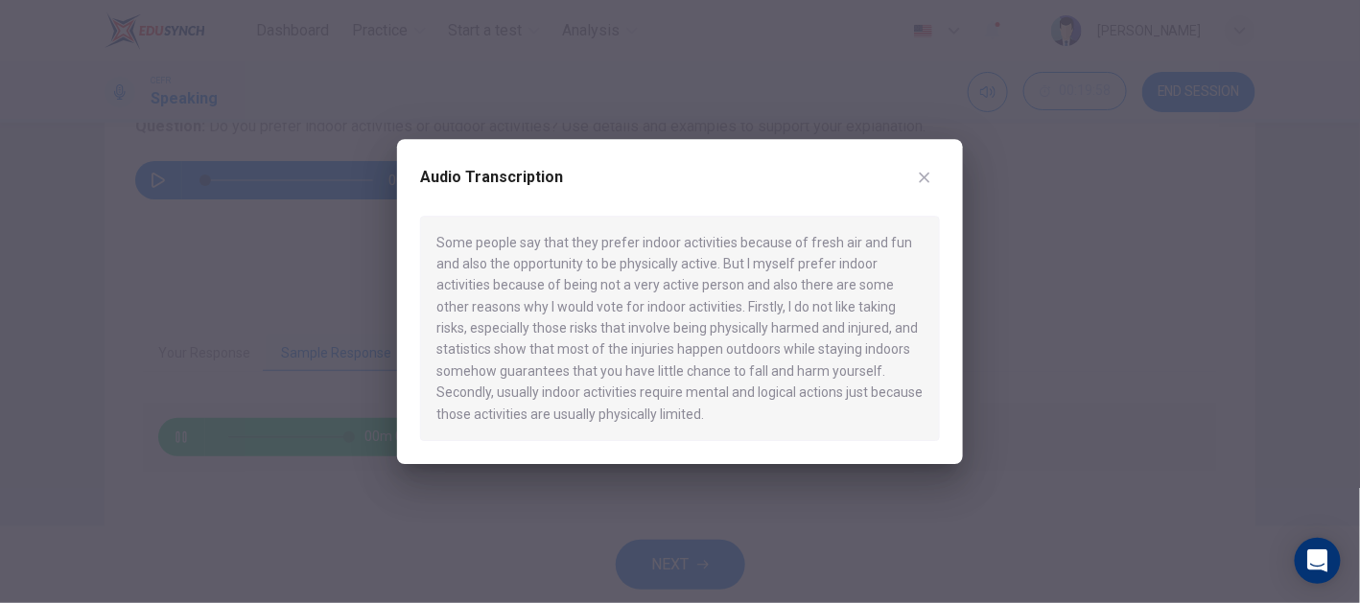
type input "0"
click at [929, 179] on icon "button" at bounding box center [924, 177] width 15 height 15
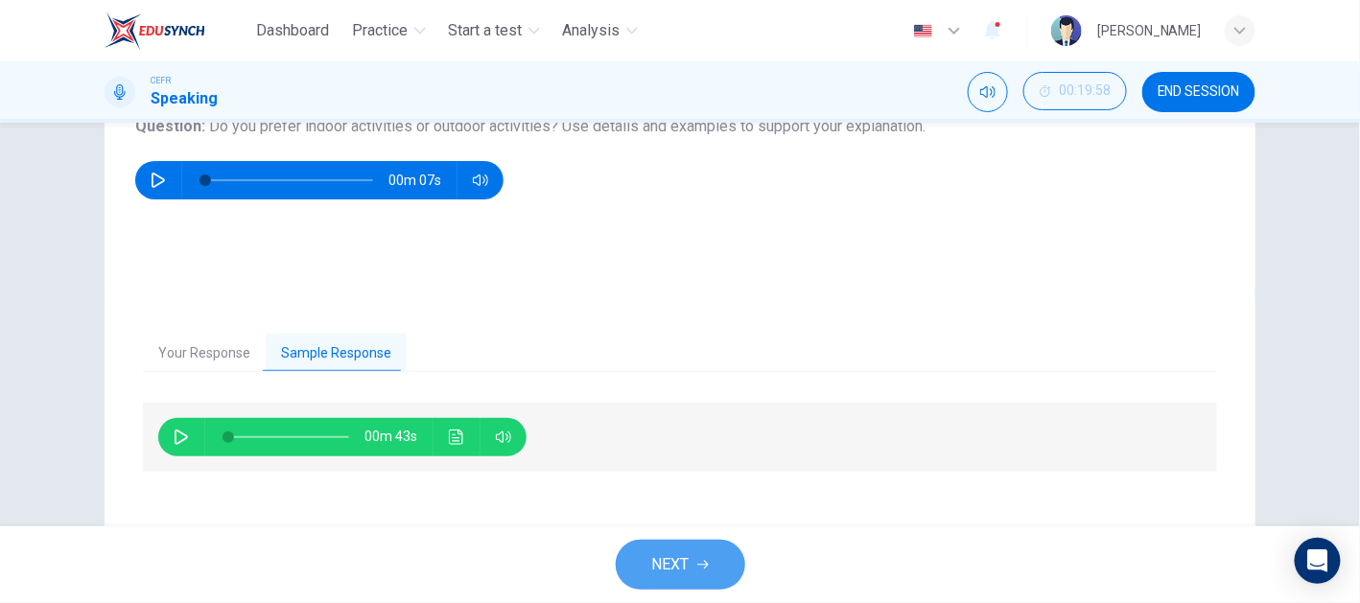
click at [680, 574] on span "NEXT" at bounding box center [670, 565] width 37 height 27
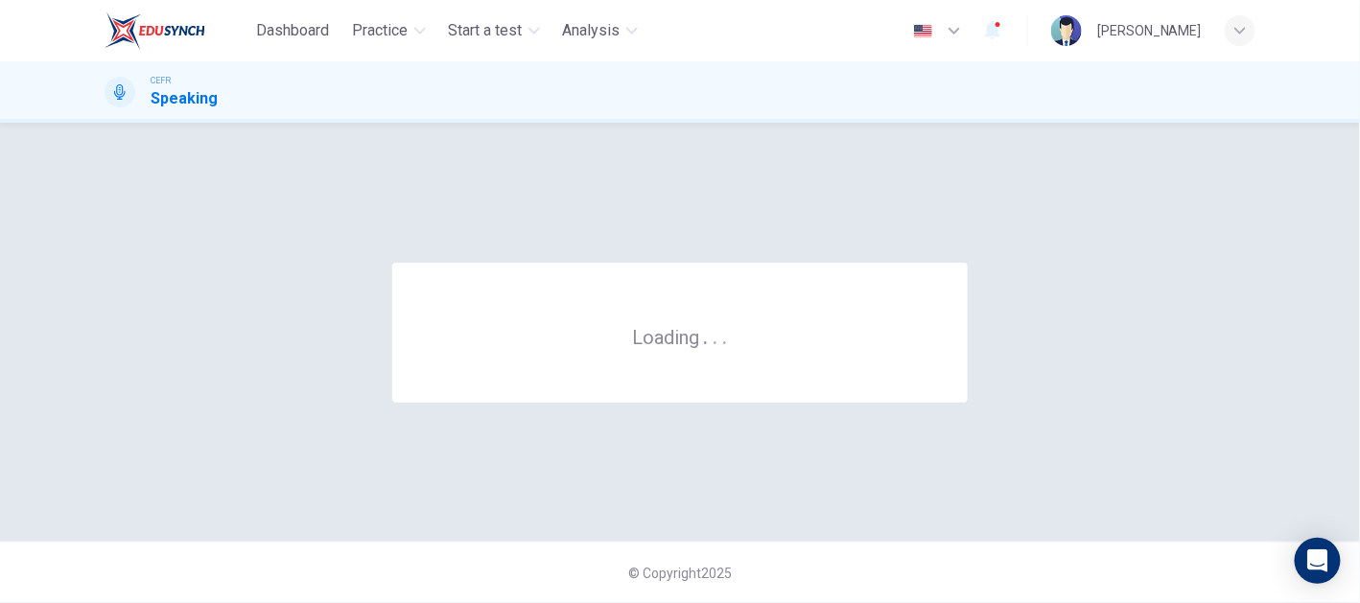
scroll to position [0, 0]
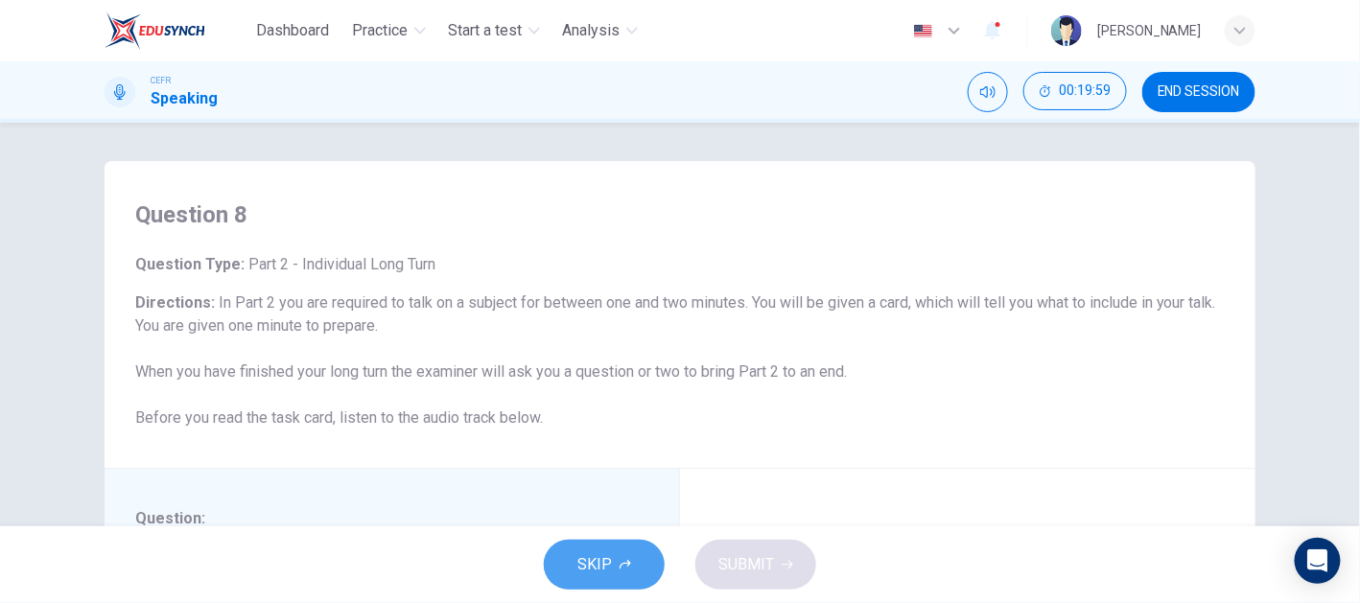
click at [606, 567] on span "SKIP" at bounding box center [594, 565] width 35 height 27
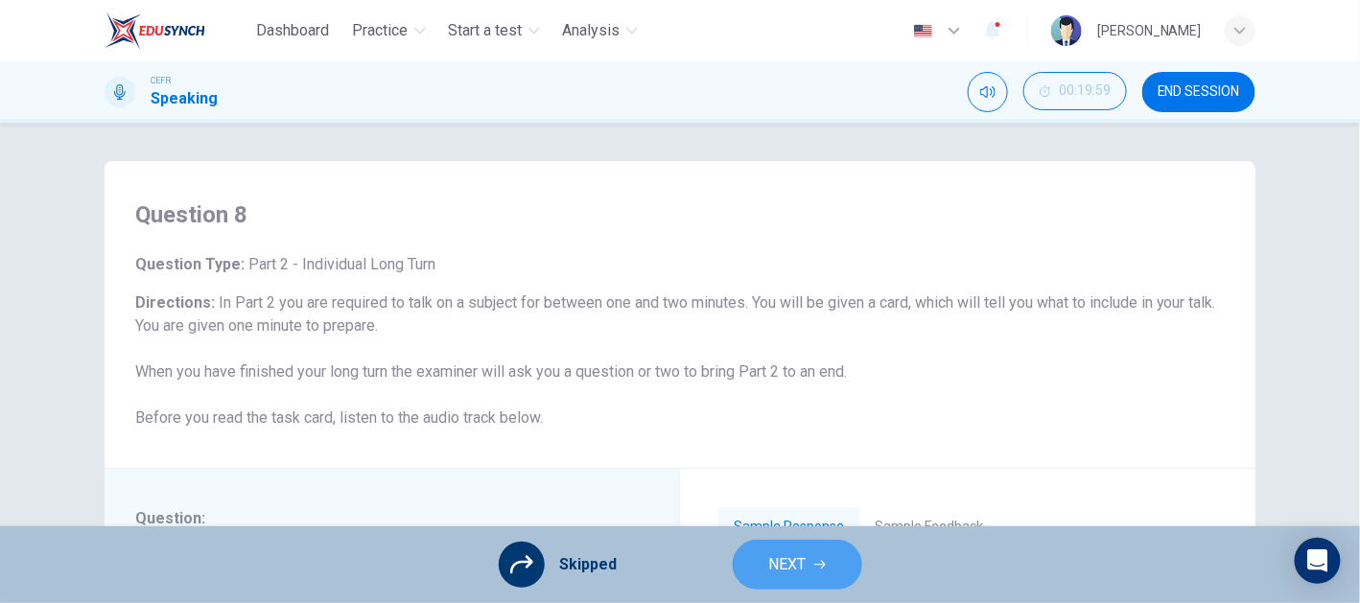
click at [796, 569] on span "NEXT" at bounding box center [787, 565] width 37 height 27
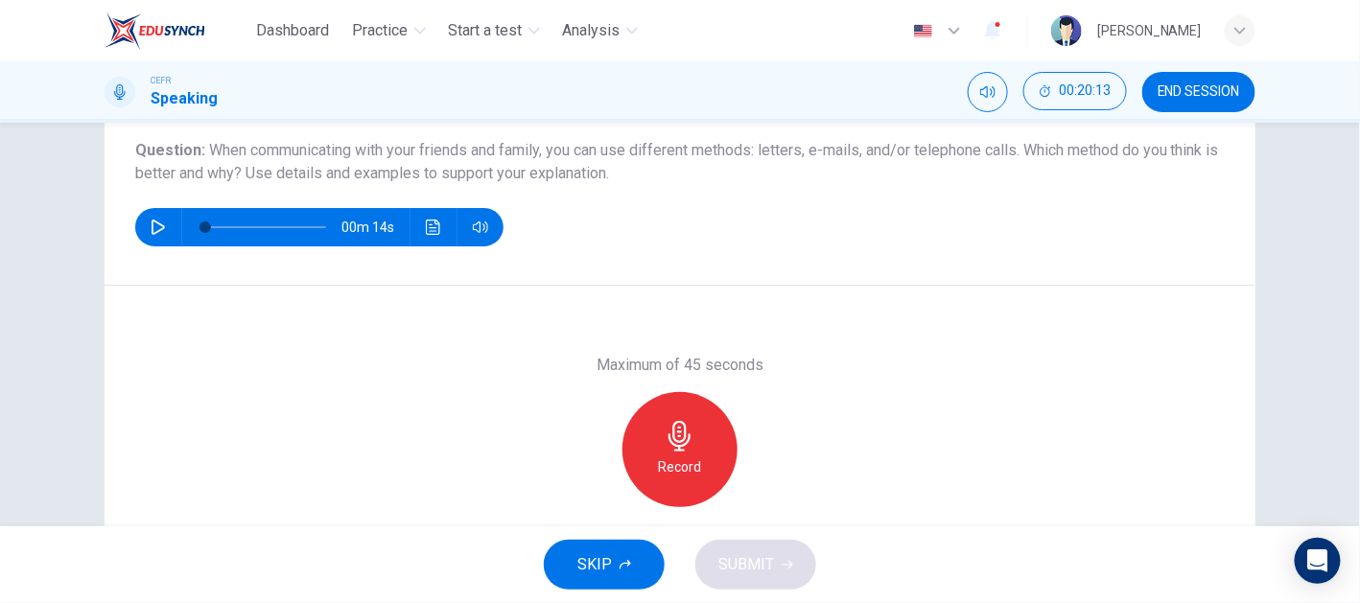
scroll to position [211, 0]
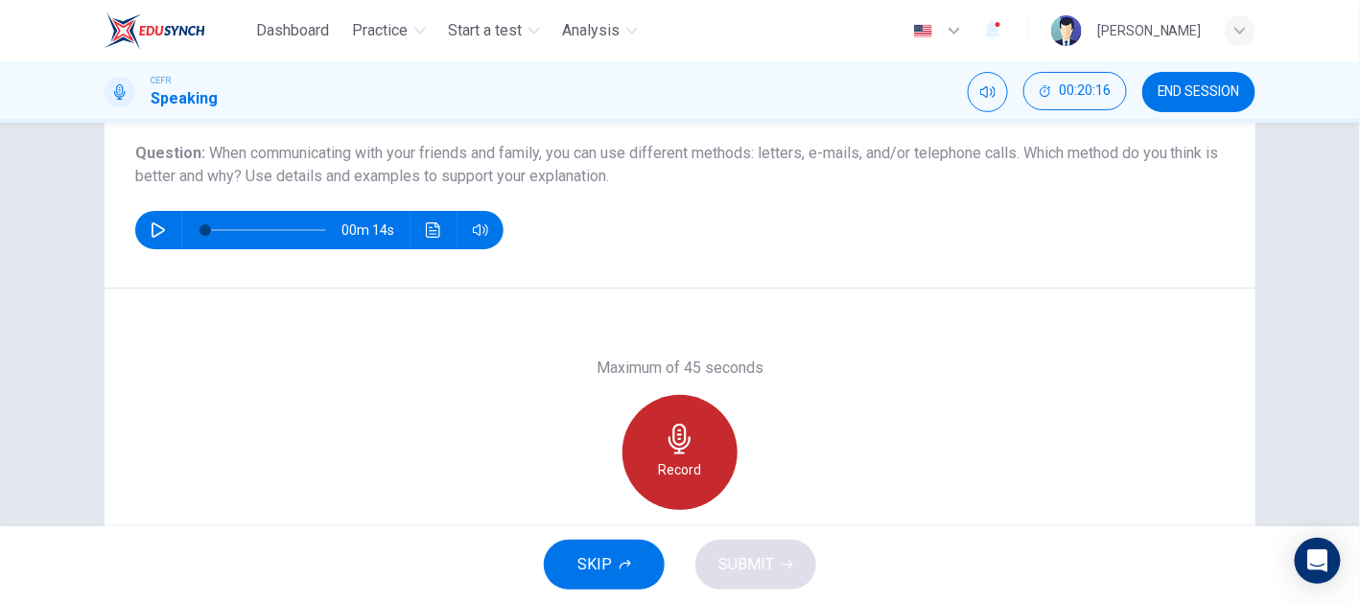
click at [704, 443] on div "Record" at bounding box center [680, 452] width 115 height 115
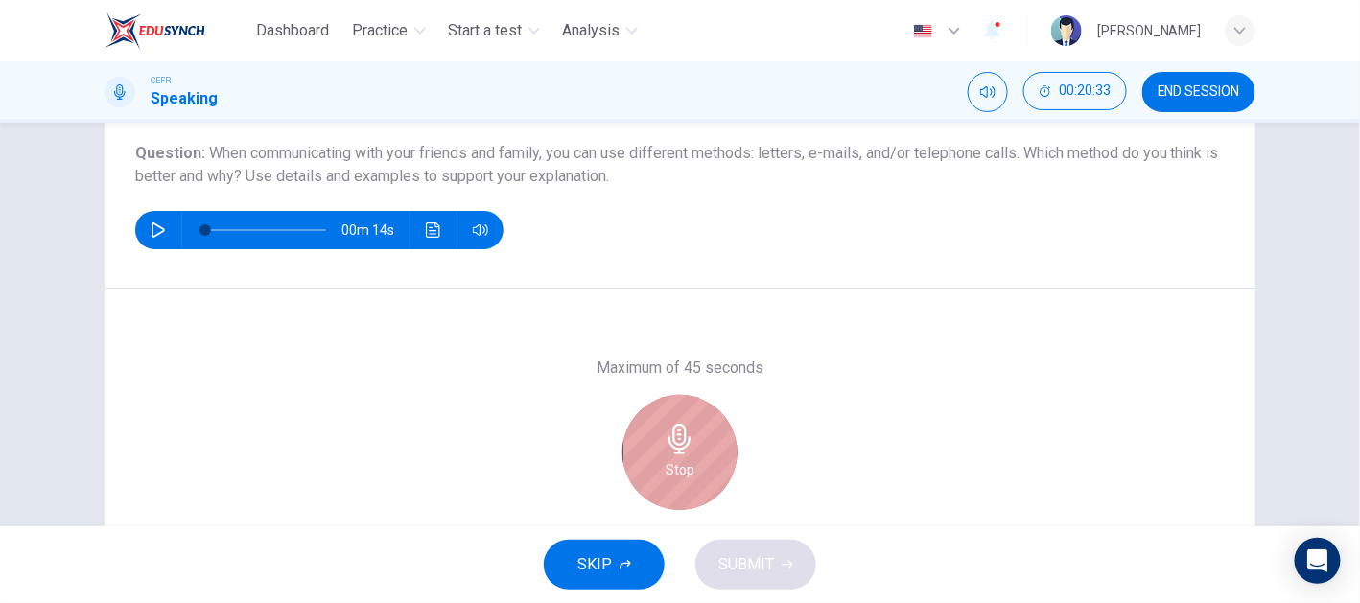
click at [644, 459] on div "Stop" at bounding box center [680, 452] width 115 height 115
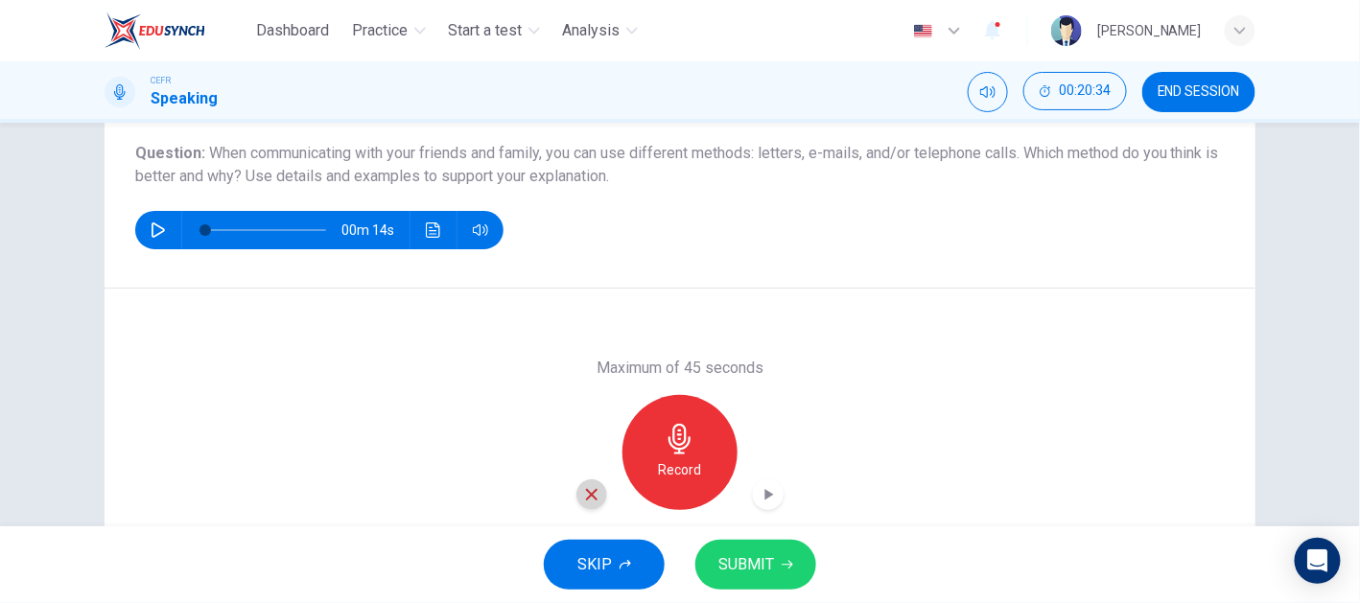
click at [589, 496] on icon "button" at bounding box center [592, 495] width 12 height 12
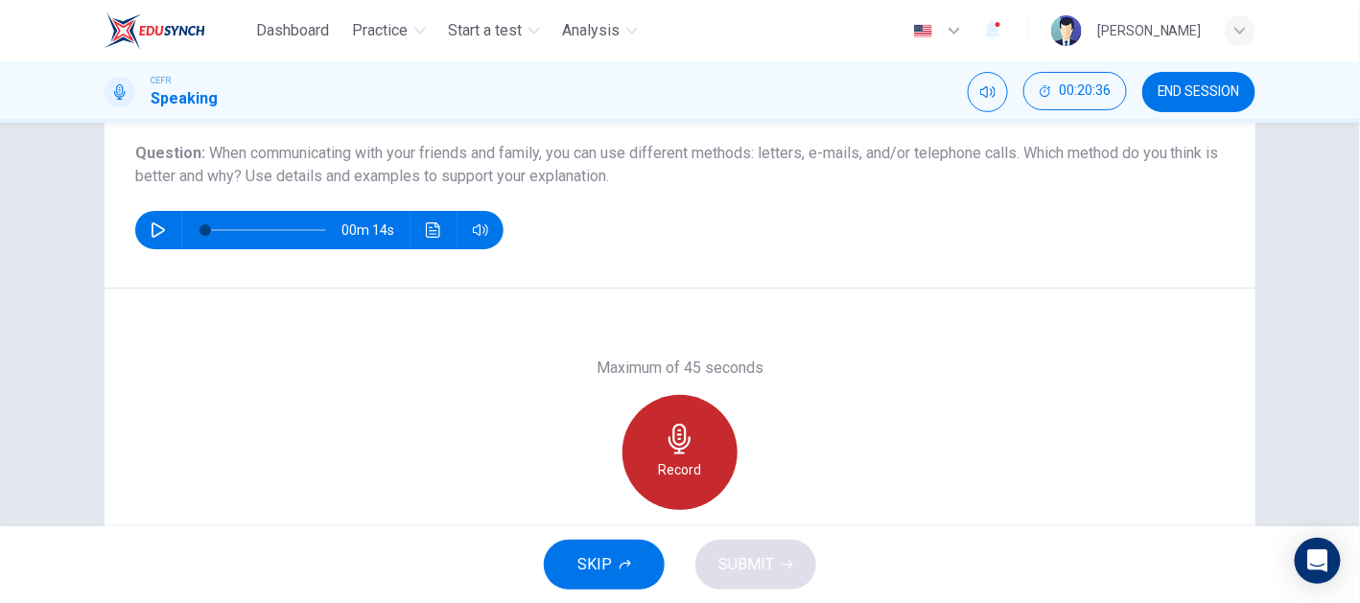
click at [671, 447] on icon "button" at bounding box center [680, 439] width 22 height 31
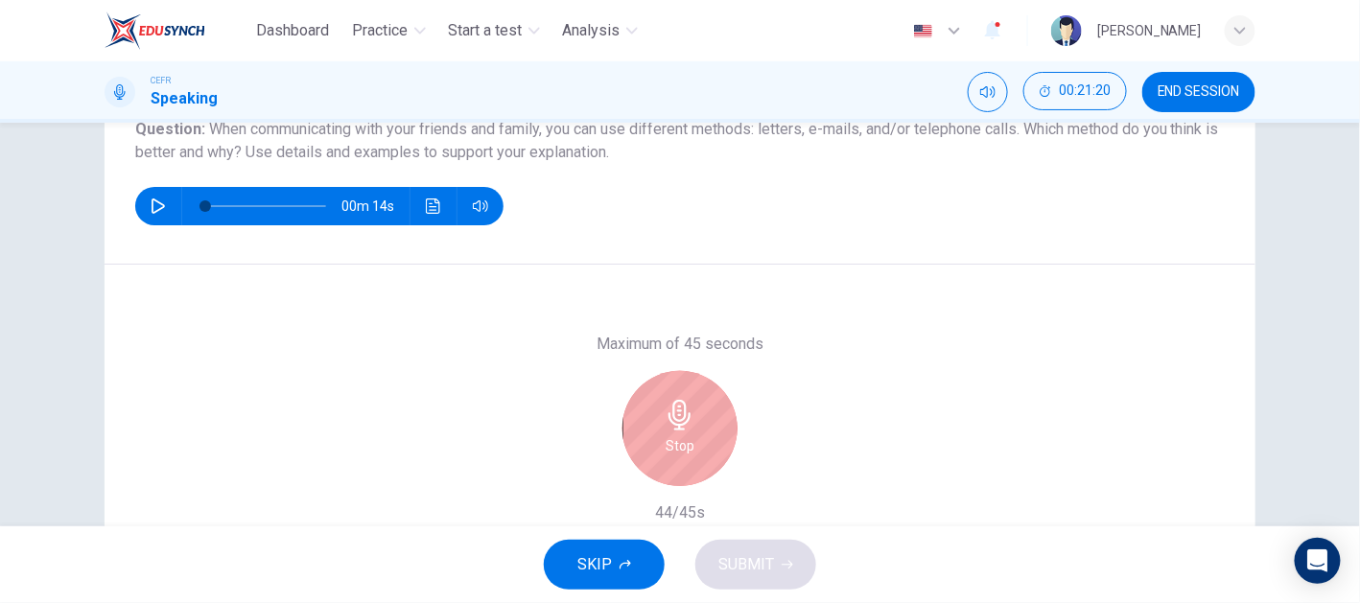
scroll to position [233, 0]
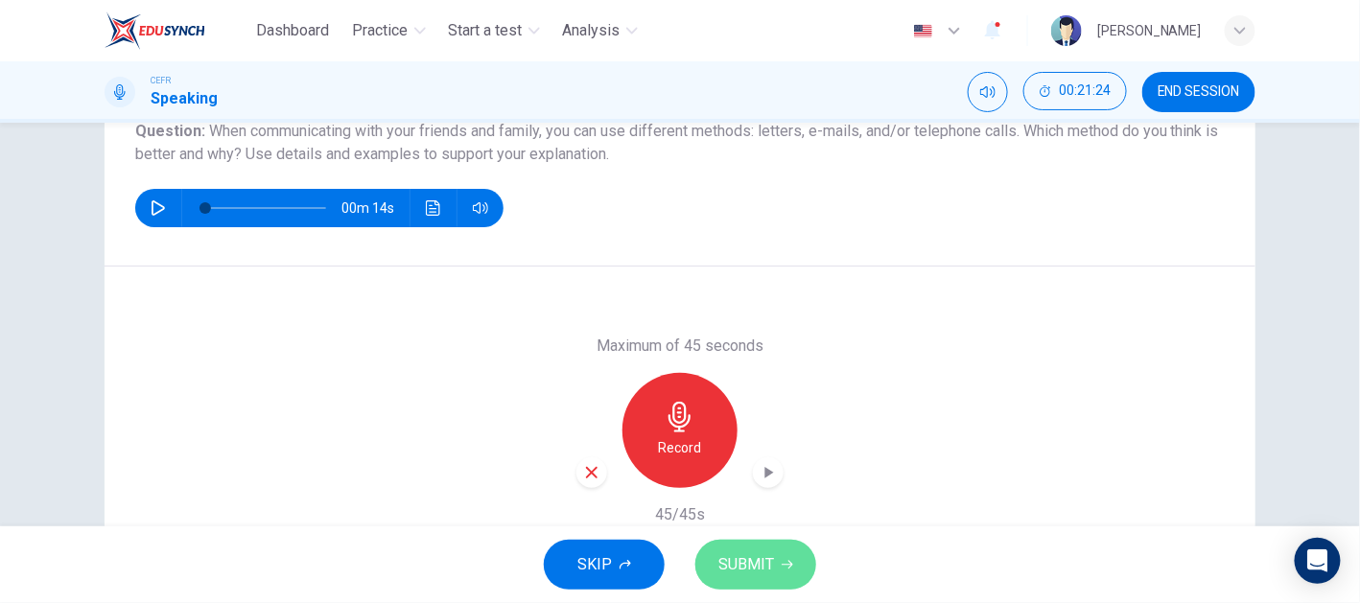
click at [753, 566] on span "SUBMIT" at bounding box center [747, 565] width 56 height 27
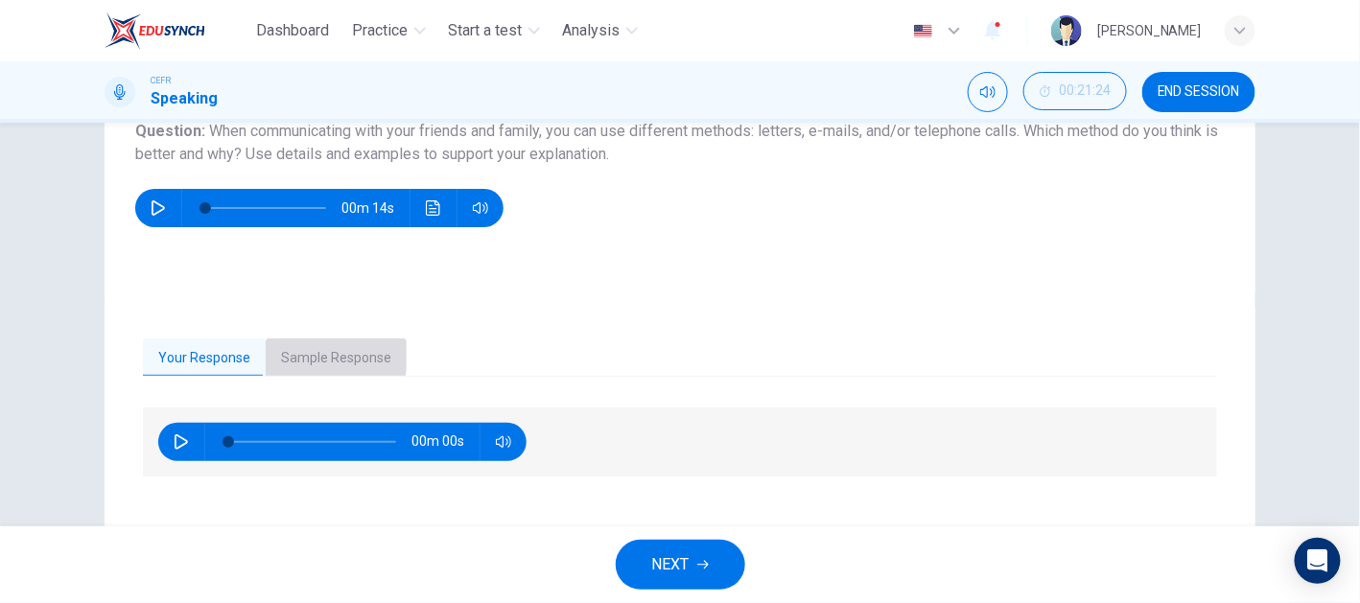
click at [275, 349] on button "Sample Response" at bounding box center [336, 359] width 141 height 40
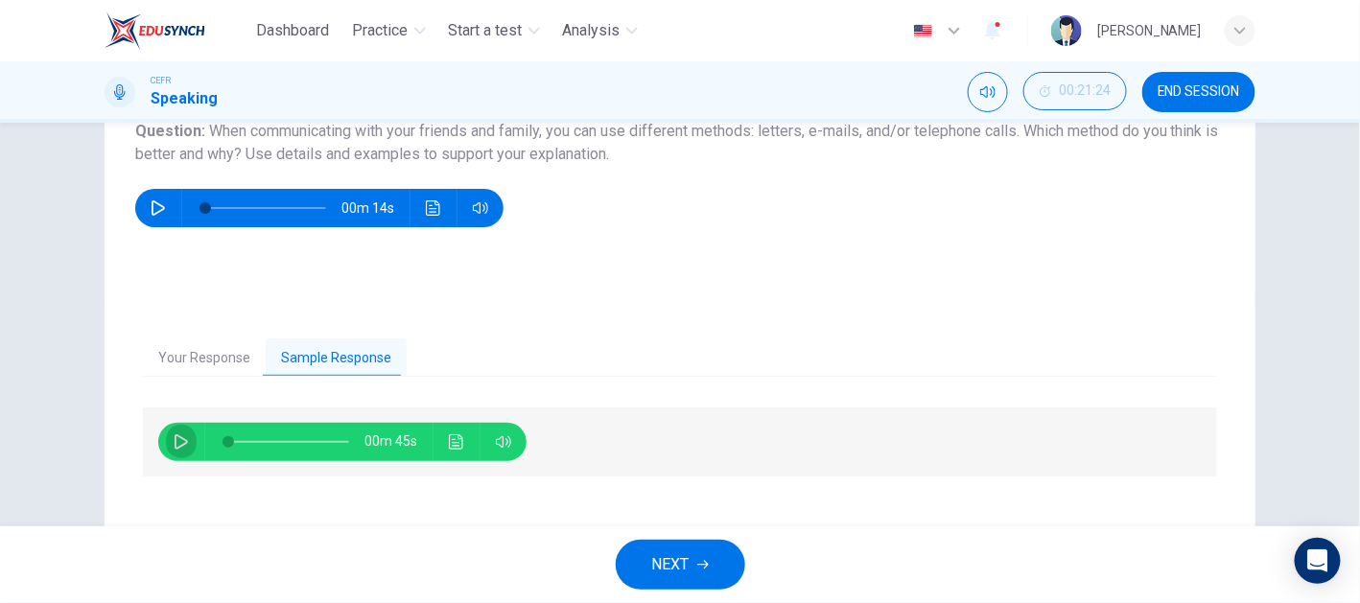
click at [175, 435] on icon "button" at bounding box center [181, 442] width 15 height 15
click at [441, 435] on button "Click to see the audio transcription" at bounding box center [456, 442] width 31 height 38
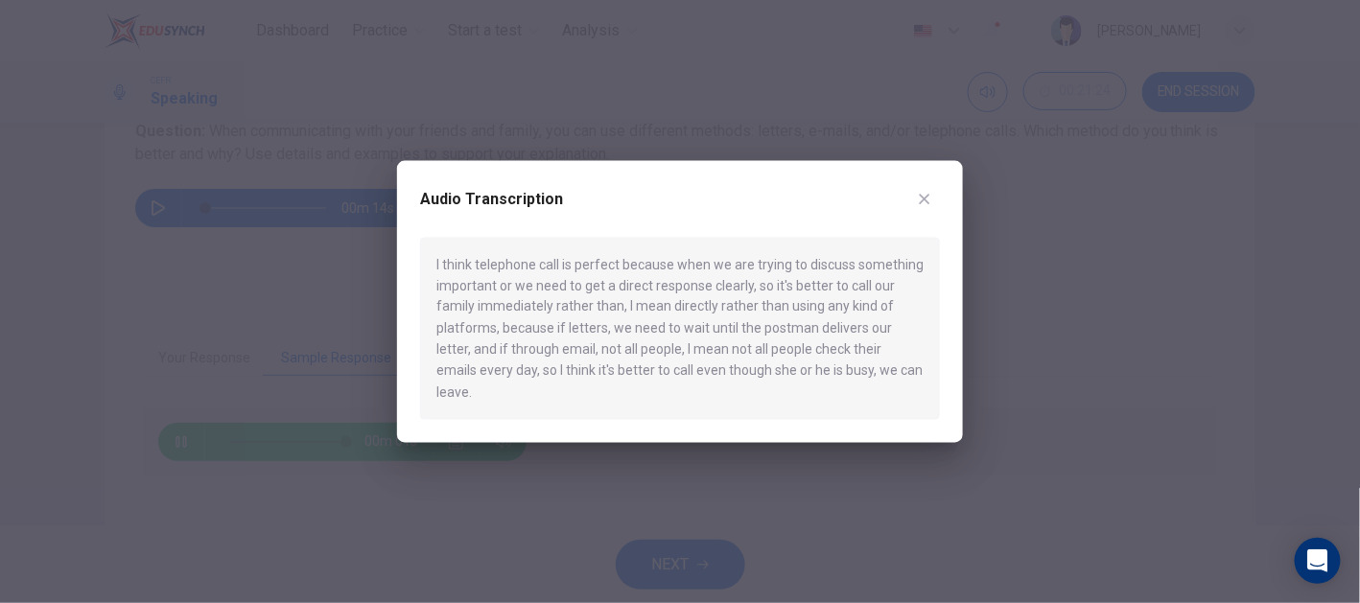
type input "0"
click at [923, 205] on icon "button" at bounding box center [924, 198] width 15 height 15
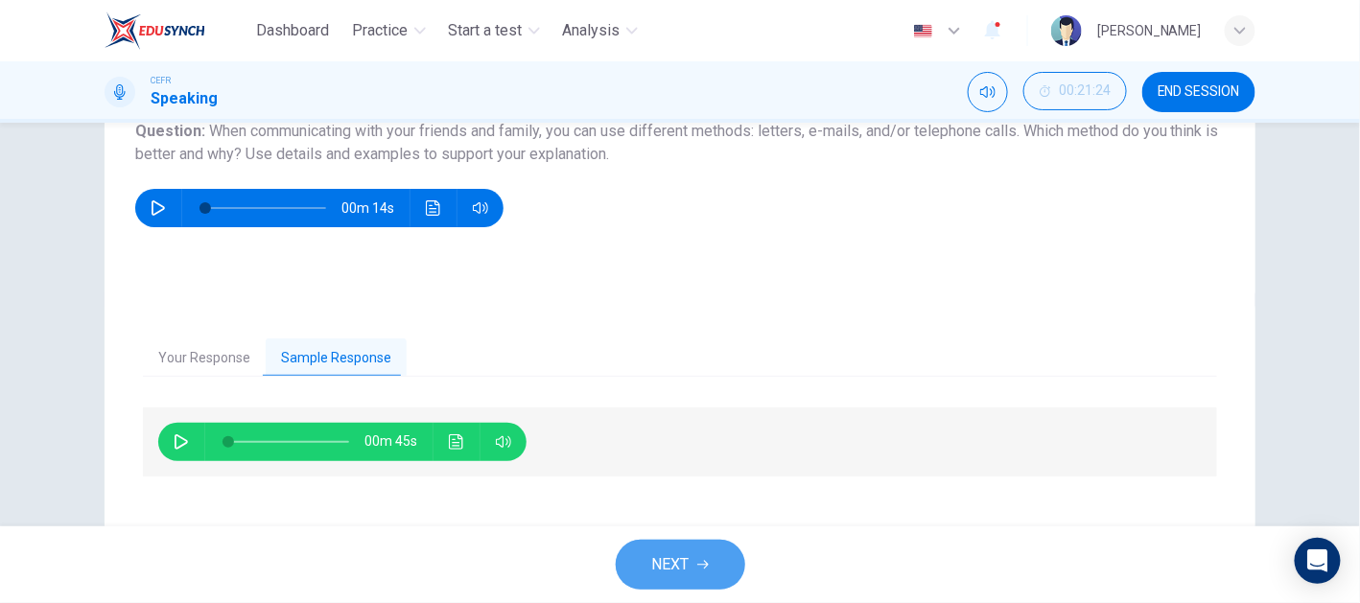
click at [708, 574] on button "NEXT" at bounding box center [681, 565] width 130 height 50
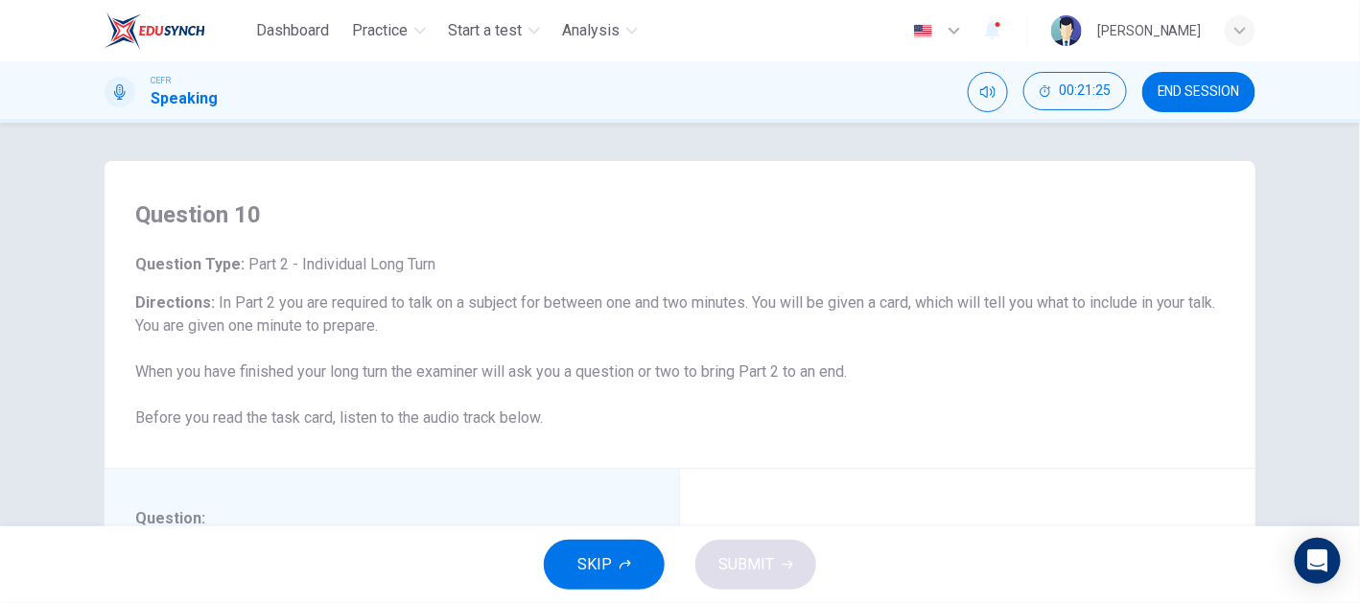
scroll to position [86, 0]
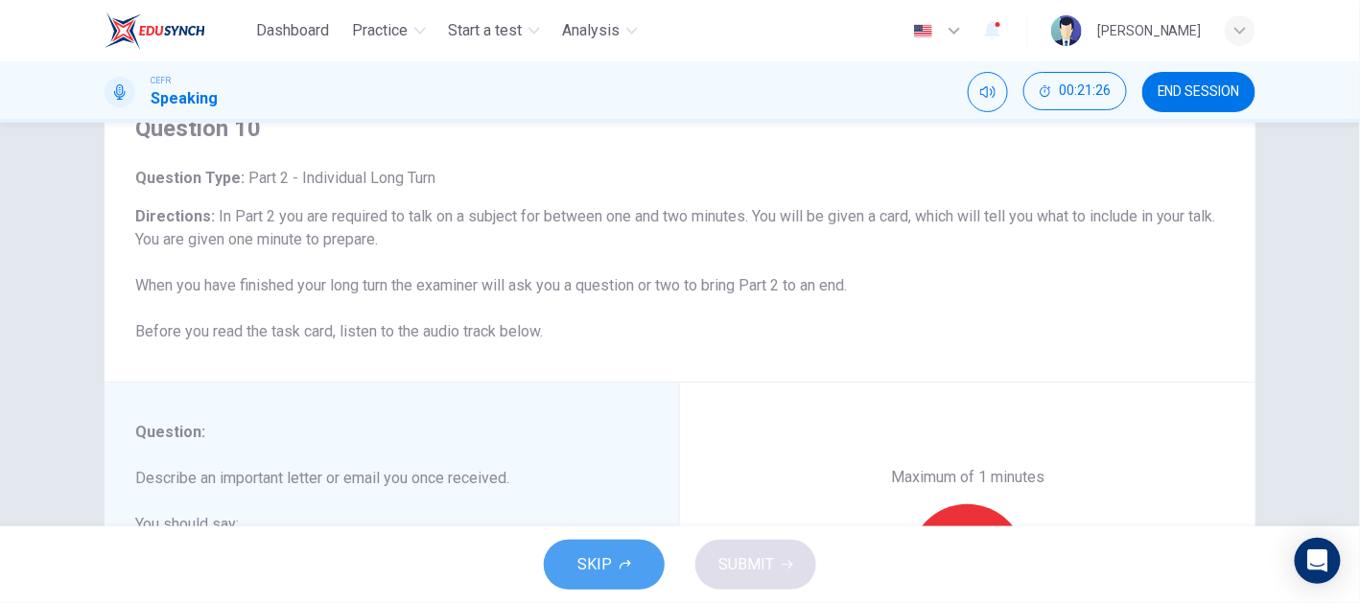
click at [616, 547] on button "SKIP" at bounding box center [604, 565] width 121 height 50
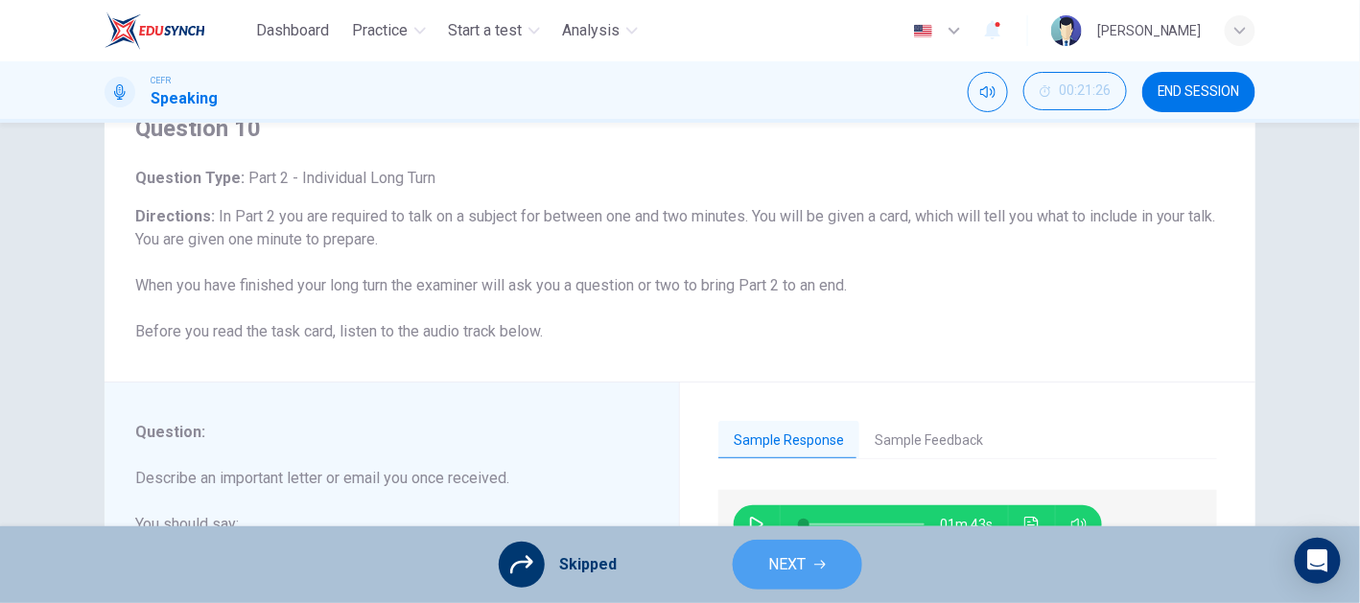
click at [788, 577] on span "NEXT" at bounding box center [787, 565] width 37 height 27
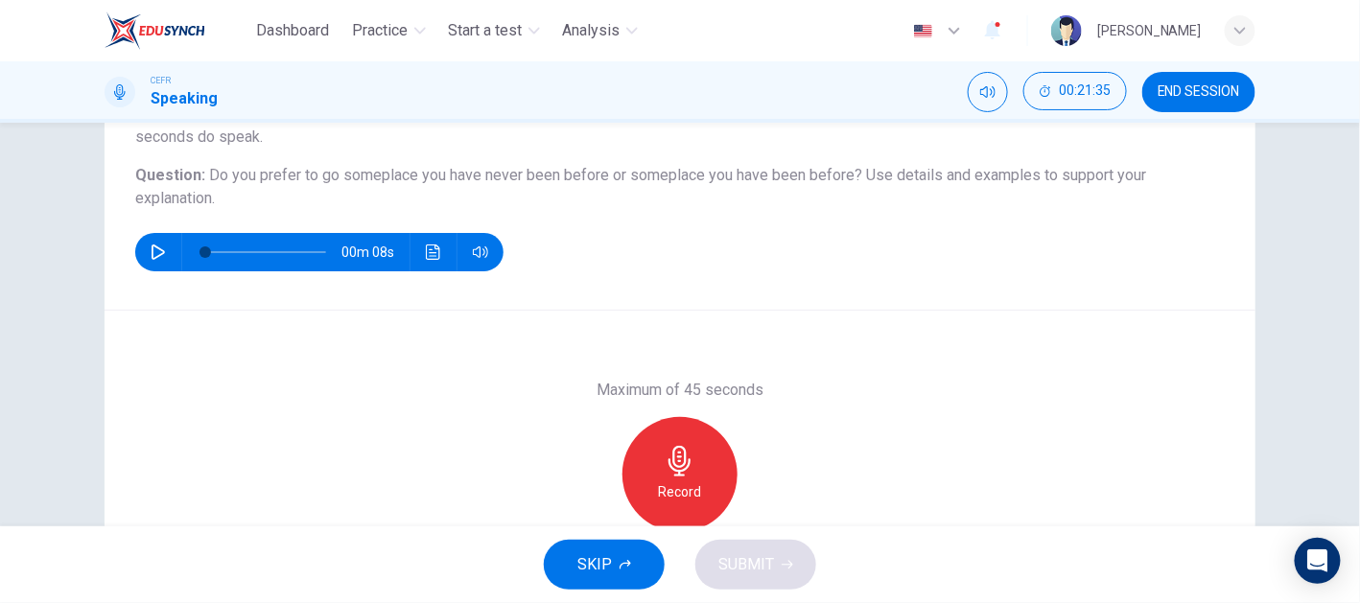
scroll to position [190, 0]
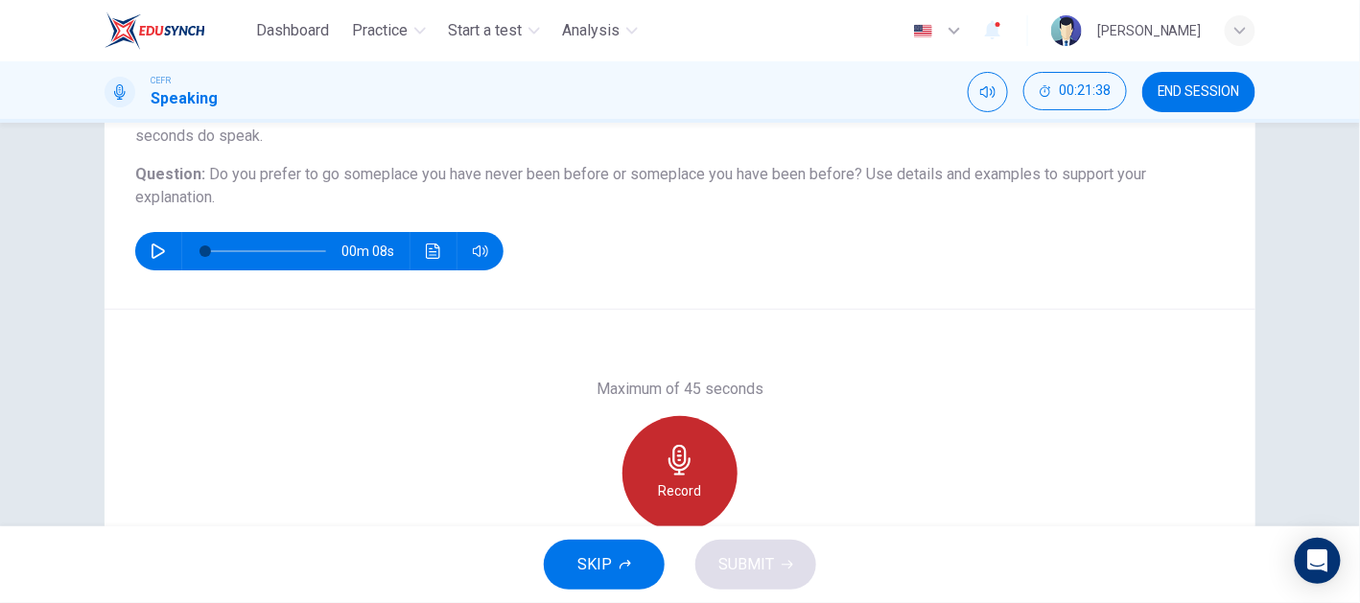
click at [699, 453] on div "Record" at bounding box center [680, 473] width 115 height 115
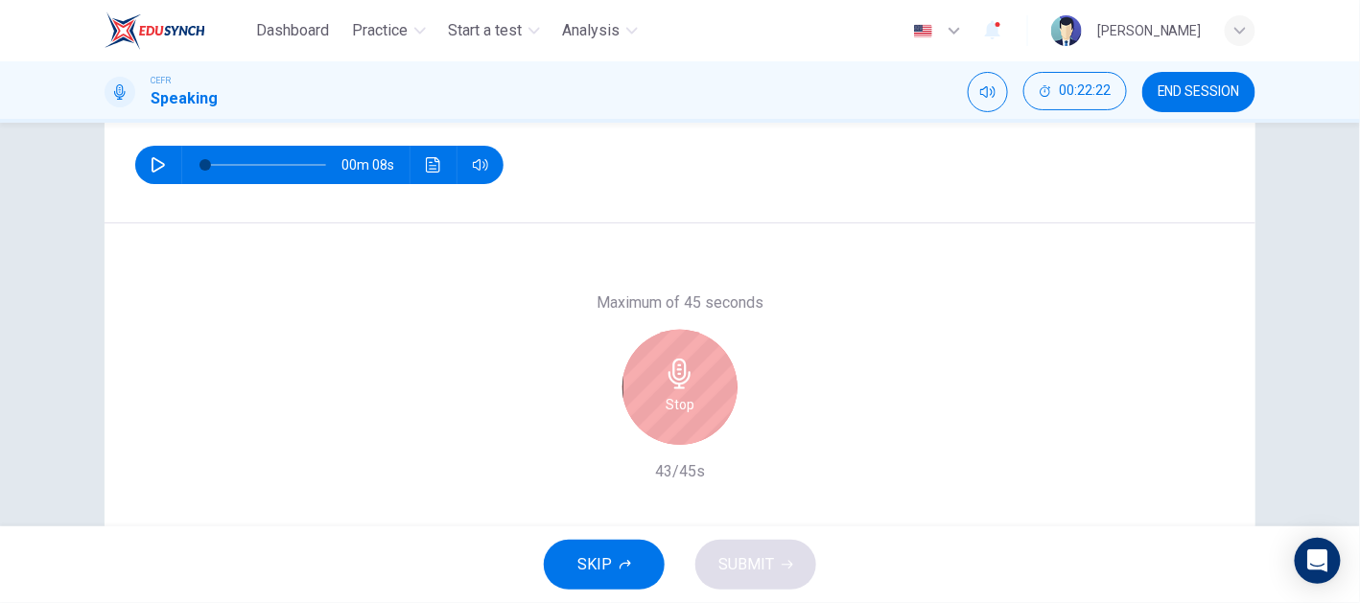
scroll to position [277, 0]
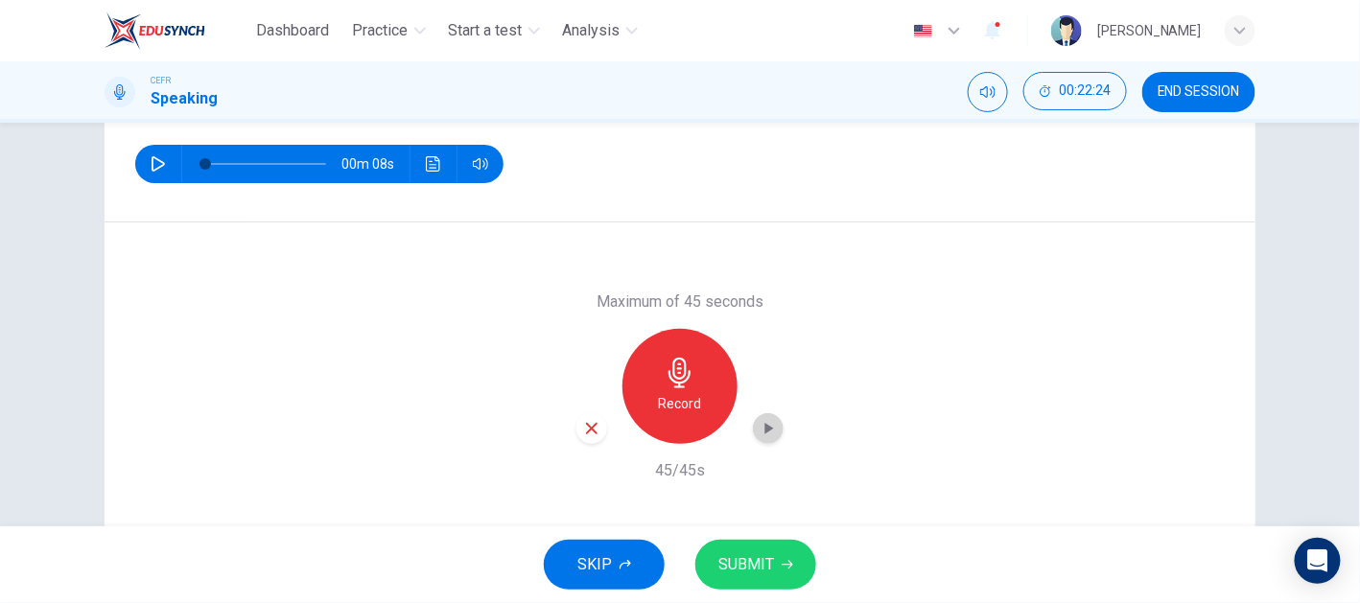
click at [766, 425] on icon "button" at bounding box center [770, 429] width 9 height 12
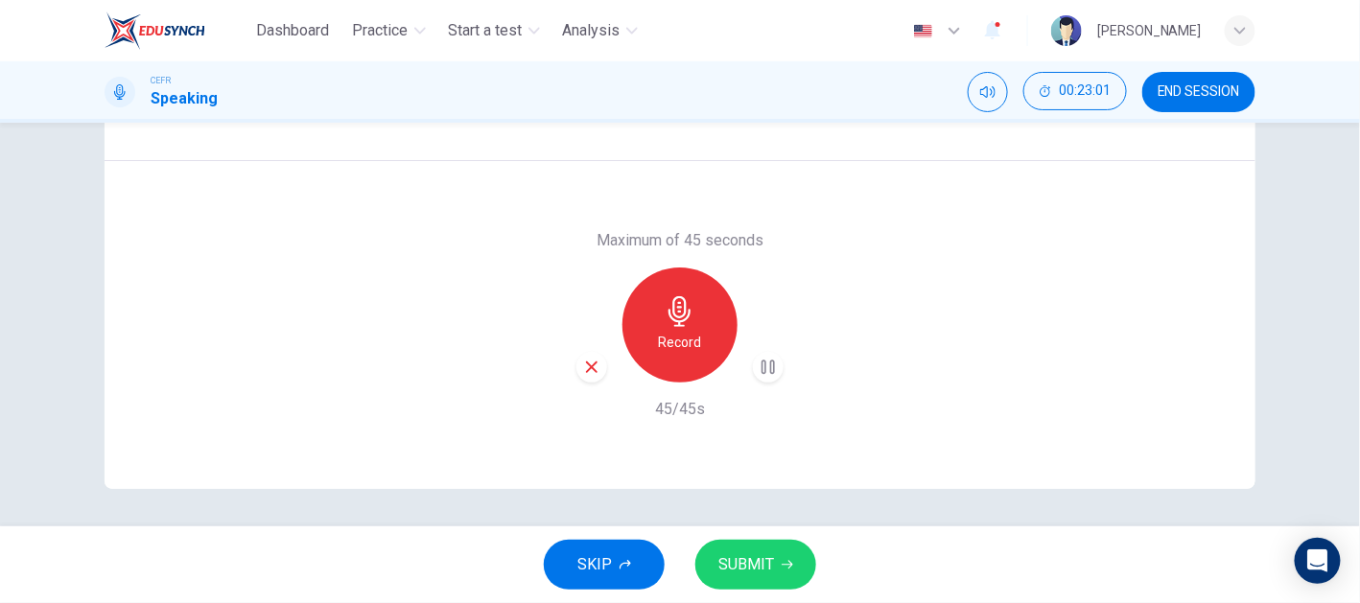
click at [778, 575] on button "SUBMIT" at bounding box center [755, 565] width 121 height 50
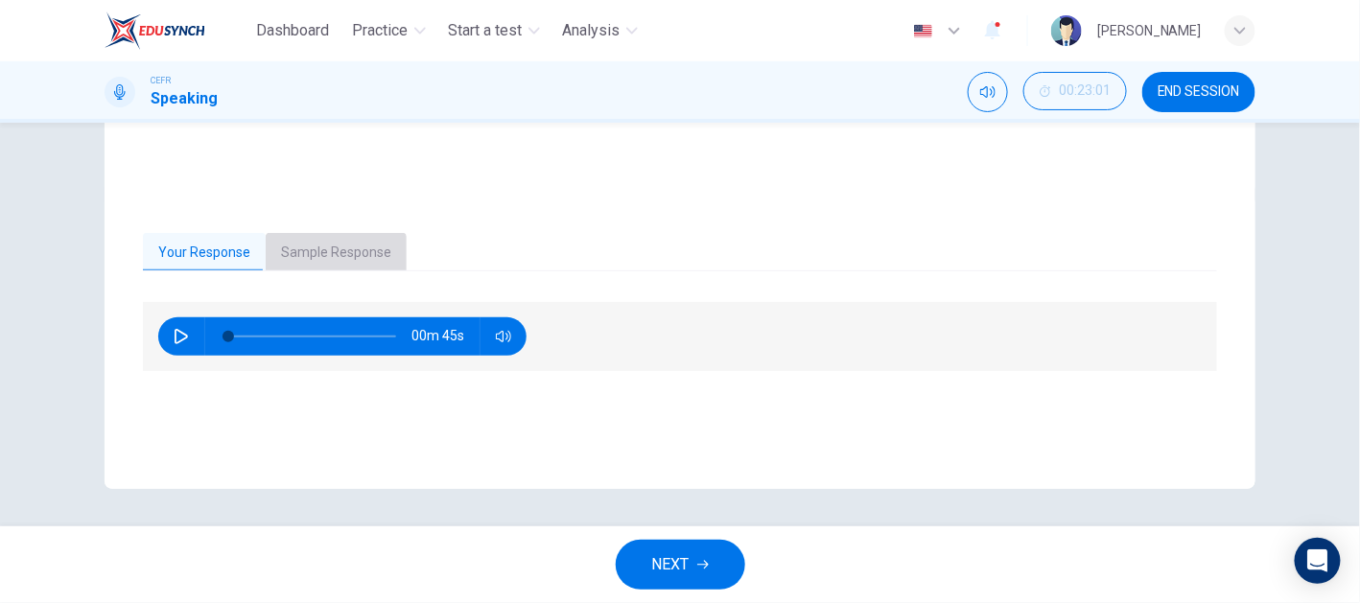
click at [357, 259] on button "Sample Response" at bounding box center [336, 253] width 141 height 40
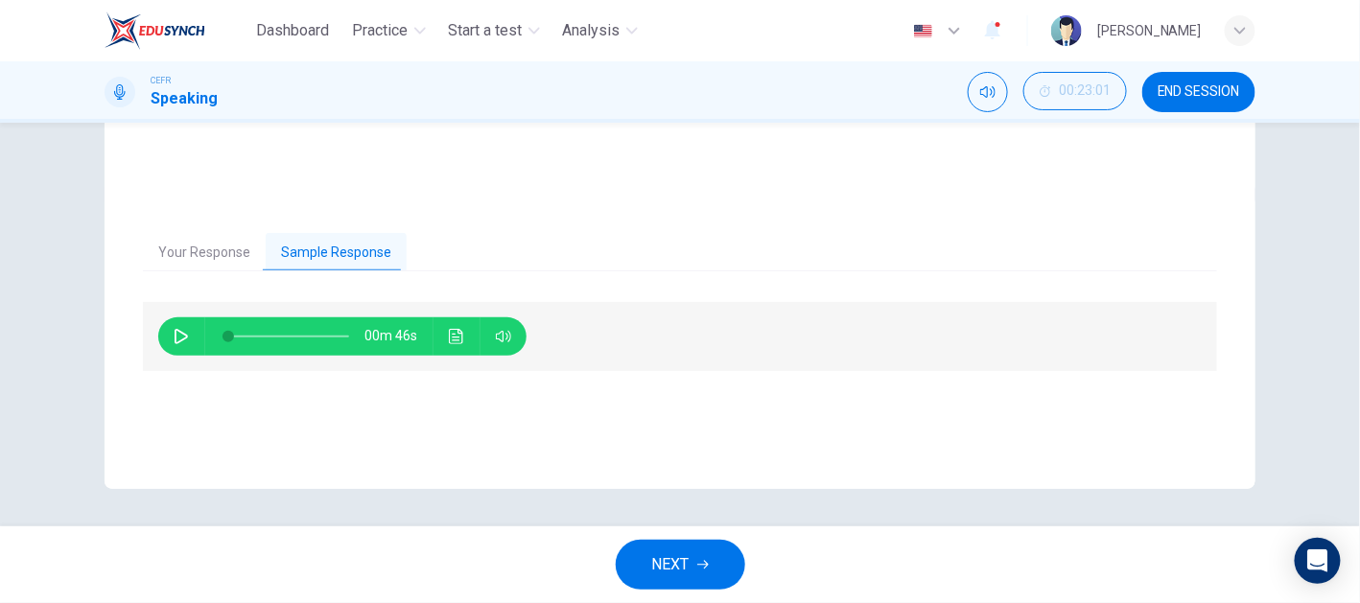
click at [189, 321] on div "00m 46s" at bounding box center [342, 337] width 368 height 38
click at [175, 337] on icon "button" at bounding box center [181, 336] width 13 height 15
click at [443, 345] on button "Click to see the audio transcription" at bounding box center [456, 337] width 31 height 38
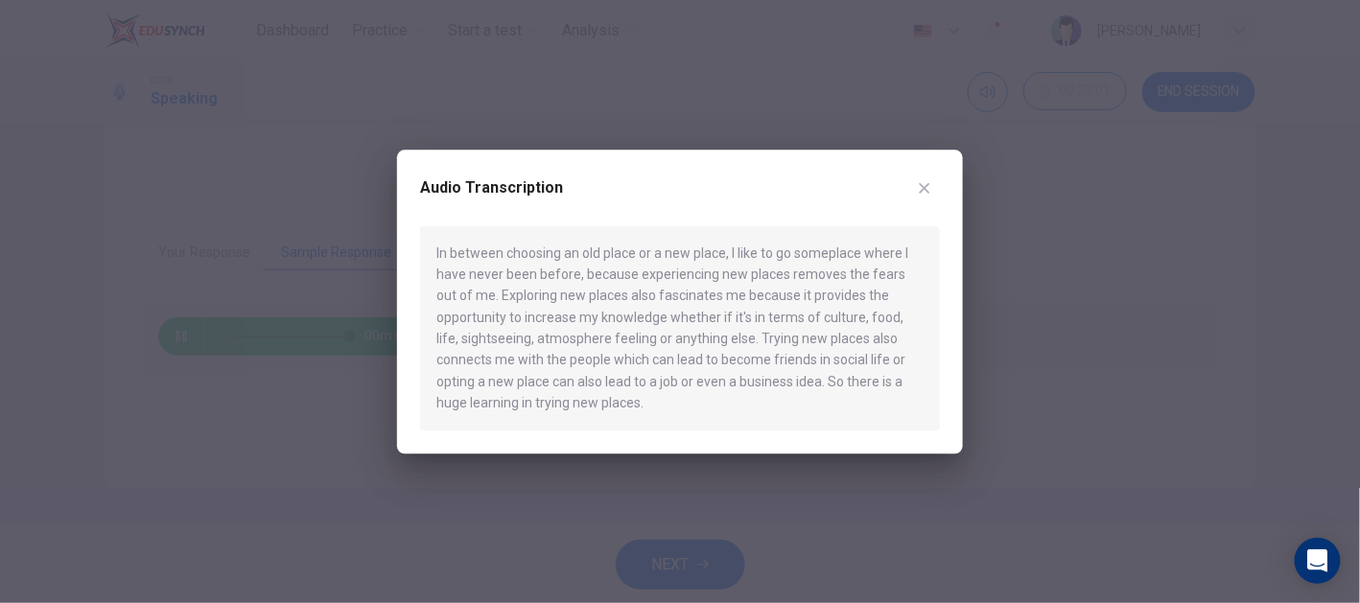
type input "0"
click at [931, 198] on button "button" at bounding box center [924, 188] width 31 height 31
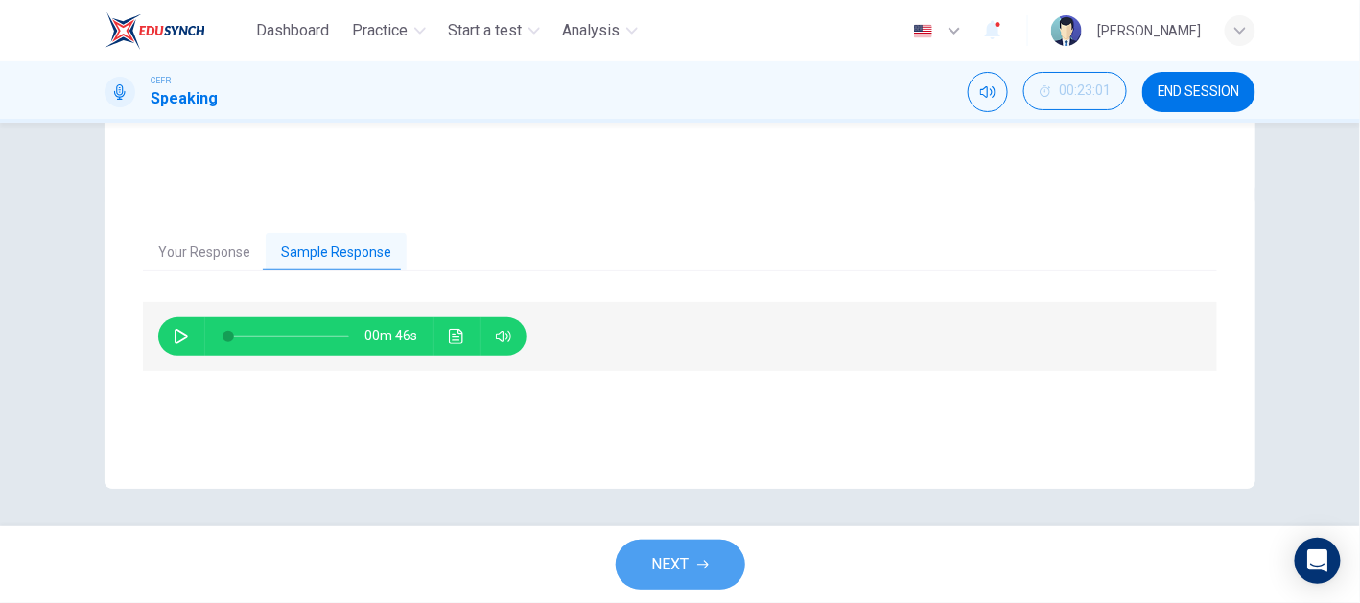
click at [701, 565] on icon "button" at bounding box center [703, 565] width 12 height 9
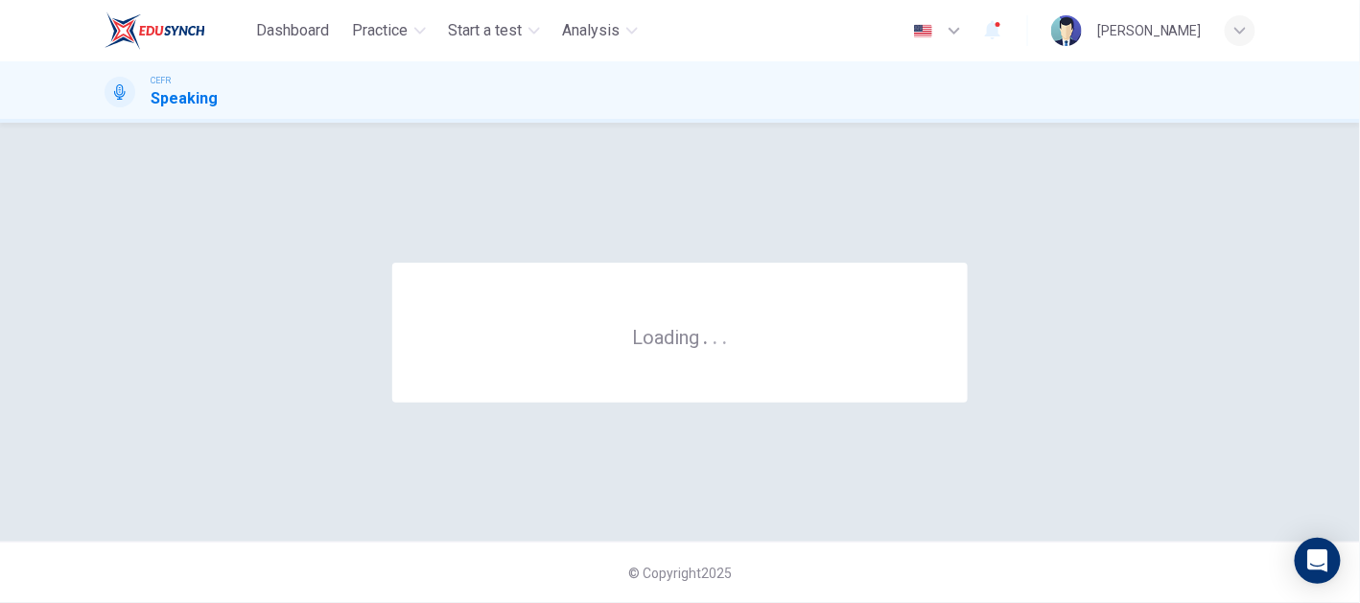
scroll to position [0, 0]
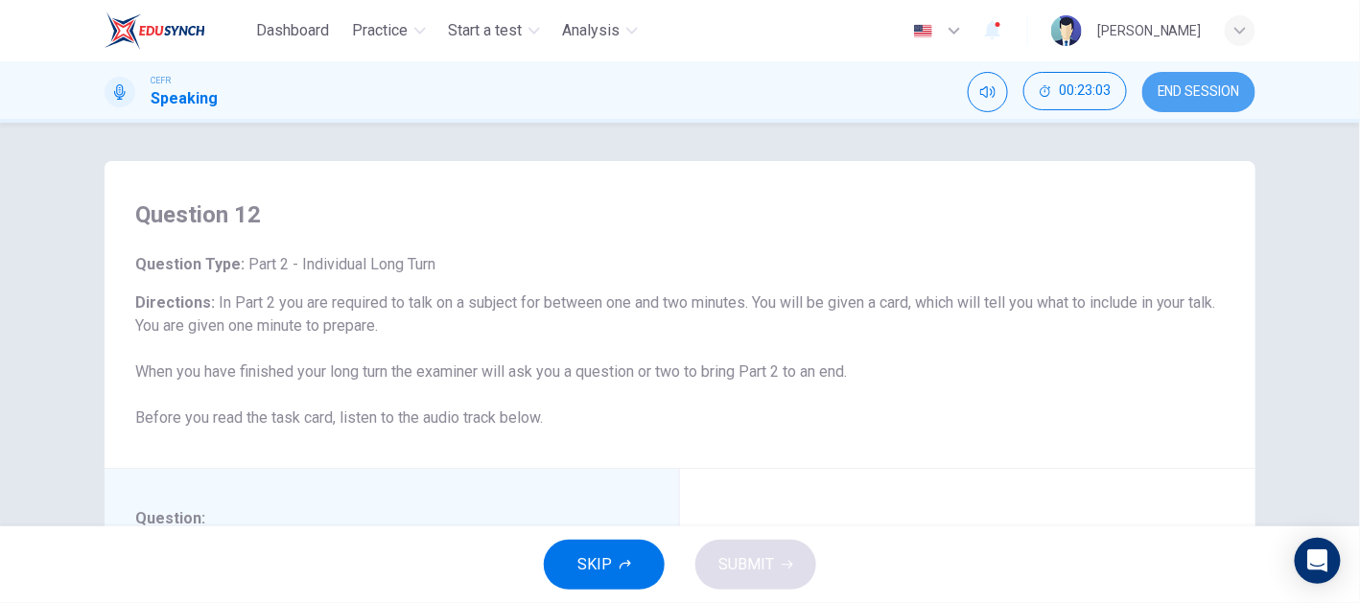
click at [1178, 84] on span "END SESSION" at bounding box center [1199, 91] width 82 height 15
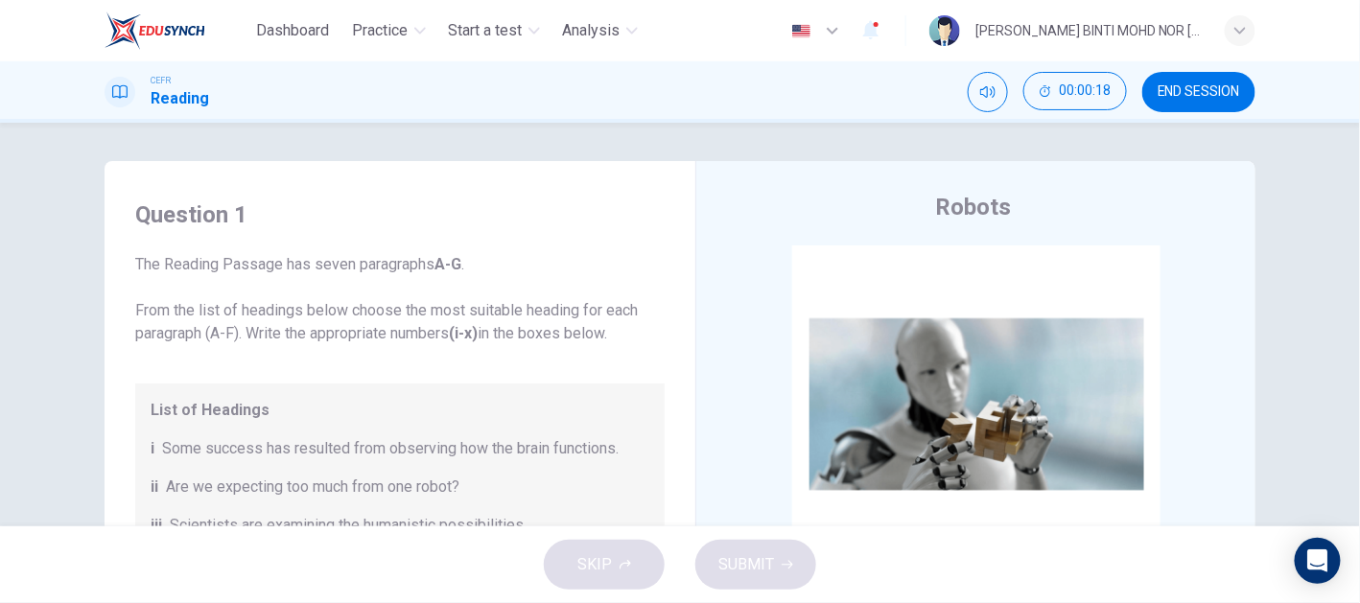
click at [1229, 87] on span "END SESSION" at bounding box center [1199, 91] width 82 height 15
